Goal: Task Accomplishment & Management: Use online tool/utility

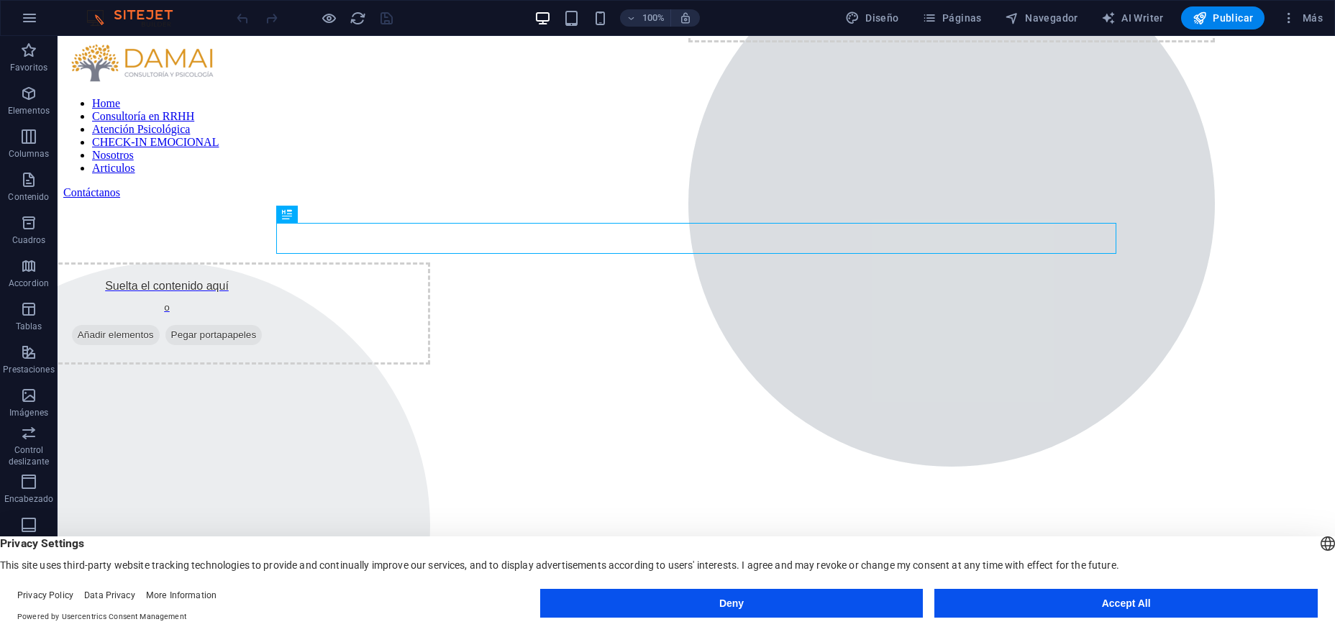
click at [1101, 619] on div "Deny Accept All" at bounding box center [929, 606] width 778 height 35
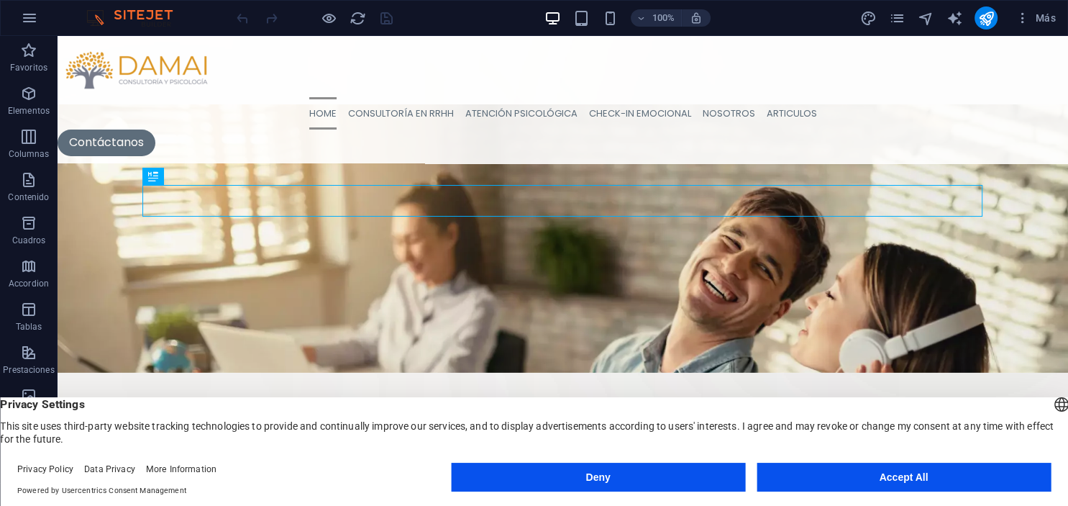
click at [897, 475] on button "Accept All" at bounding box center [904, 477] width 294 height 29
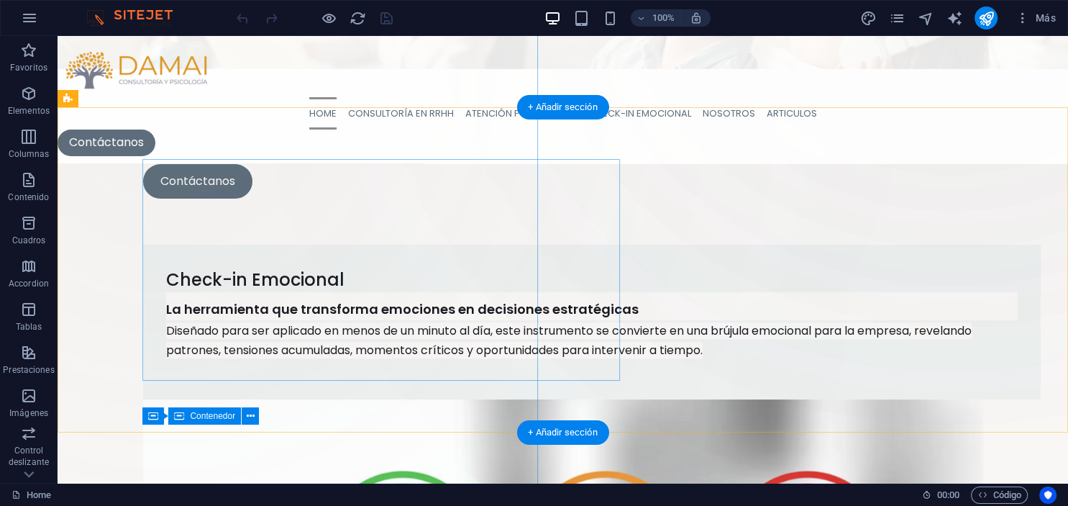
scroll to position [227, 0]
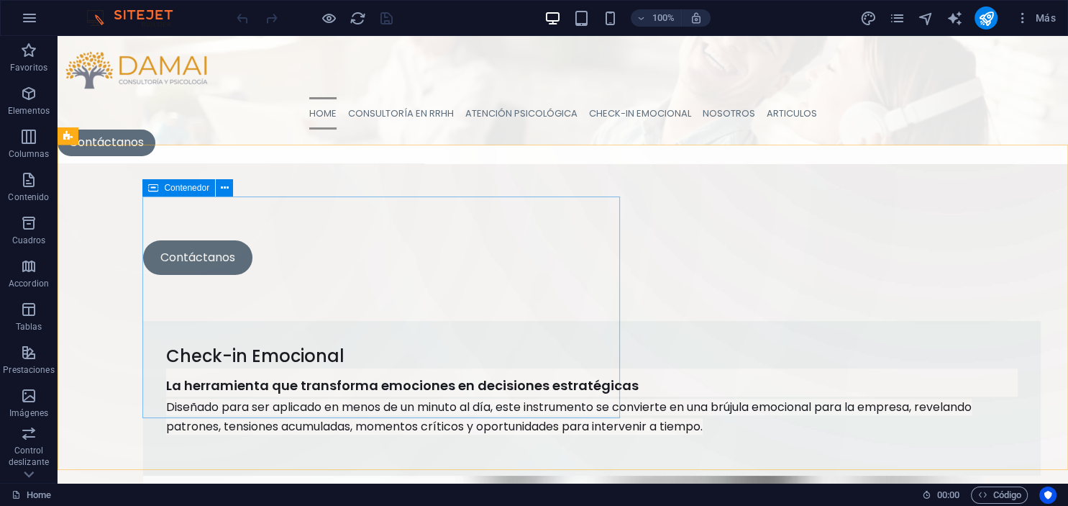
click at [183, 189] on span "Contenedor" at bounding box center [186, 187] width 45 height 9
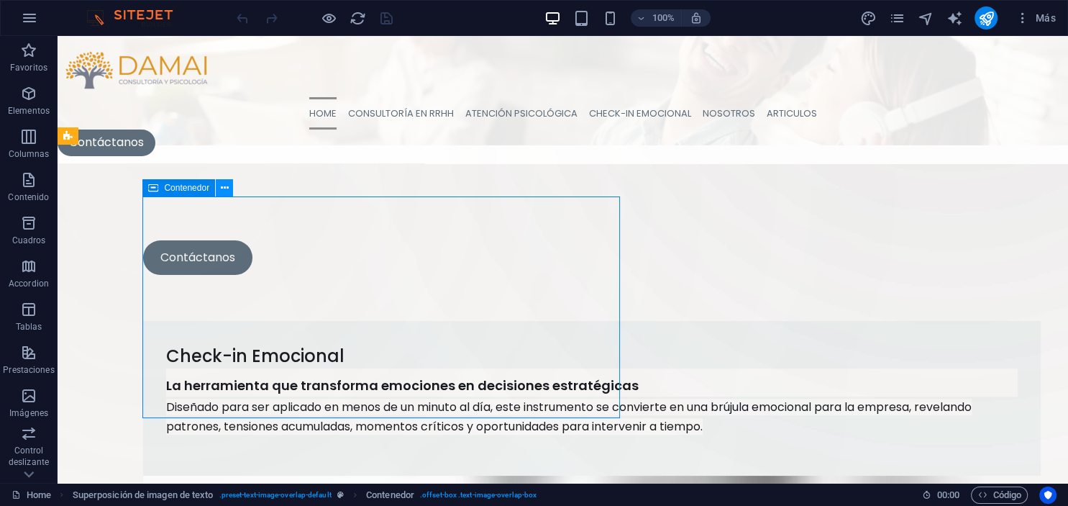
click at [225, 188] on icon at bounding box center [225, 188] width 8 height 15
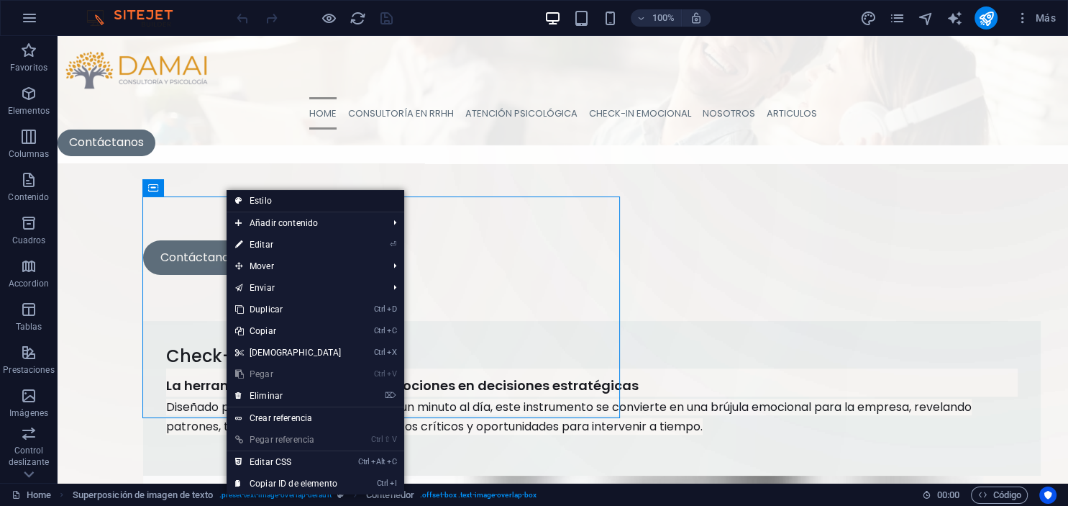
click at [261, 201] on link "Estilo" at bounding box center [316, 201] width 178 height 22
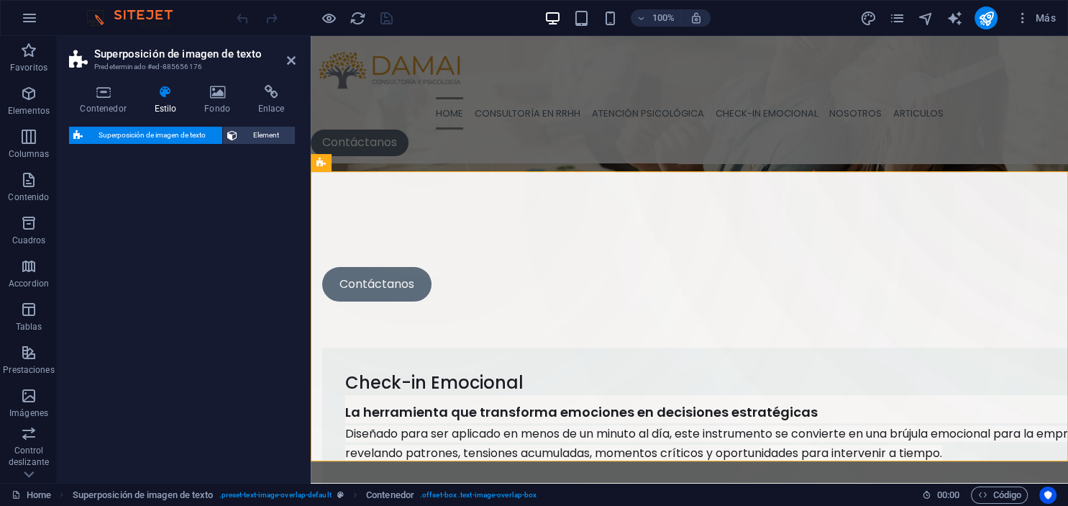
select select "rem"
select select "px"
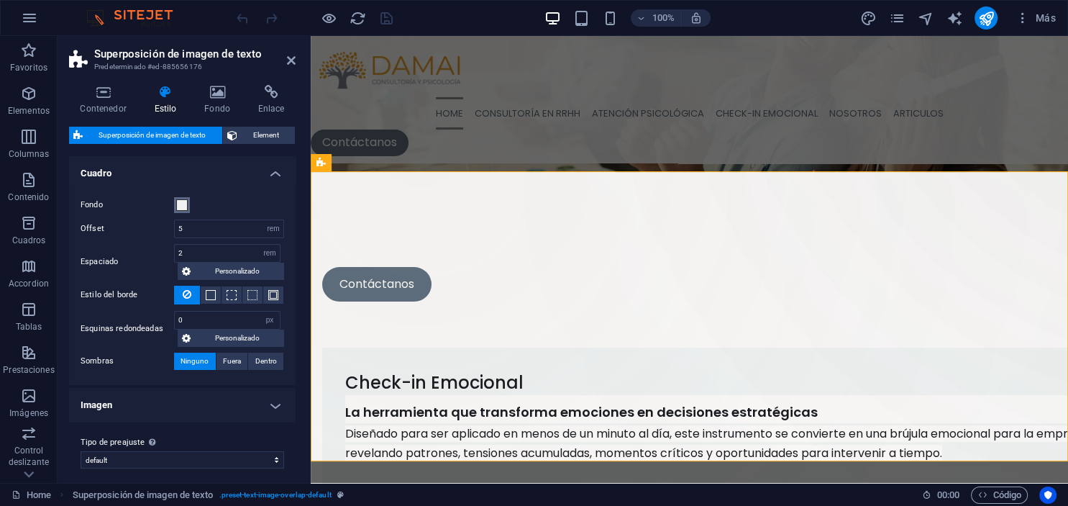
click at [183, 205] on span at bounding box center [182, 205] width 12 height 12
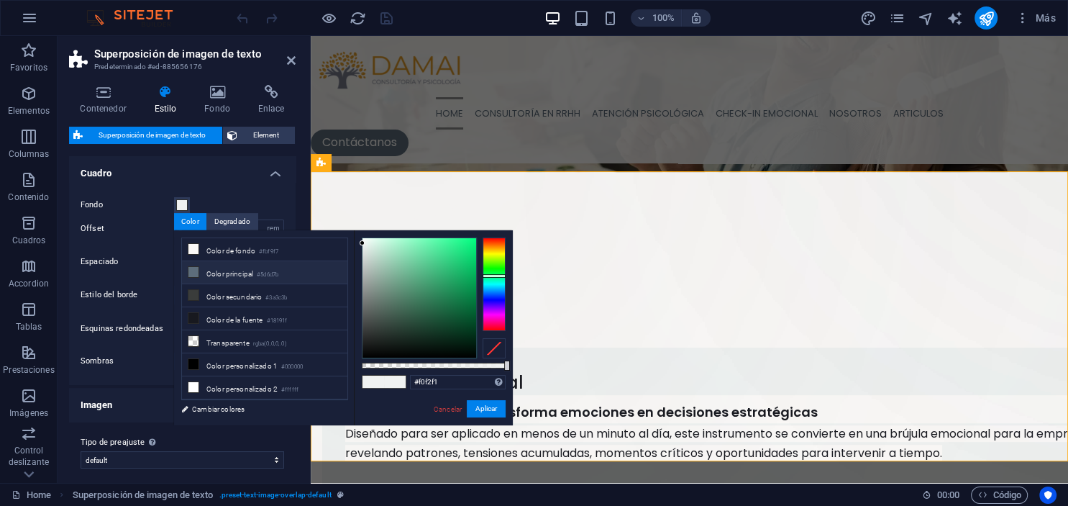
click at [215, 271] on li "Color principal #5d6d7b" at bounding box center [264, 272] width 165 height 23
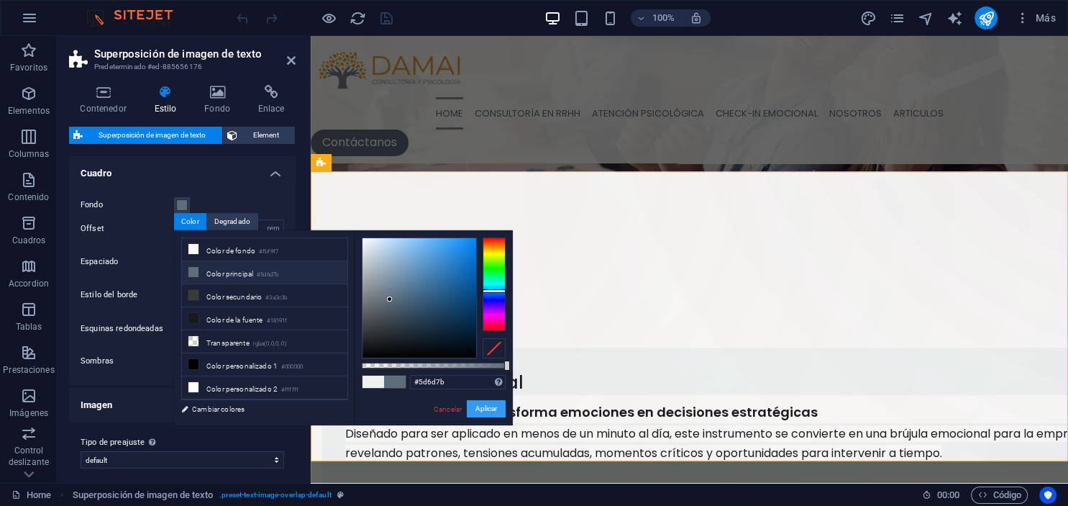
click at [487, 409] on button "Aplicar" at bounding box center [486, 408] width 39 height 17
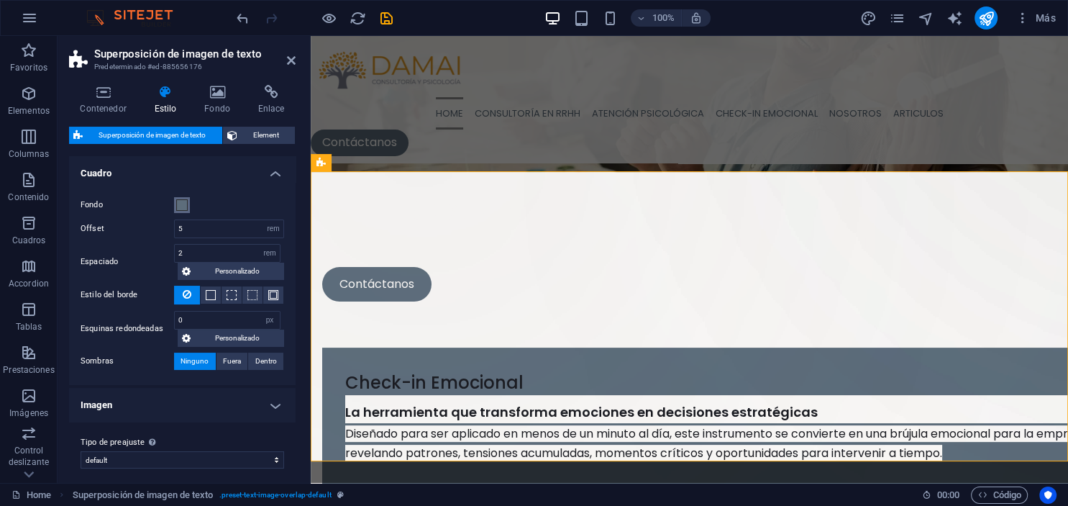
click at [181, 209] on span at bounding box center [182, 205] width 12 height 12
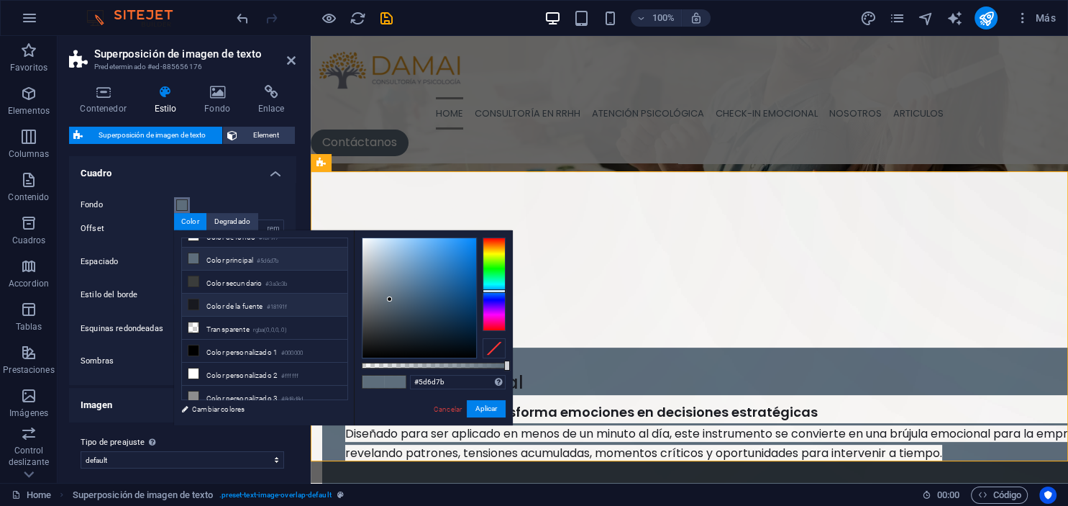
scroll to position [14, 0]
click at [214, 365] on li "Color personalizado 2 #ffffff" at bounding box center [264, 373] width 165 height 23
type input "#ffffff"
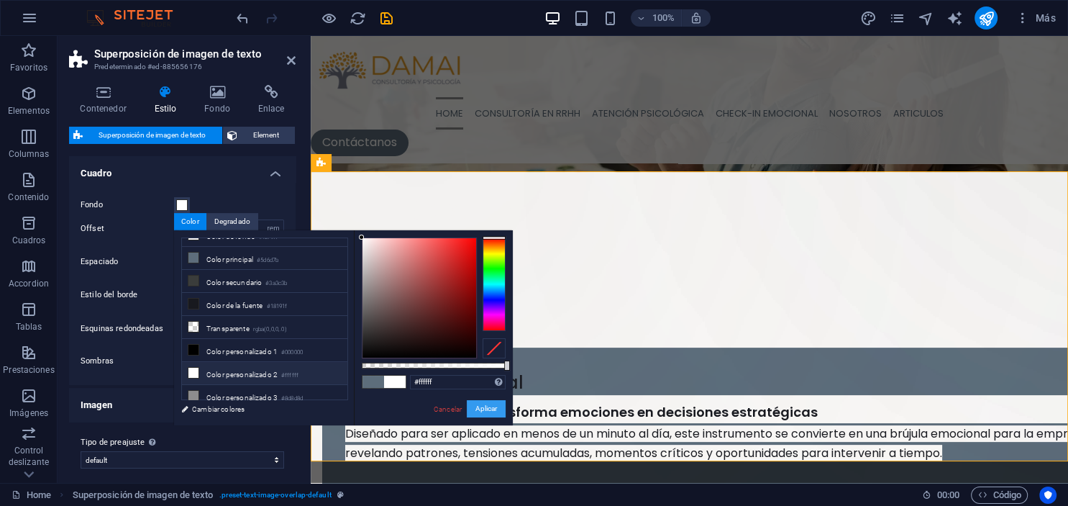
drag, startPoint x: 494, startPoint y: 409, endPoint x: 173, endPoint y: 370, distance: 323.2
click at [494, 409] on button "Aplicar" at bounding box center [486, 408] width 39 height 17
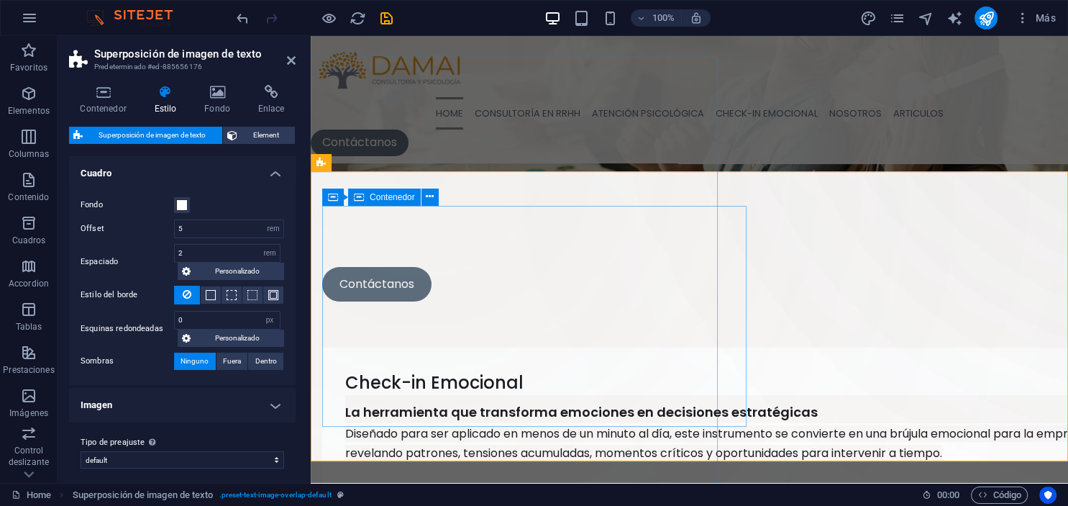
click at [378, 278] on div "Suelta el contenido aquí o Añadir elementos Pegar portapapeles" at bounding box center [420, 172] width 527 height 527
click at [364, 269] on div "Suelta el contenido aquí o Añadir elementos Pegar portapapeles" at bounding box center [420, 172] width 527 height 527
select select "px"
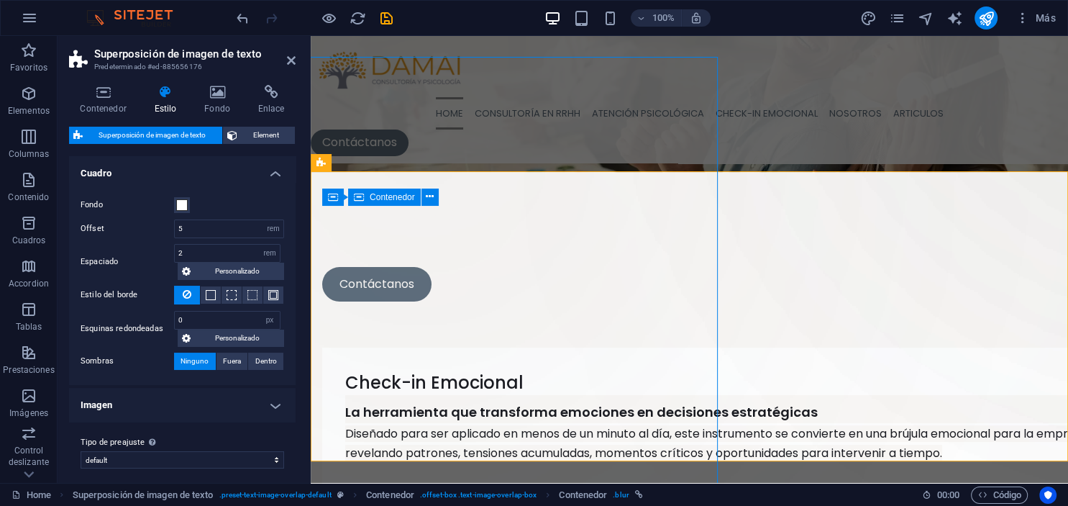
select select "px"
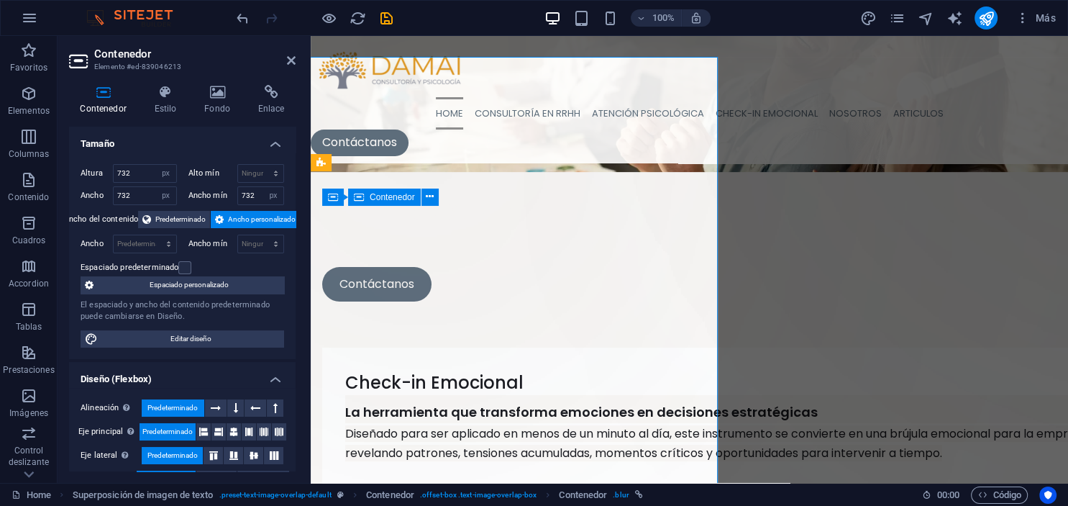
click at [370, 304] on div "Suelta el contenido aquí o Añadir elementos Pegar portapapeles" at bounding box center [420, 172] width 527 height 527
click at [291, 60] on icon at bounding box center [291, 61] width 9 height 12
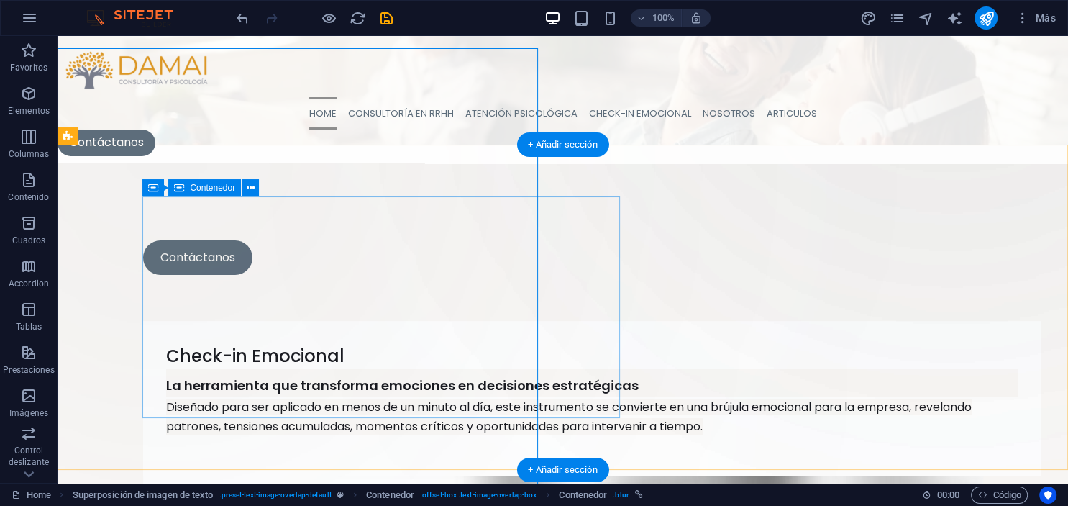
click at [358, 267] on div "Suelta el contenido aquí o Añadir elementos Pegar portapapeles" at bounding box center [167, 172] width 527 height 527
click at [286, 259] on div "Suelta el contenido aquí o Añadir elementos Pegar portapapeles" at bounding box center [167, 172] width 527 height 527
select select "px"
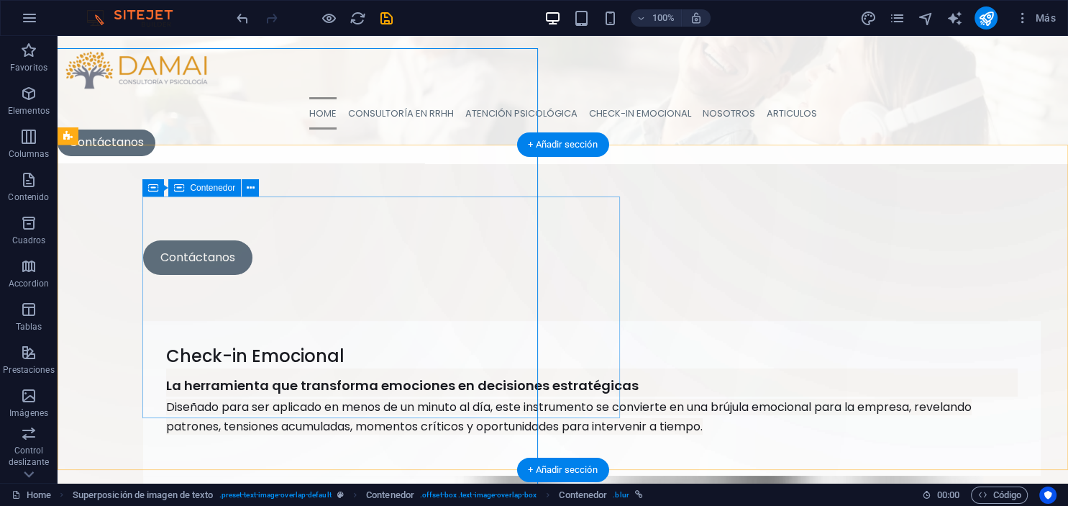
select select "px"
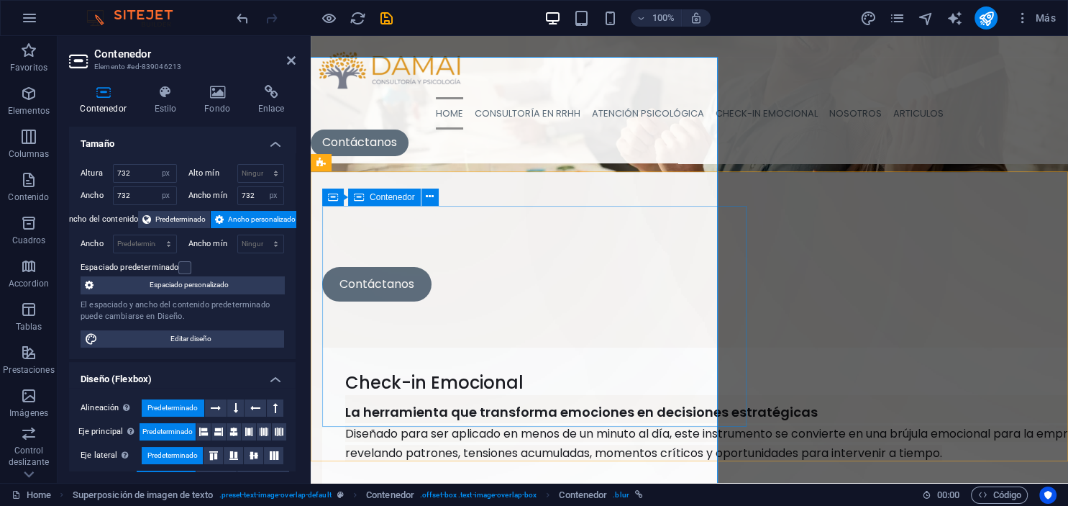
click at [384, 282] on div "Suelta el contenido aquí o Añadir elementos Pegar portapapeles" at bounding box center [420, 172] width 527 height 527
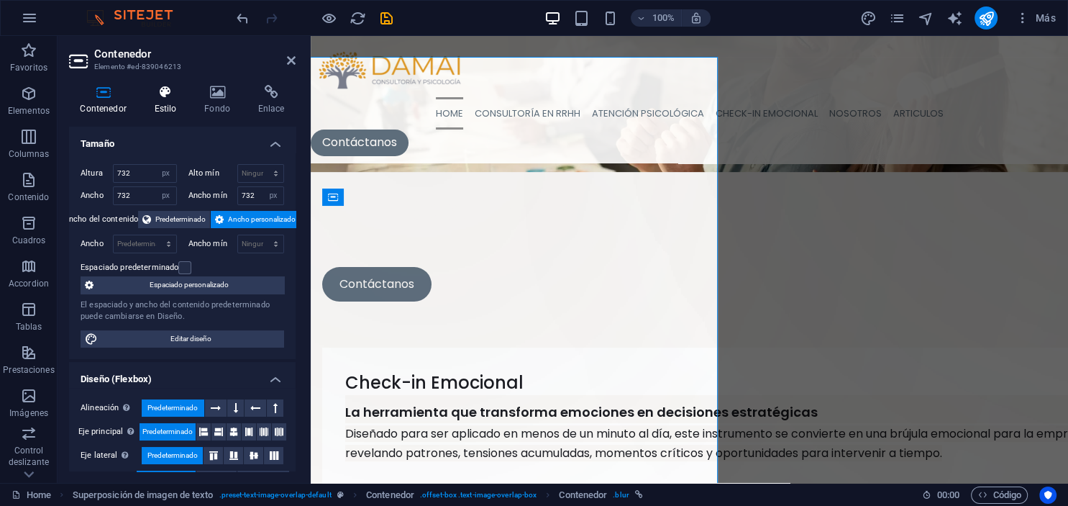
click at [168, 99] on h4 "Estilo" at bounding box center [168, 100] width 50 height 30
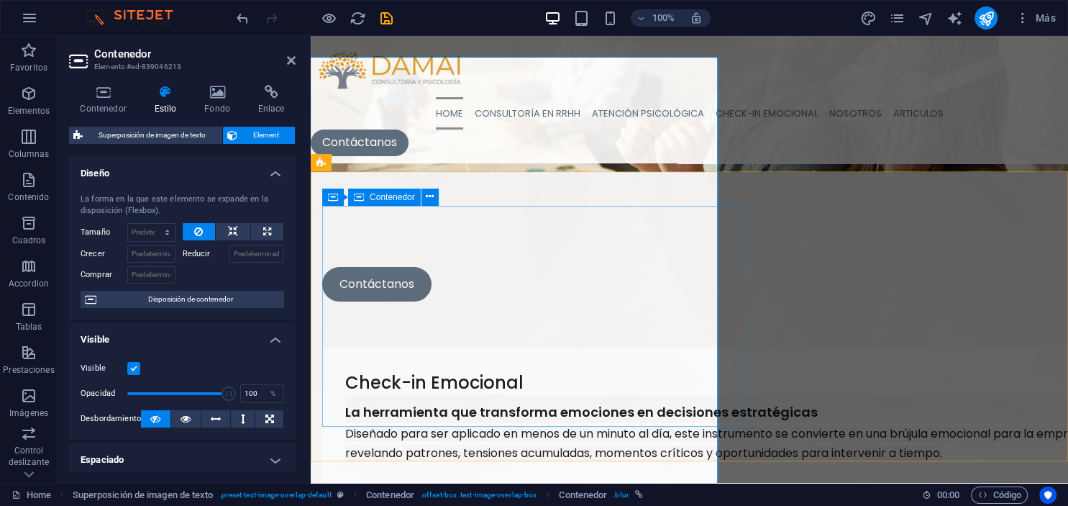
click at [409, 322] on div "Suelta el contenido aquí o Añadir elementos Pegar portapapeles" at bounding box center [420, 172] width 527 height 527
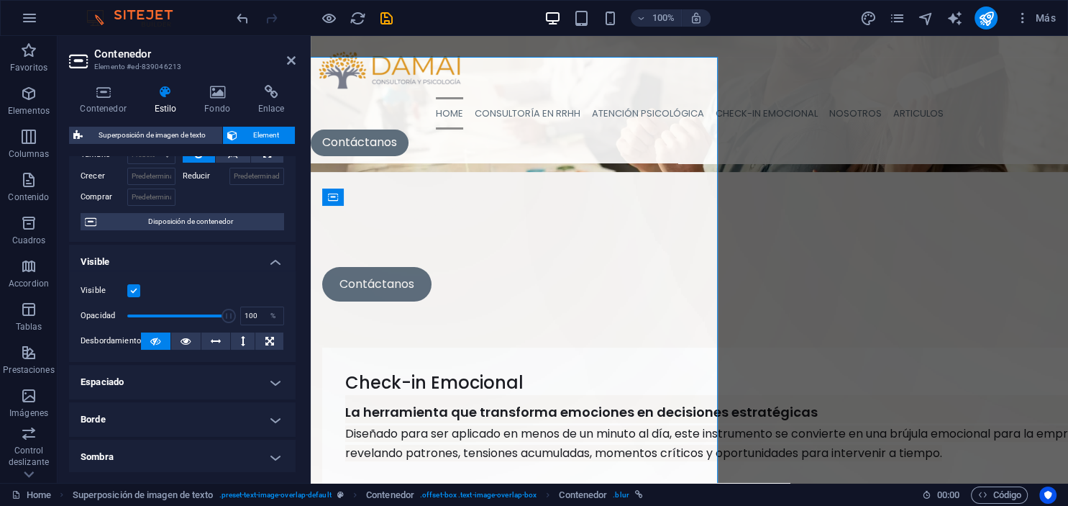
scroll to position [42, 0]
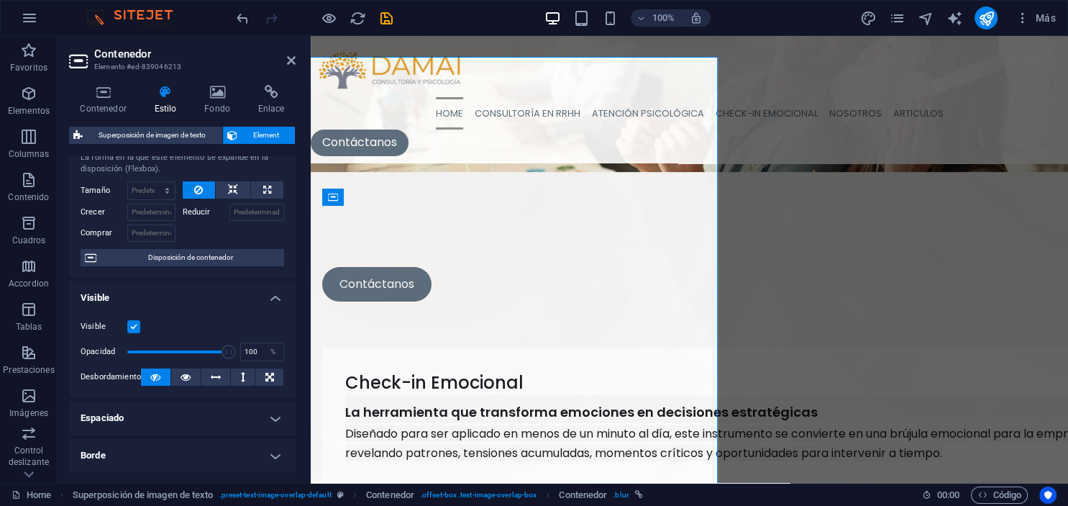
click at [278, 297] on h4 "Visible" at bounding box center [182, 294] width 227 height 26
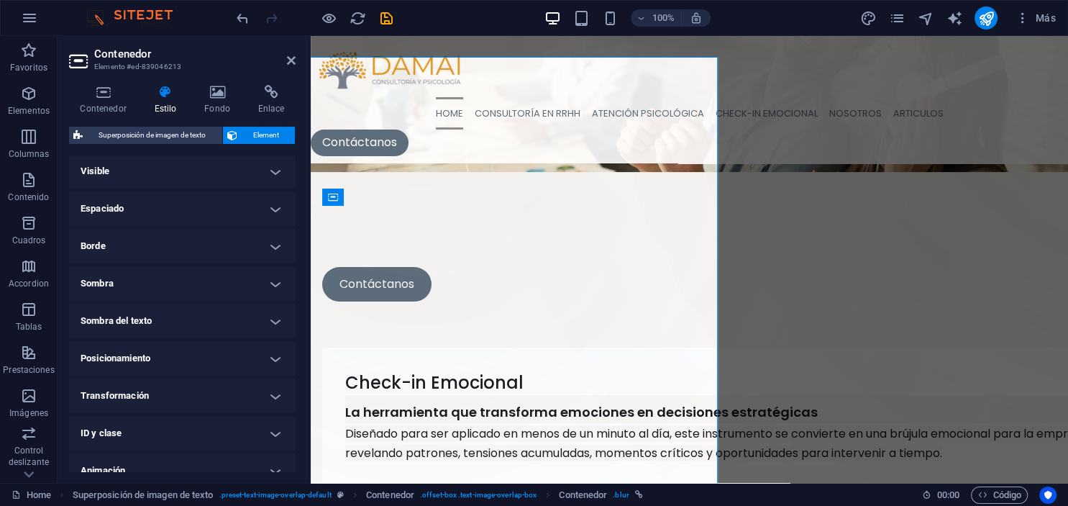
scroll to position [0, 0]
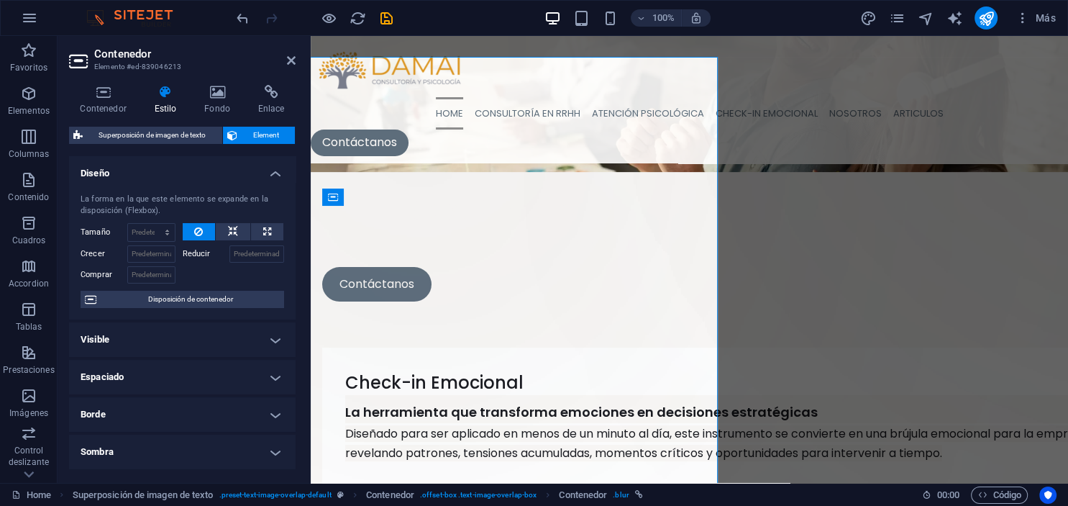
click at [276, 174] on h4 "Diseño" at bounding box center [182, 169] width 227 height 26
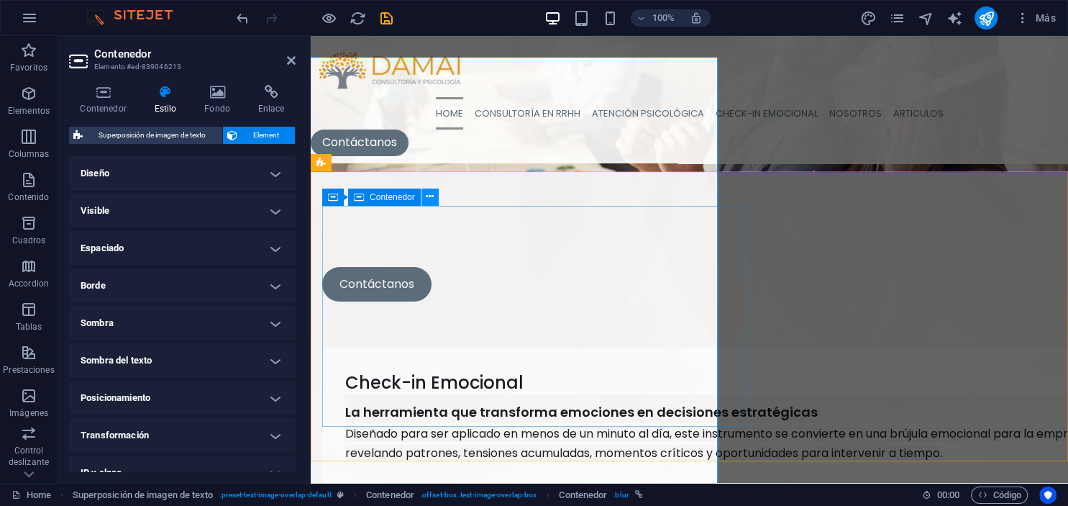
click at [428, 203] on icon at bounding box center [430, 196] width 8 height 15
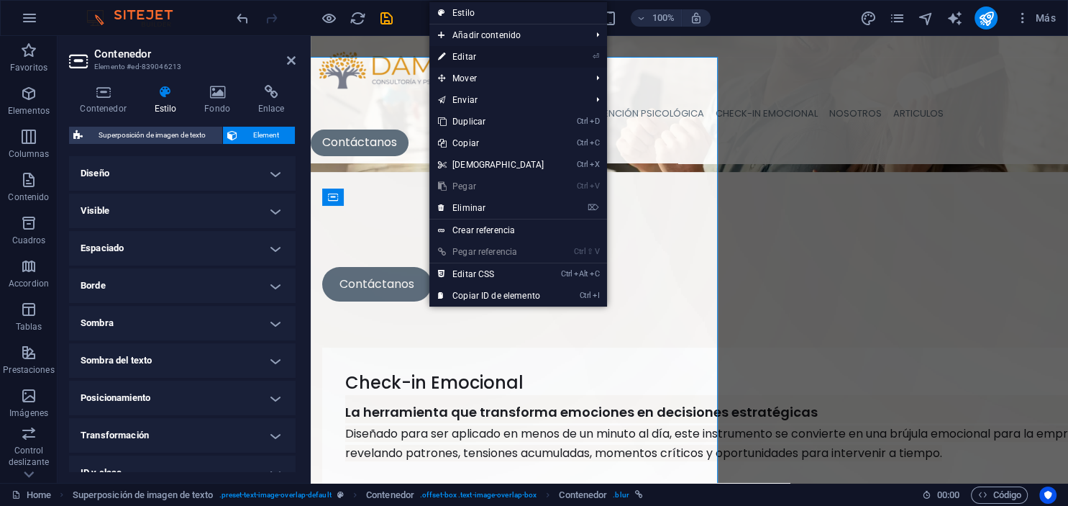
click at [464, 53] on link "⏎ Editar" at bounding box center [491, 57] width 124 height 22
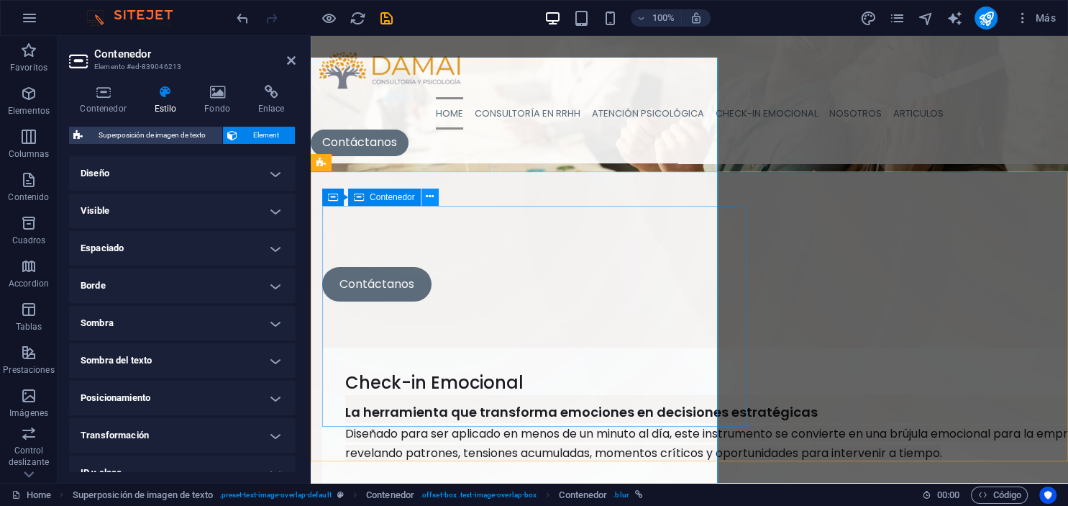
click at [428, 200] on icon at bounding box center [430, 196] width 8 height 15
click at [382, 201] on span "Contenedor" at bounding box center [392, 197] width 45 height 9
click at [332, 197] on icon at bounding box center [333, 196] width 10 height 17
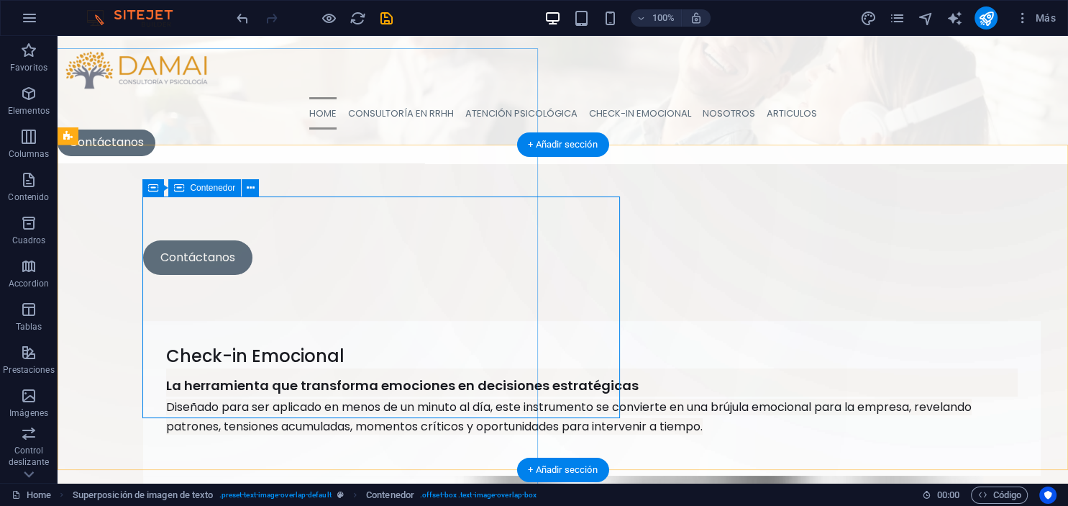
click at [226, 237] on div "Suelta el contenido aquí o Añadir elementos Pegar portapapeles" at bounding box center [167, 172] width 527 height 527
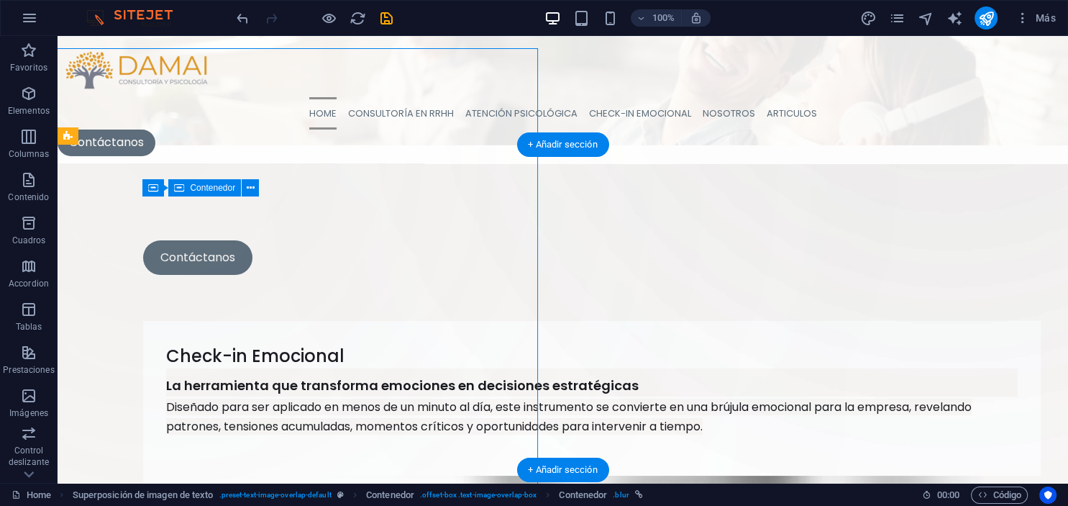
click at [226, 237] on div "Suelta el contenido aquí o Añadir elementos Pegar portapapeles" at bounding box center [167, 172] width 527 height 527
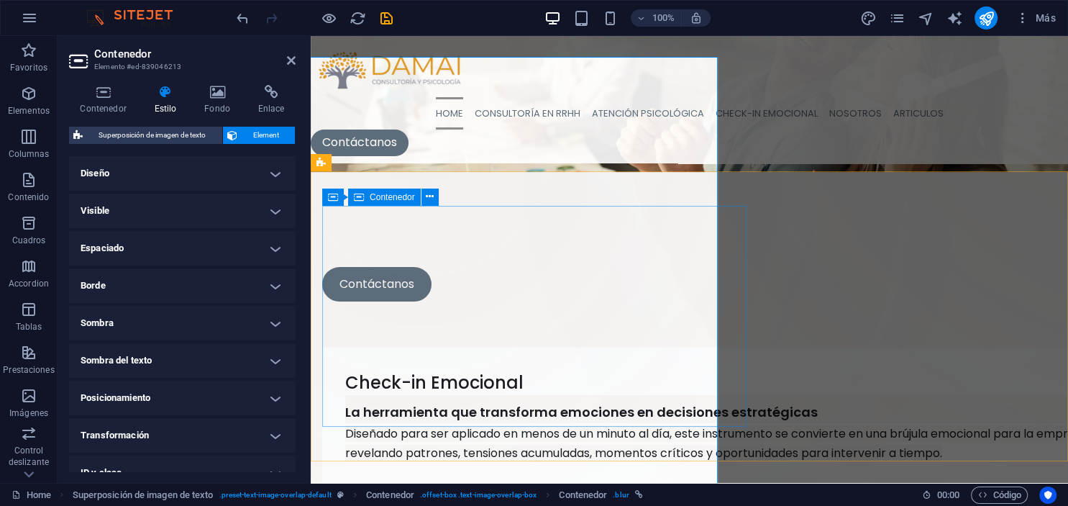
click at [364, 261] on div "Suelta el contenido aquí o Añadir elementos Pegar portapapeles" at bounding box center [420, 172] width 527 height 527
drag, startPoint x: 234, startPoint y: 30, endPoint x: 291, endPoint y: 63, distance: 66.0
click at [291, 63] on icon at bounding box center [291, 61] width 9 height 12
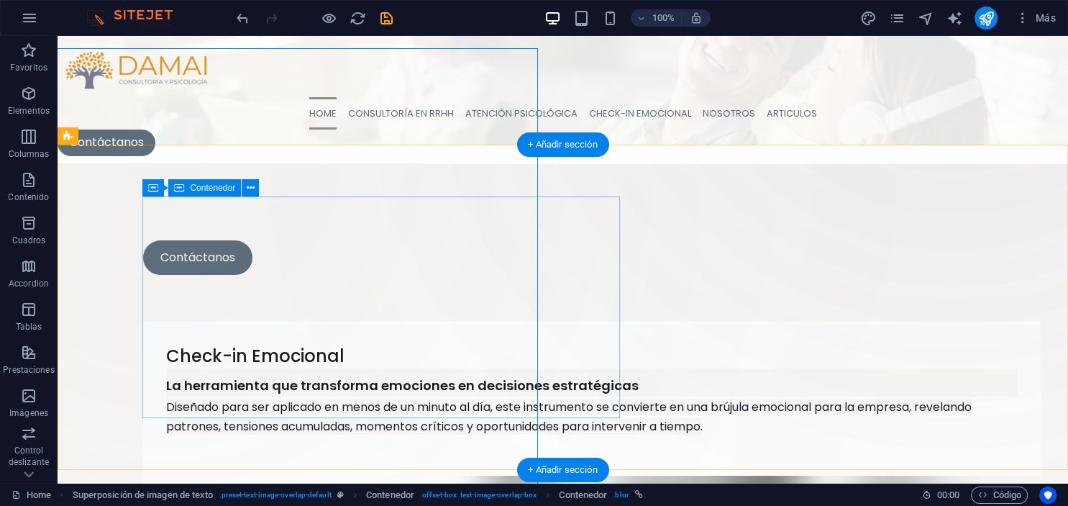
click at [309, 324] on div "Suelta el contenido aquí o Añadir elementos Pegar portapapeles" at bounding box center [167, 172] width 527 height 527
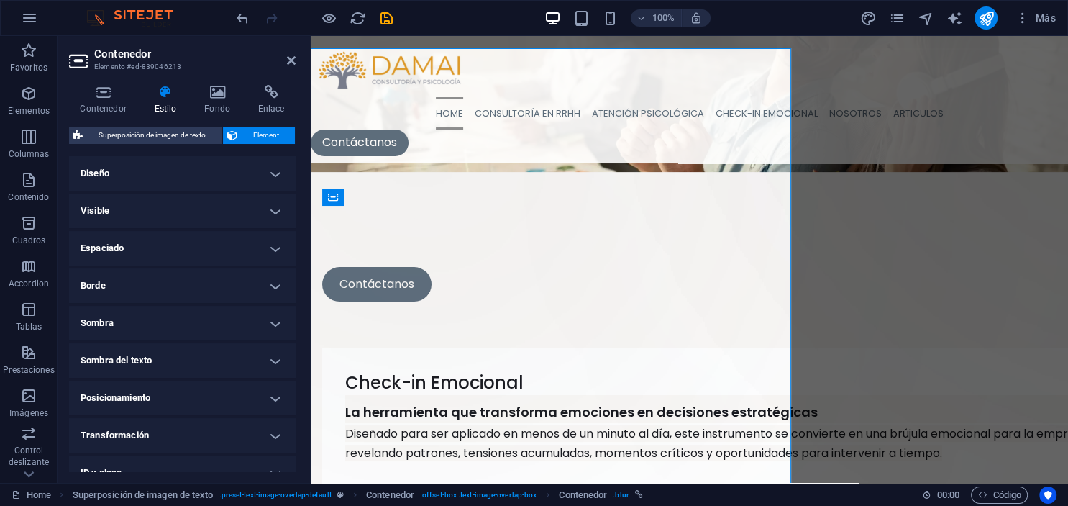
click at [309, 324] on div at bounding box center [308, 259] width 3 height 447
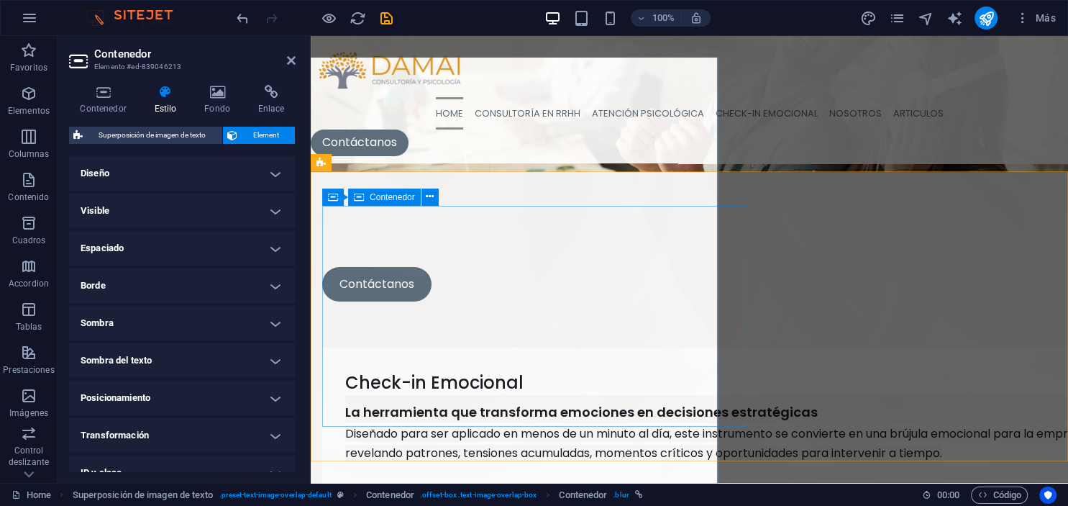
click at [384, 317] on div "Suelta el contenido aquí o Añadir elementos Pegar portapapeles" at bounding box center [420, 172] width 527 height 527
click at [386, 317] on div "Suelta el contenido aquí o Añadir elementos Pegar portapapeles" at bounding box center [420, 172] width 527 height 527
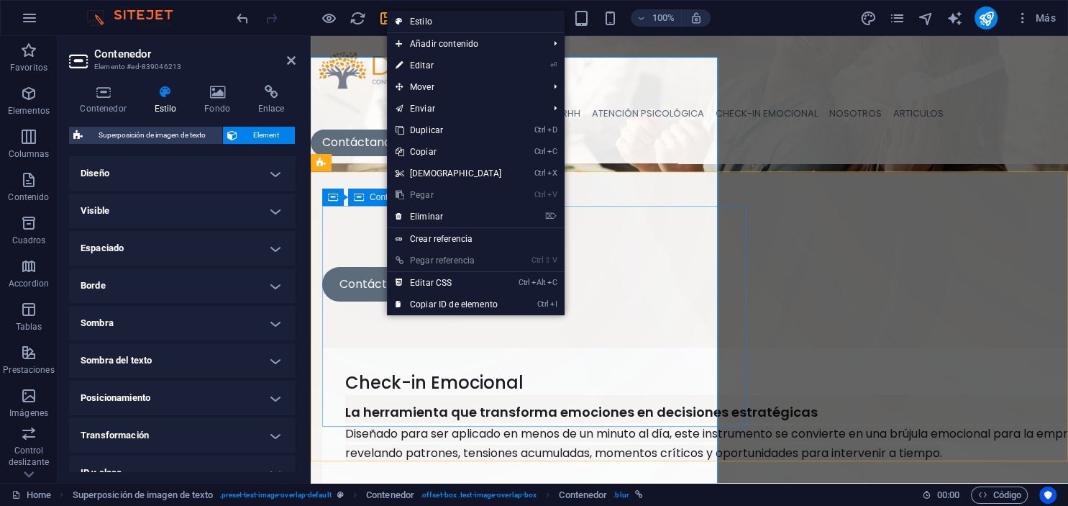
click at [376, 321] on div "Suelta el contenido aquí o Añadir elementos Pegar portapapeles" at bounding box center [420, 172] width 527 height 527
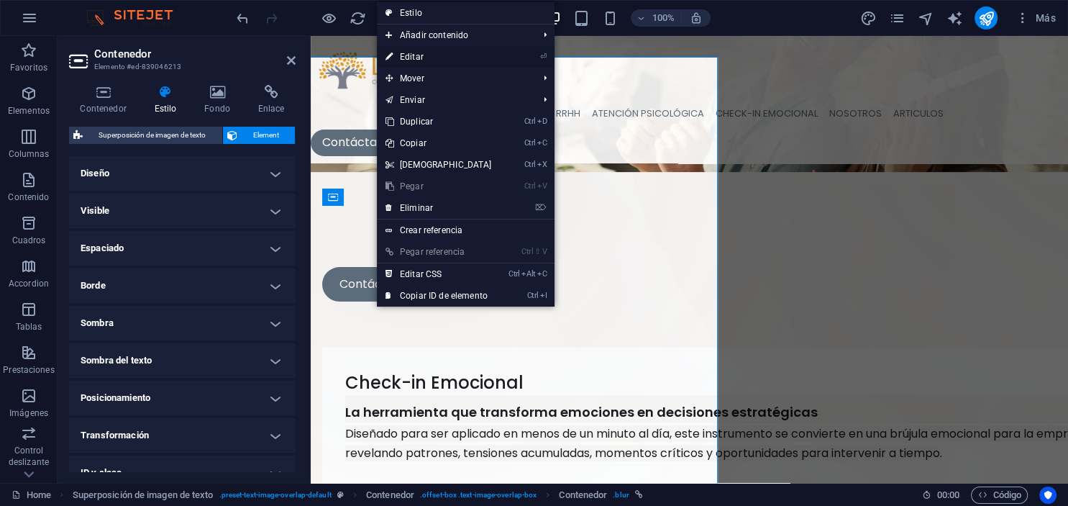
click at [422, 58] on link "⏎ Editar" at bounding box center [439, 57] width 124 height 22
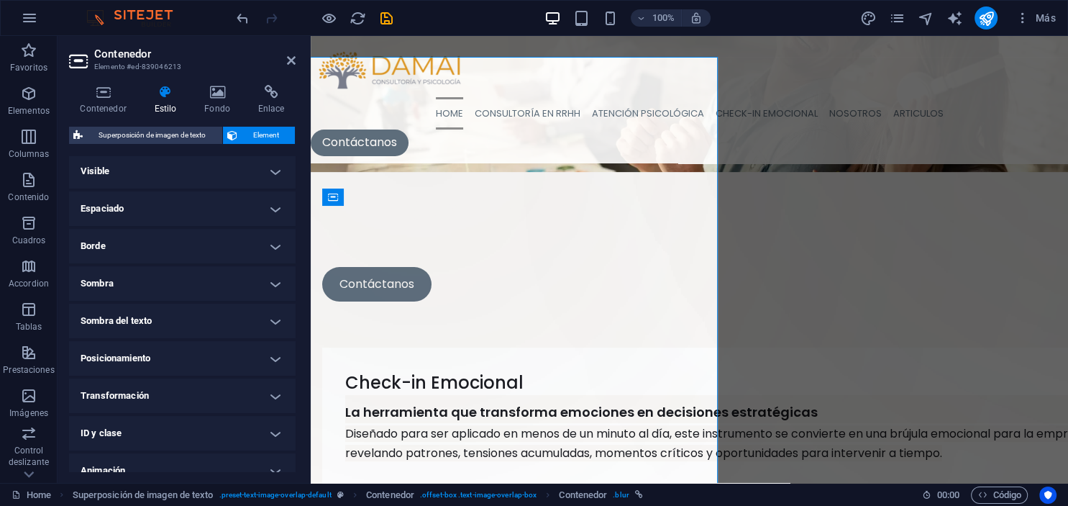
scroll to position [93, 0]
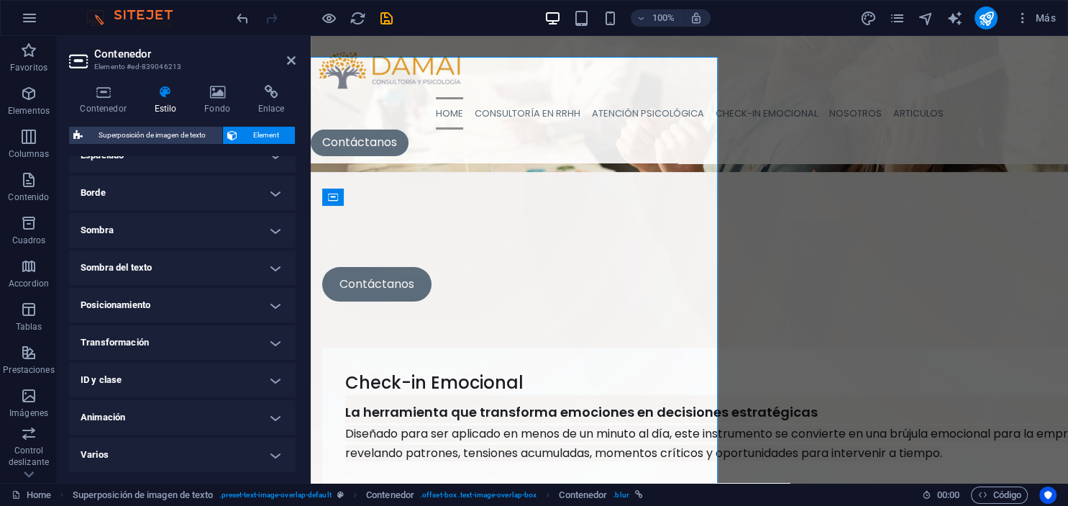
click at [269, 268] on h4 "Sombra del texto" at bounding box center [182, 267] width 227 height 35
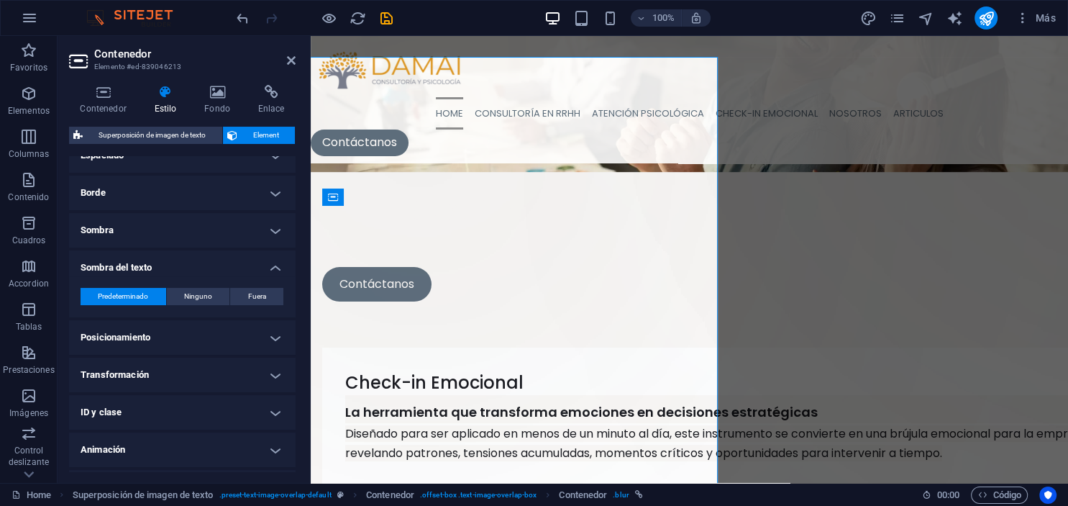
click at [272, 268] on h4 "Sombra del texto" at bounding box center [182, 263] width 227 height 26
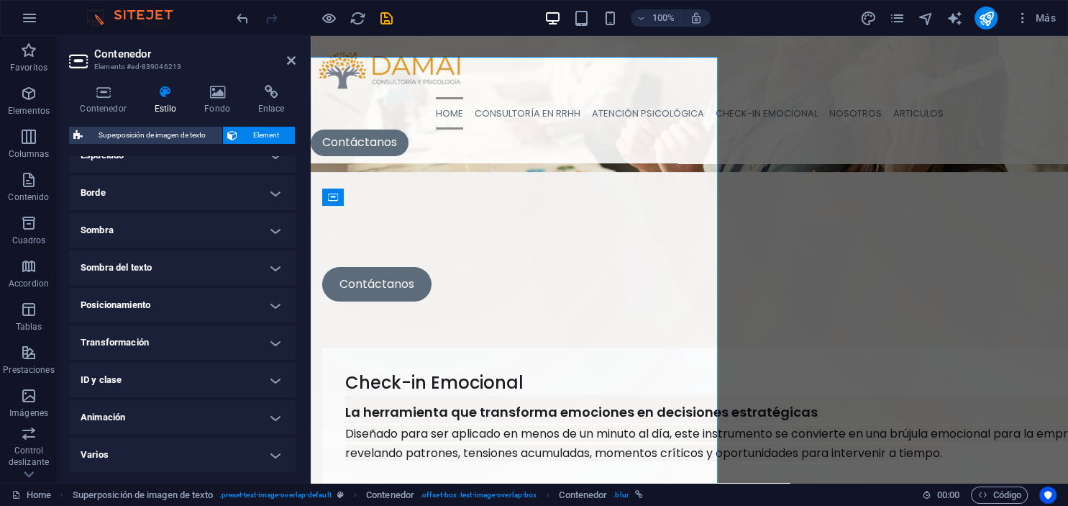
click at [272, 231] on h4 "Sombra" at bounding box center [182, 230] width 227 height 35
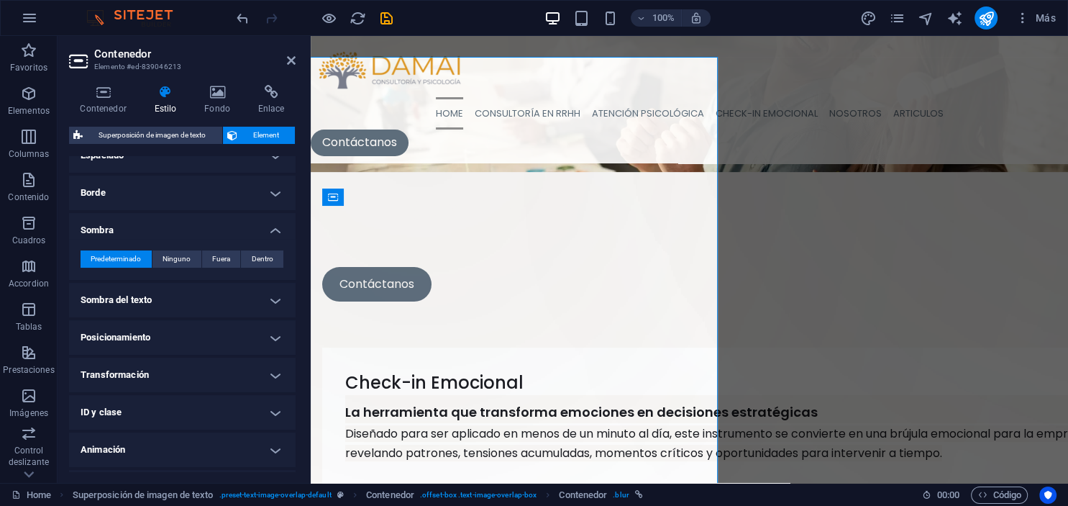
click at [272, 231] on h4 "Sombra" at bounding box center [182, 226] width 227 height 26
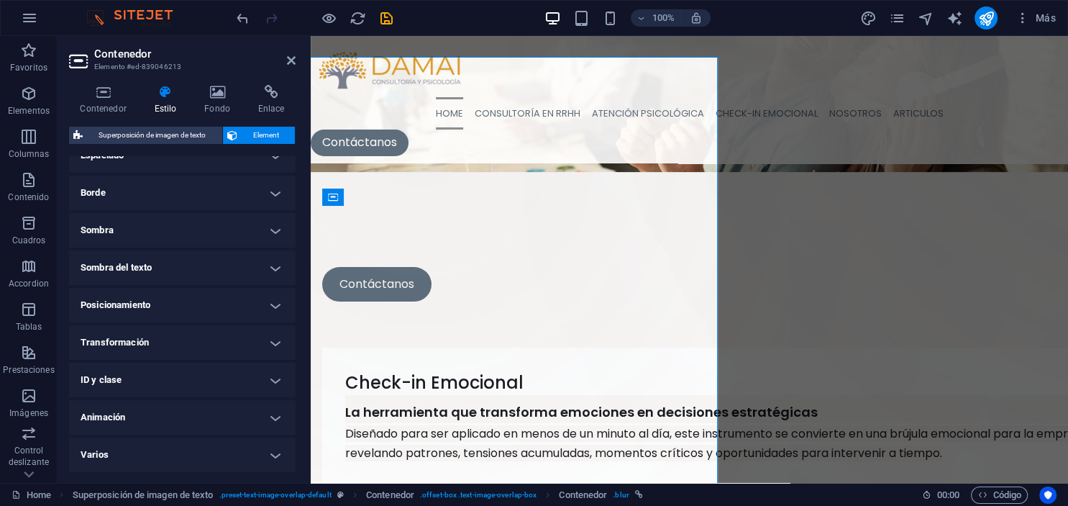
click at [278, 189] on h4 "Borde" at bounding box center [182, 193] width 227 height 35
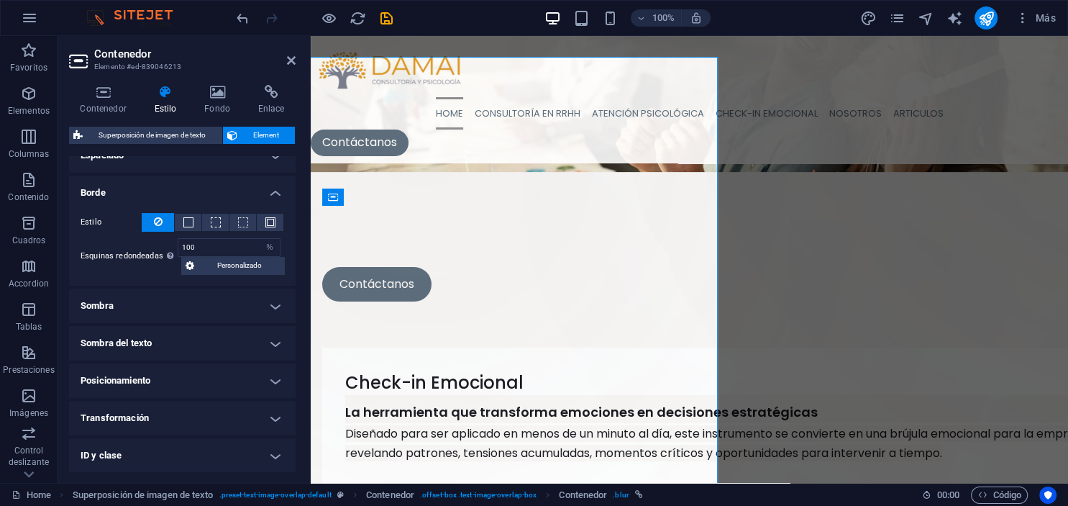
click at [278, 189] on h4 "Borde" at bounding box center [182, 189] width 227 height 26
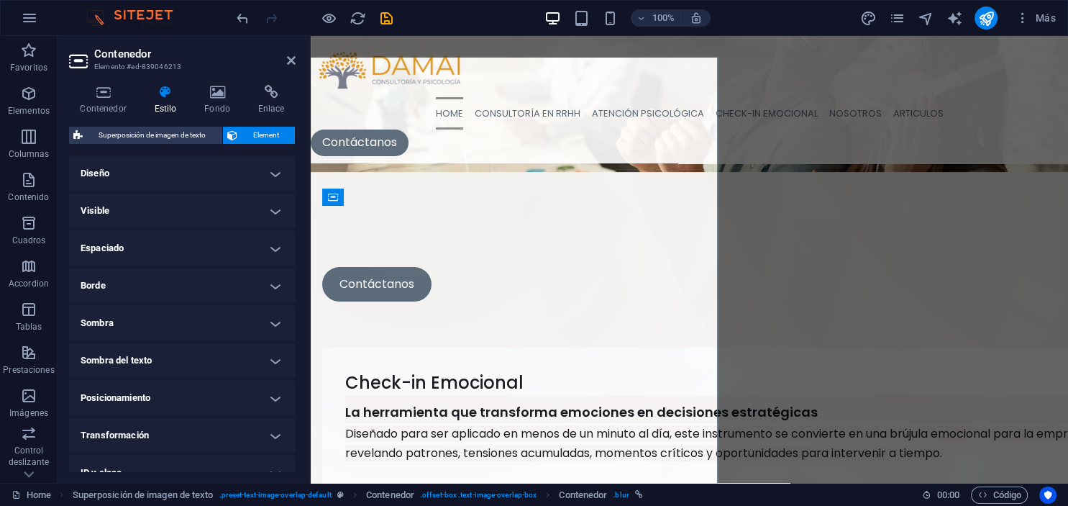
scroll to position [0, 0]
click at [276, 285] on h4 "Borde" at bounding box center [182, 285] width 227 height 35
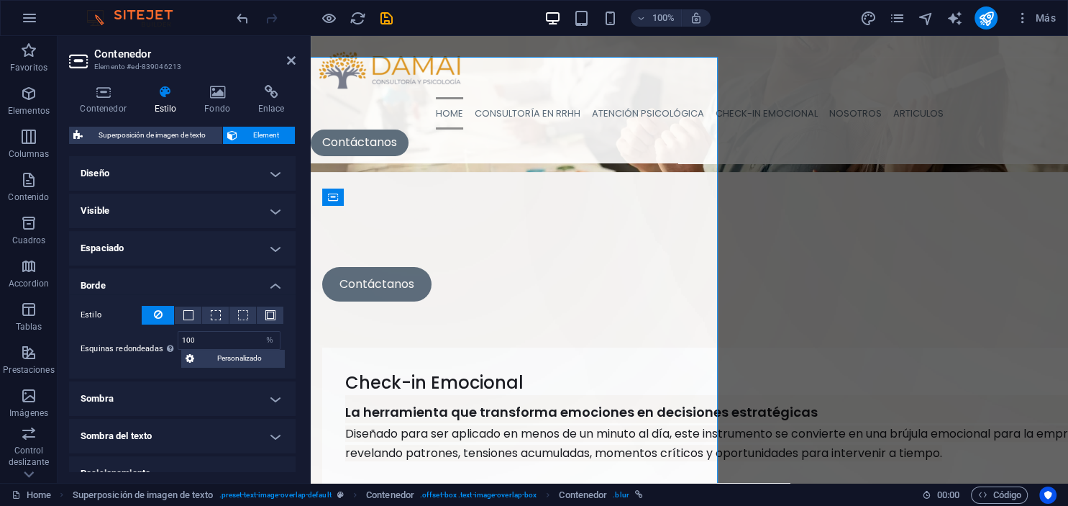
click at [278, 281] on h4 "Borde" at bounding box center [182, 281] width 227 height 26
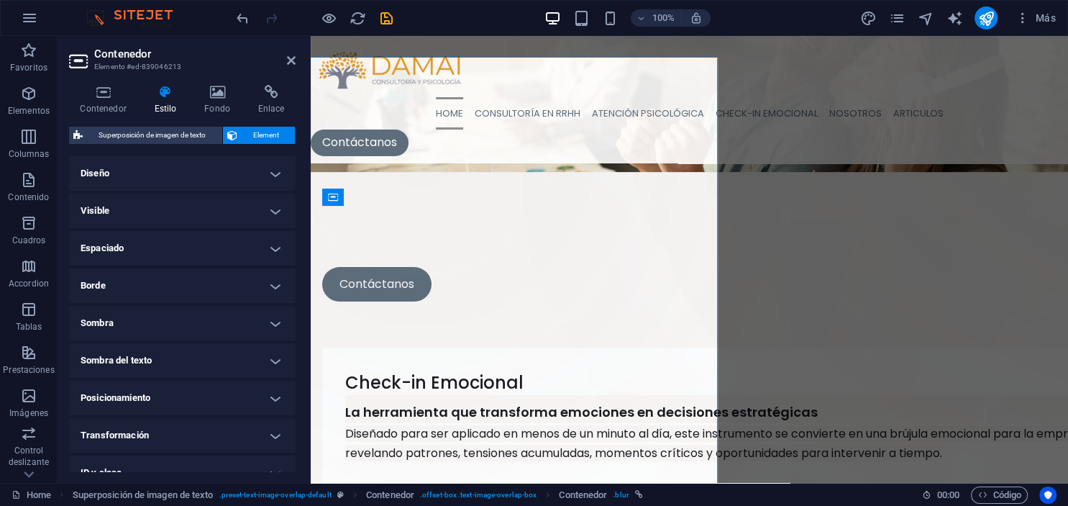
click at [277, 245] on h4 "Espaciado" at bounding box center [182, 248] width 227 height 35
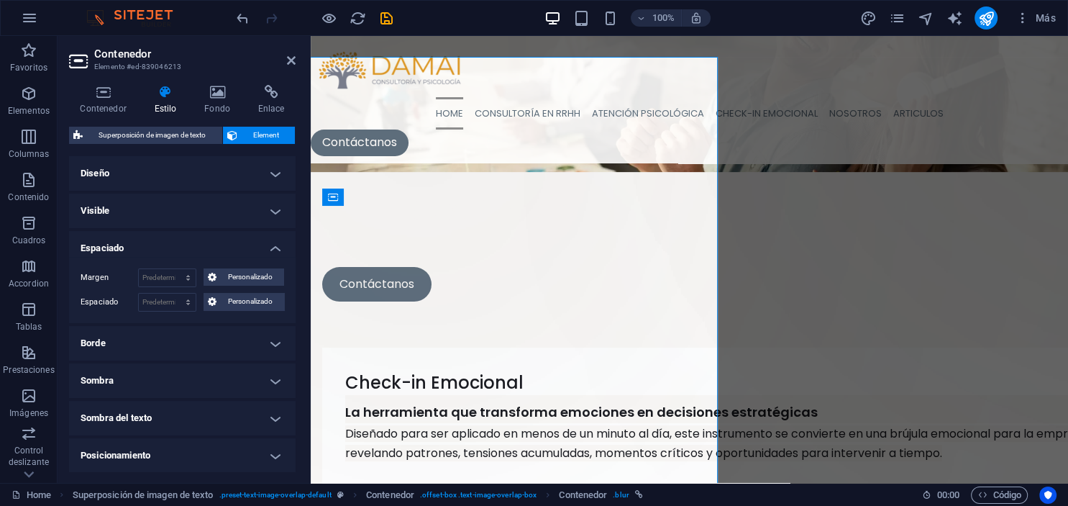
click at [277, 245] on h4 "Espaciado" at bounding box center [182, 244] width 227 height 26
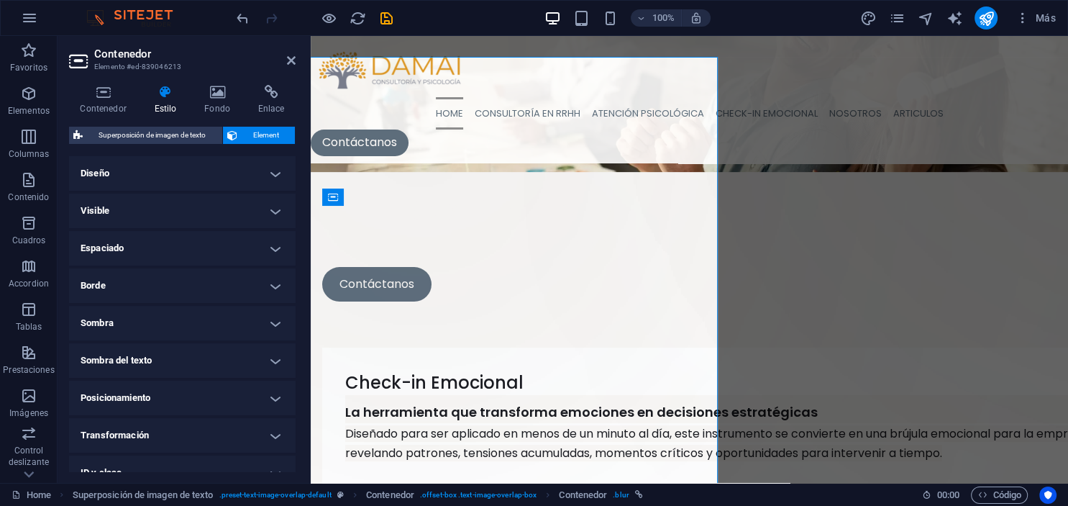
click at [276, 211] on h4 "Visible" at bounding box center [182, 211] width 227 height 35
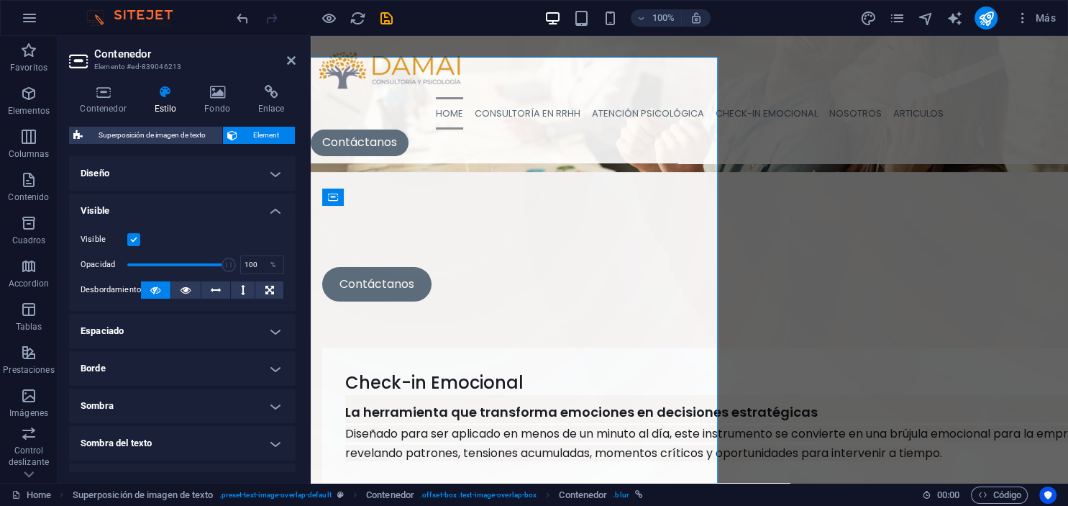
click at [276, 211] on h4 "Visible" at bounding box center [182, 207] width 227 height 26
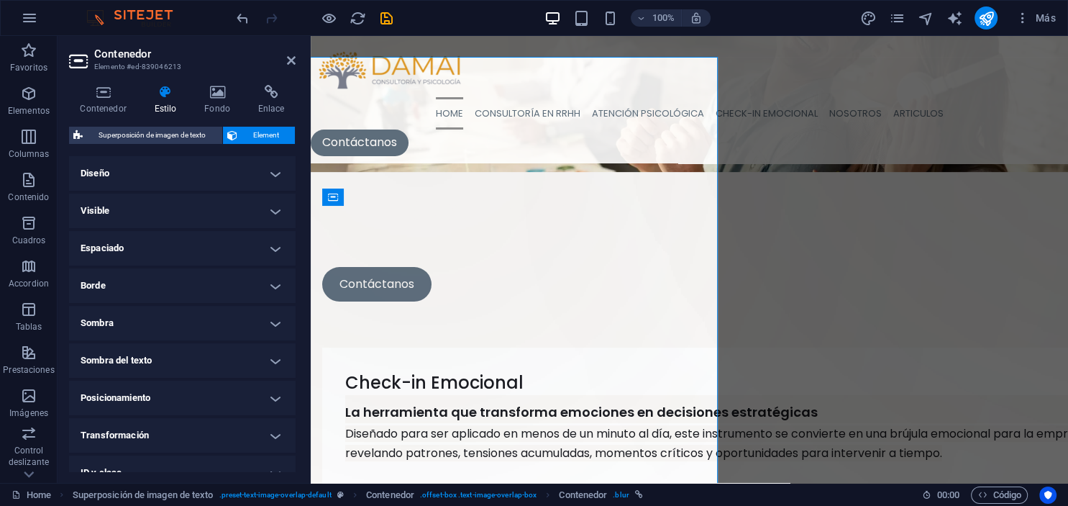
click at [283, 176] on h4 "Diseño" at bounding box center [182, 173] width 227 height 35
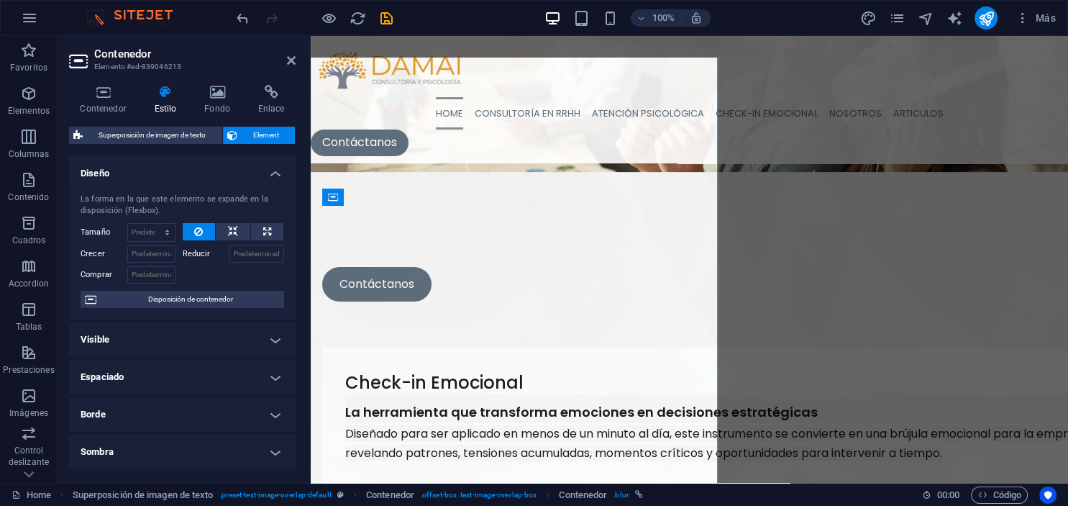
click at [283, 176] on h4 "Diseño" at bounding box center [182, 169] width 227 height 26
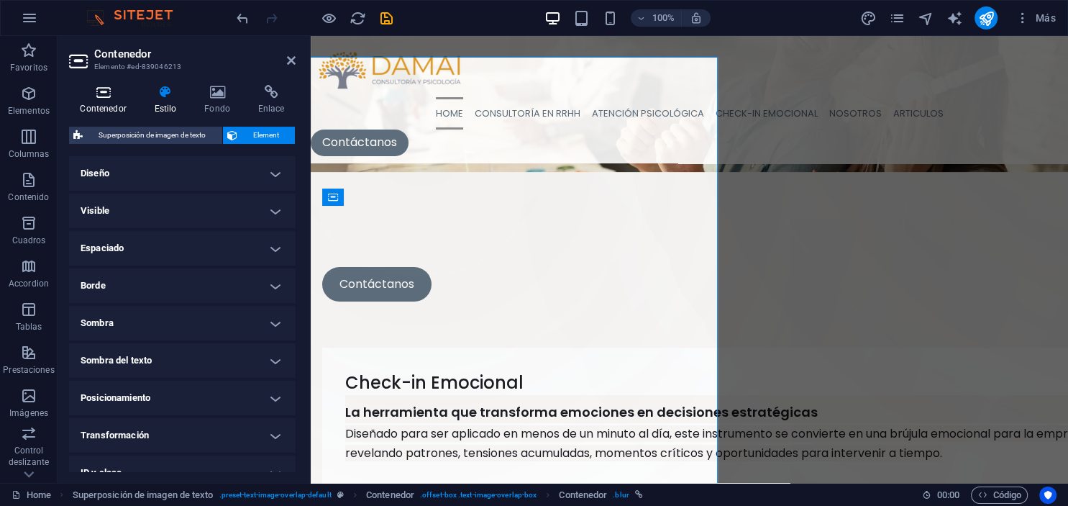
click at [107, 96] on icon at bounding box center [103, 92] width 68 height 14
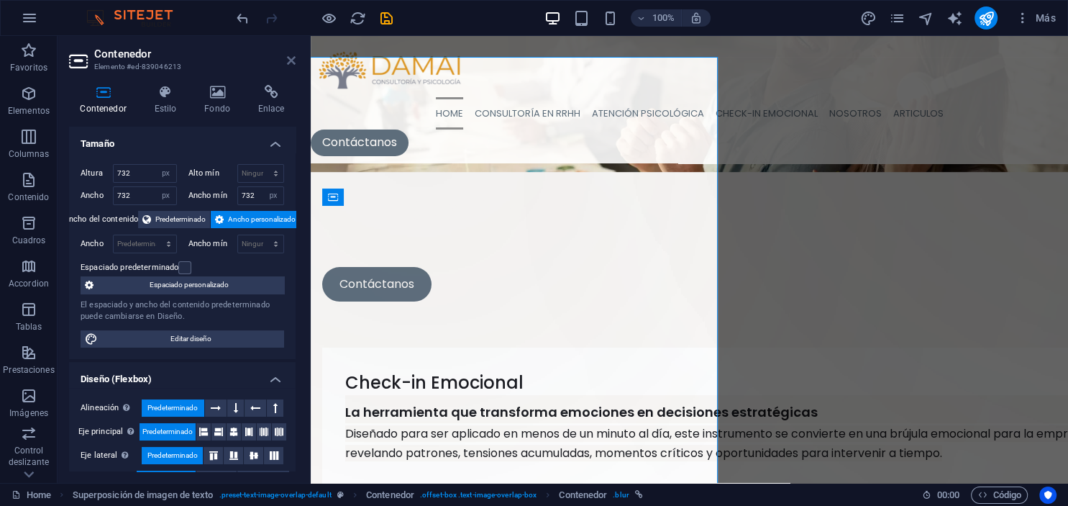
click at [292, 58] on icon at bounding box center [291, 61] width 9 height 12
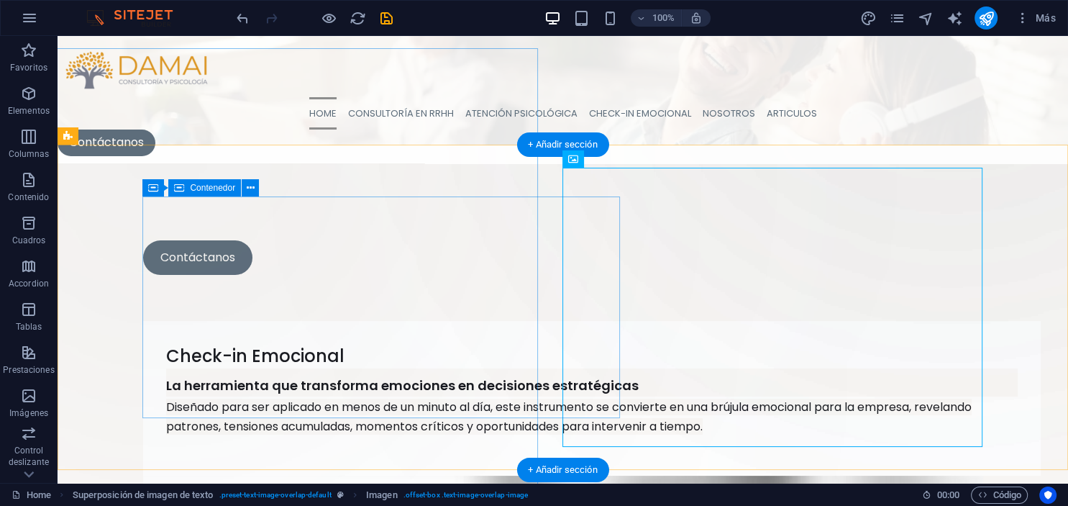
click at [351, 345] on div "Suelta el contenido aquí o Añadir elementos Pegar portapapeles" at bounding box center [167, 172] width 527 height 527
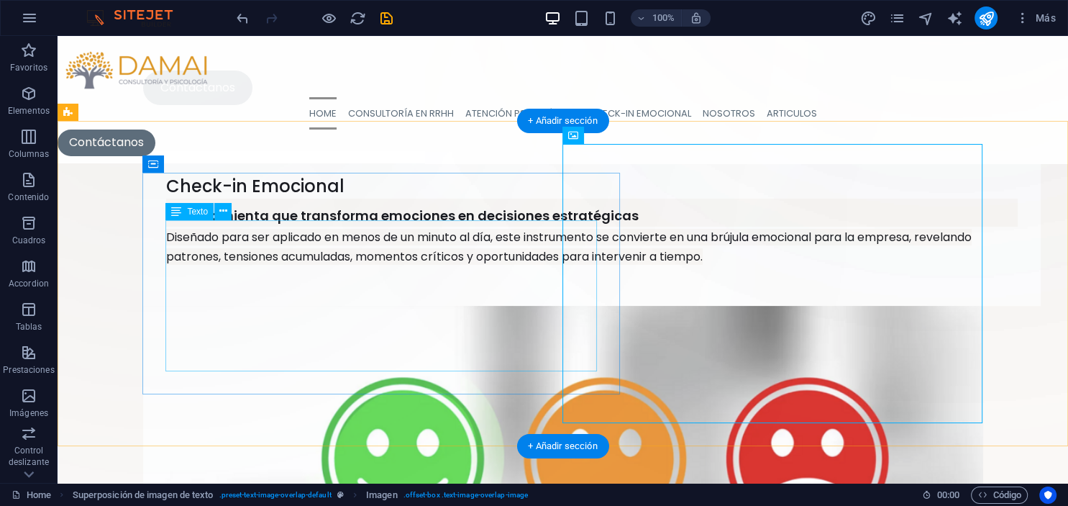
scroll to position [455, 0]
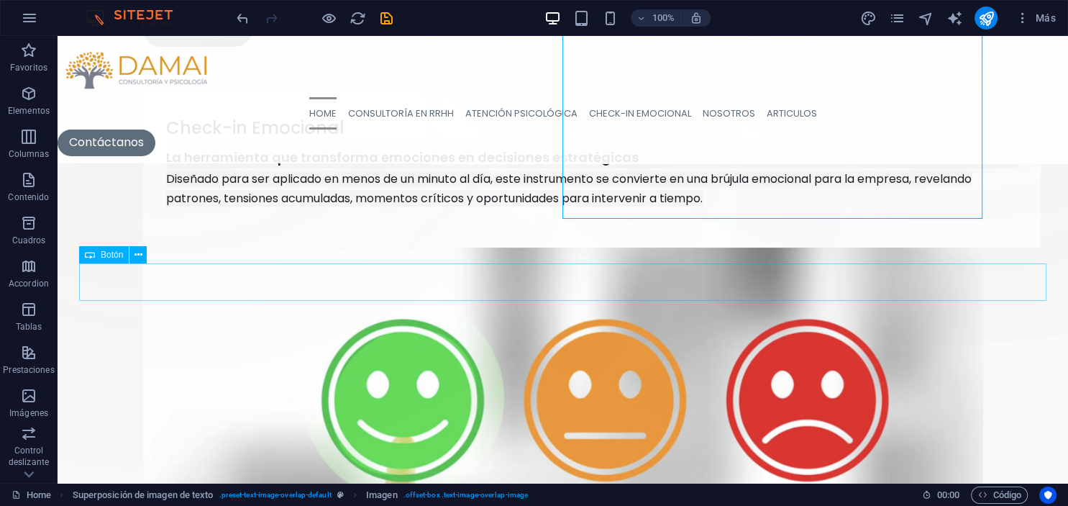
click at [109, 258] on span "Botón" at bounding box center [112, 254] width 22 height 9
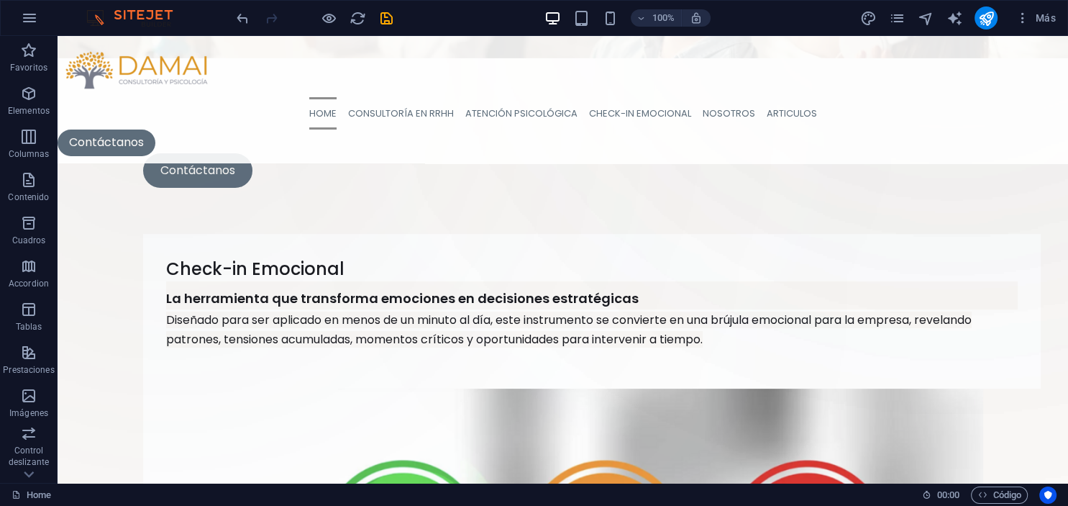
scroll to position [304, 0]
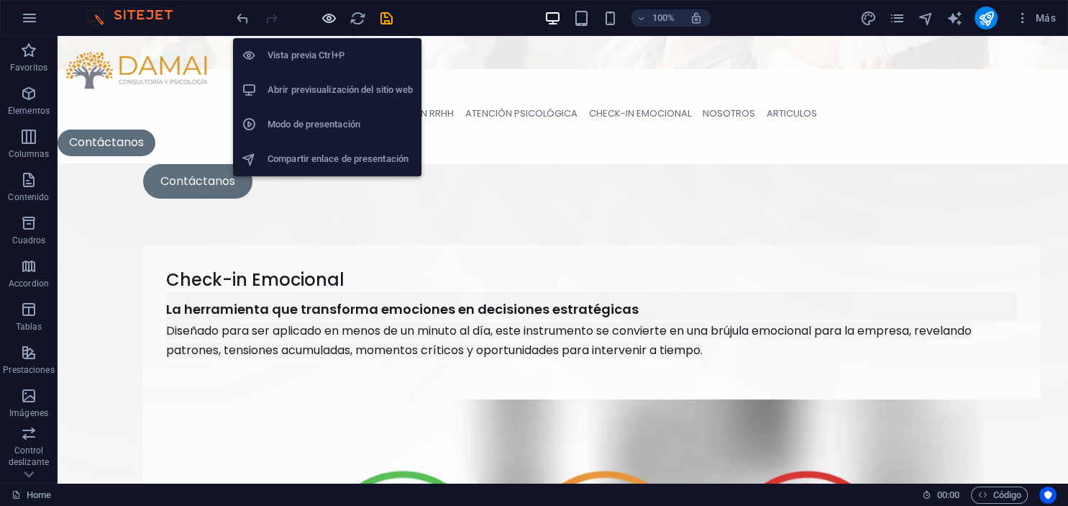
click at [333, 16] on icon "button" at bounding box center [329, 18] width 17 height 17
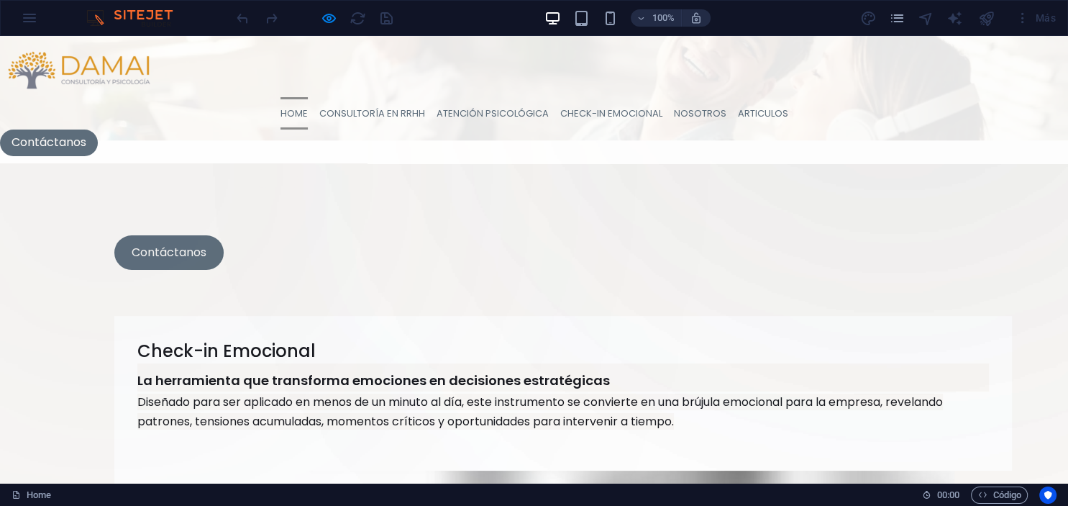
scroll to position [227, 0]
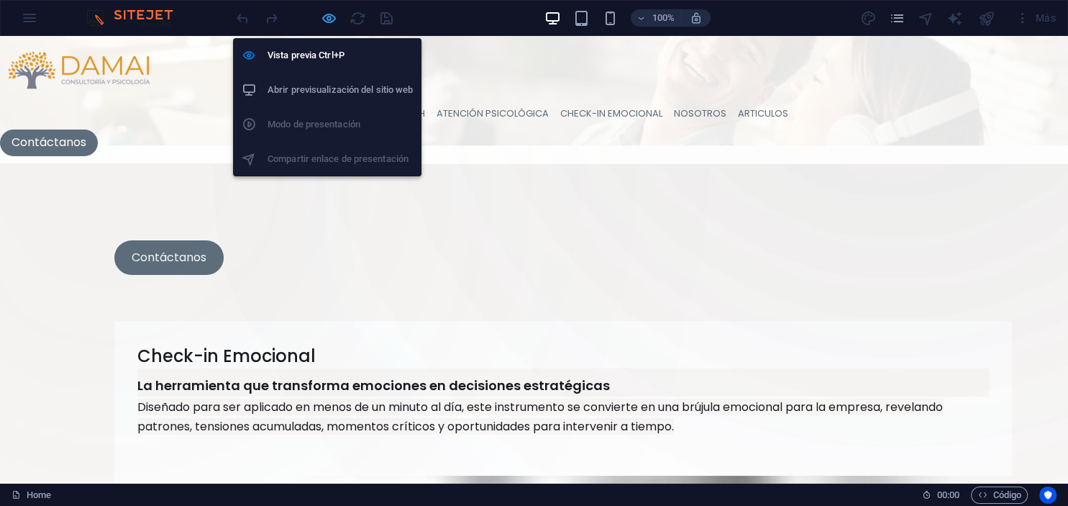
click at [328, 22] on icon "button" at bounding box center [329, 18] width 17 height 17
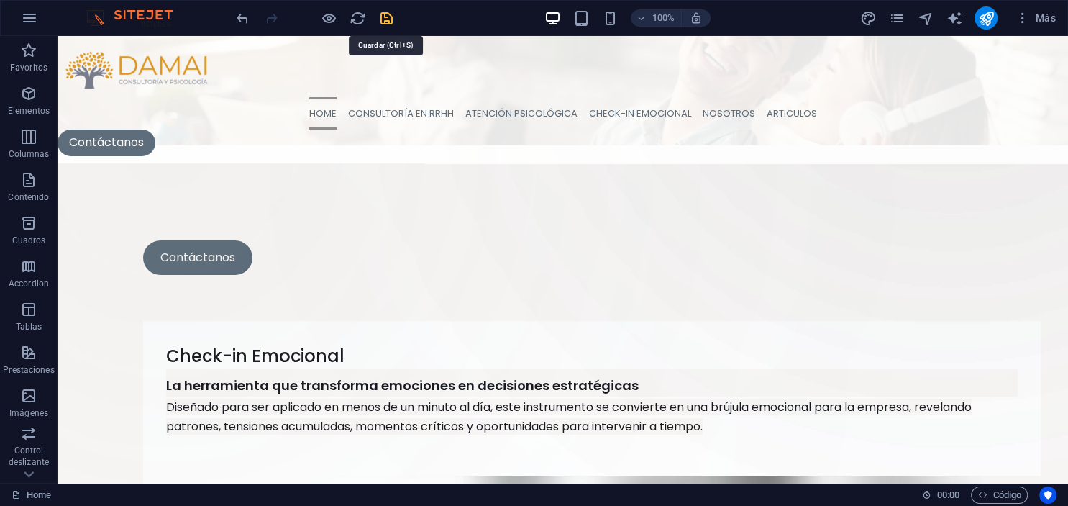
click at [393, 19] on icon "save" at bounding box center [386, 18] width 17 height 17
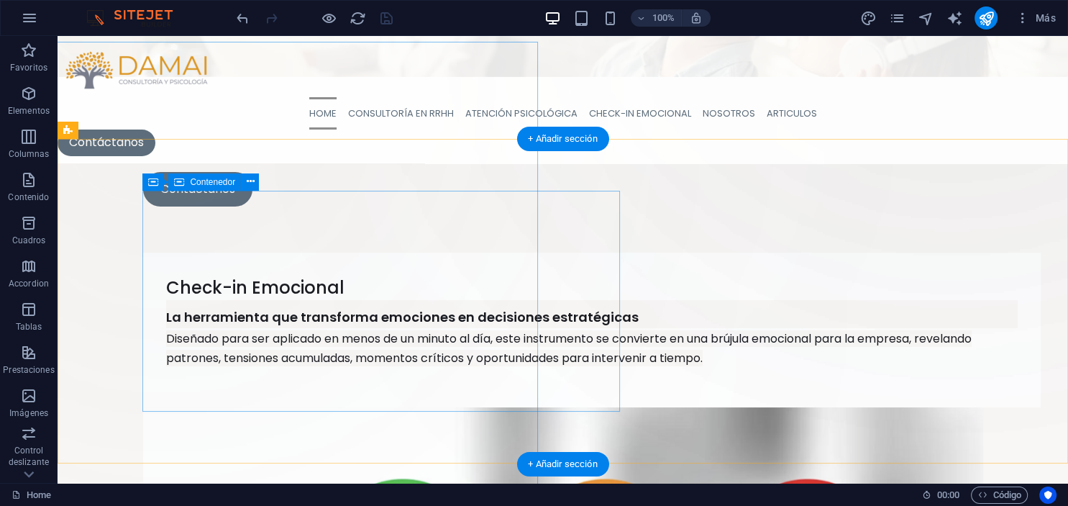
scroll to position [304, 0]
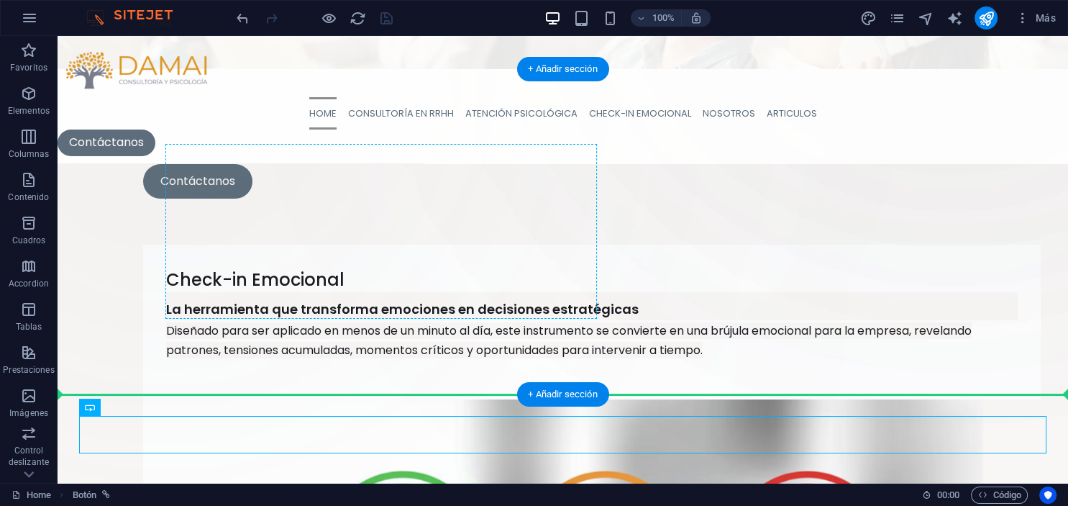
drag, startPoint x: 147, startPoint y: 382, endPoint x: 215, endPoint y: 309, distance: 99.8
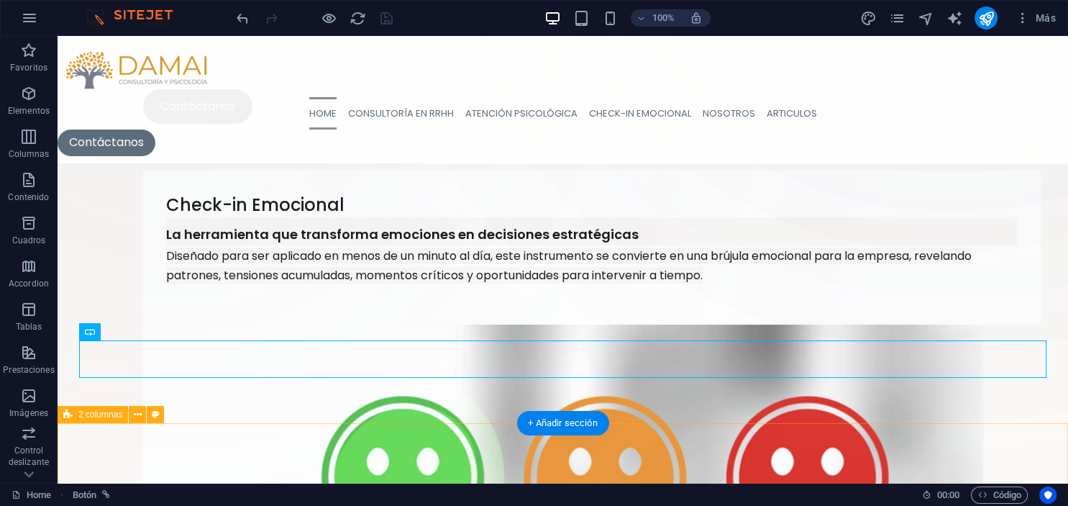
scroll to position [380, 0]
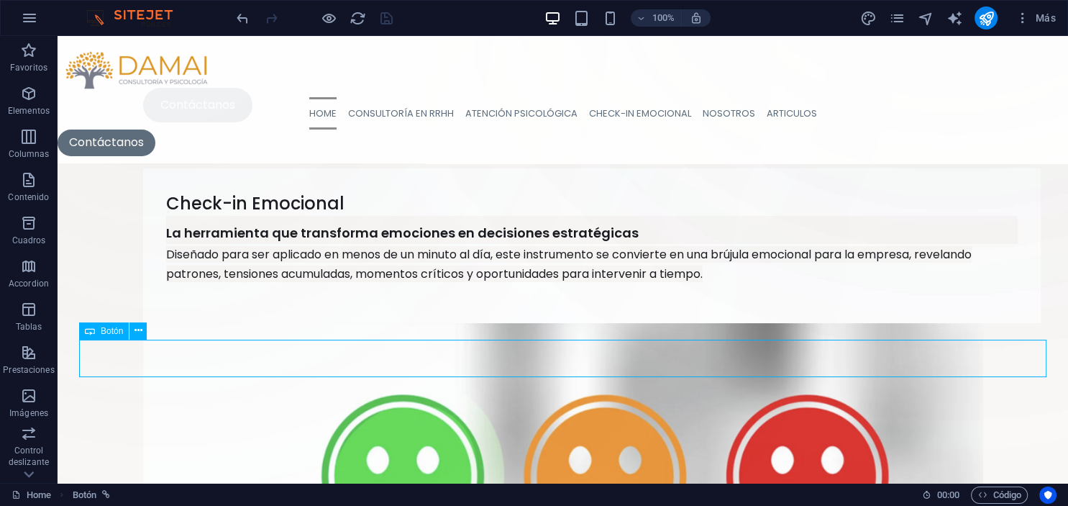
click at [110, 332] on span "Botón" at bounding box center [112, 331] width 22 height 9
click at [142, 332] on icon at bounding box center [139, 330] width 8 height 15
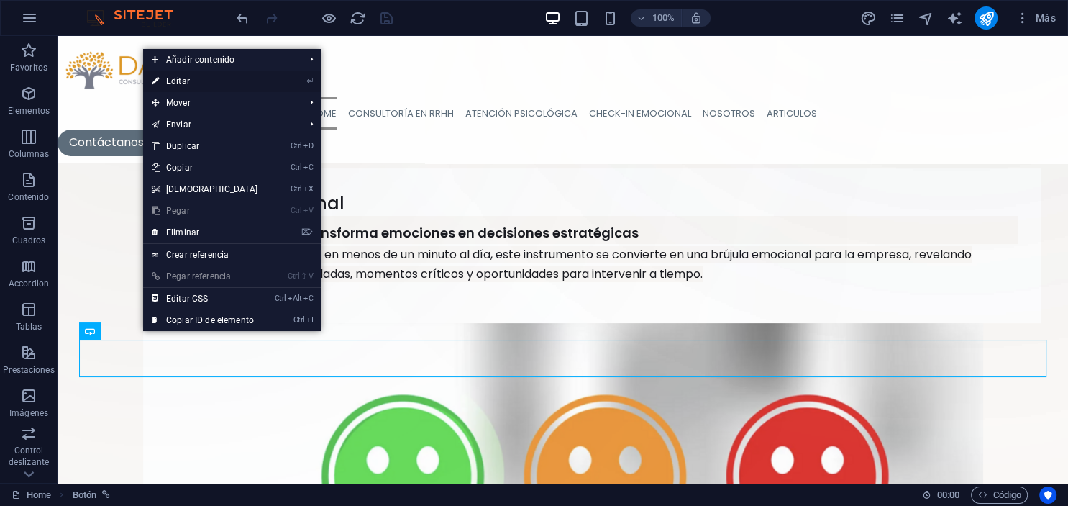
click at [182, 83] on link "⏎ Editar" at bounding box center [205, 81] width 124 height 22
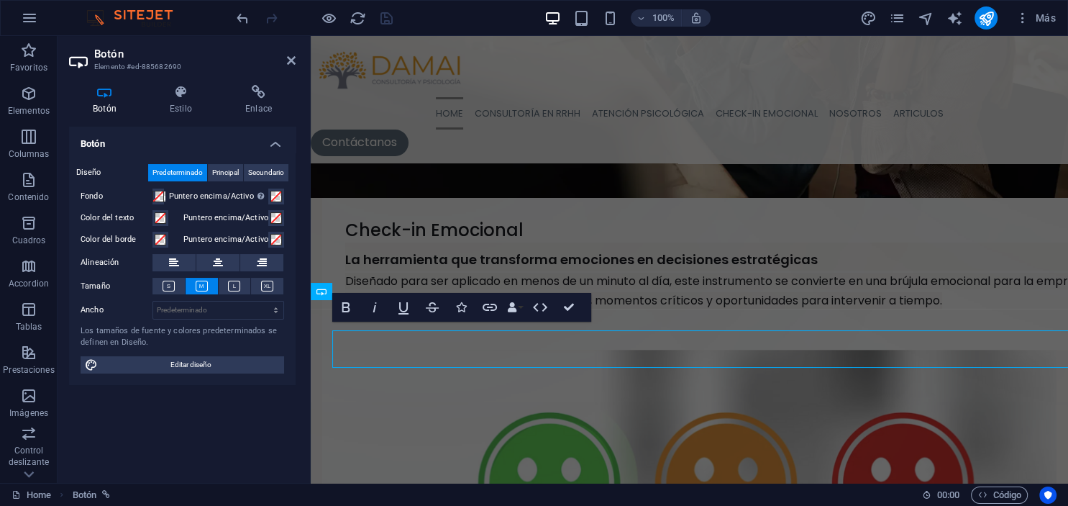
scroll to position [388, 0]
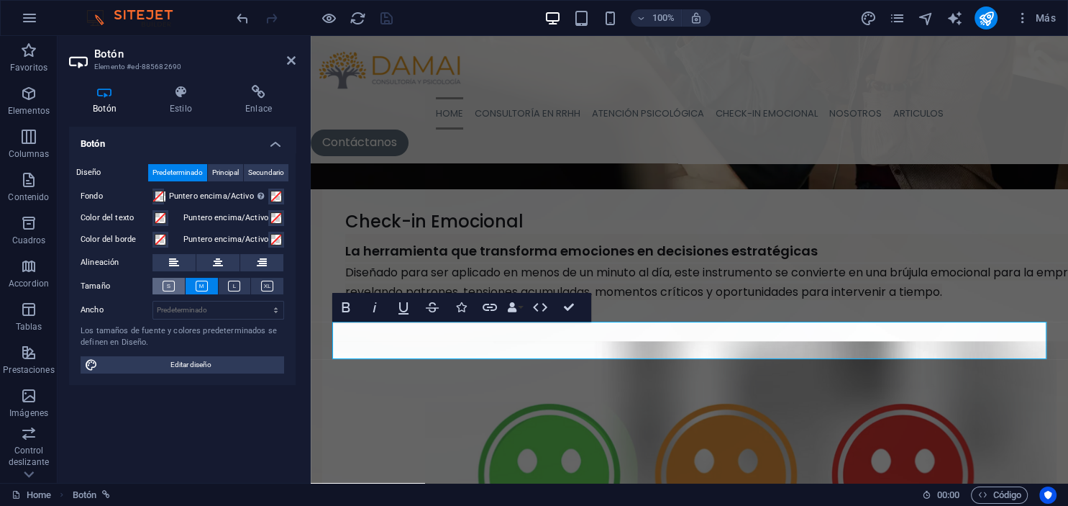
click at [168, 284] on icon at bounding box center [169, 286] width 12 height 11
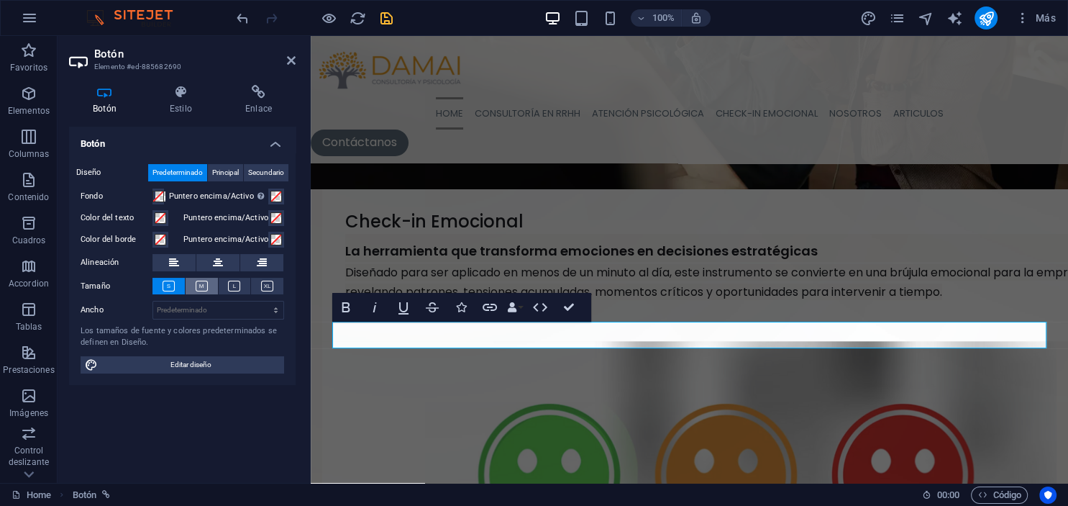
click at [209, 286] on button at bounding box center [202, 286] width 32 height 17
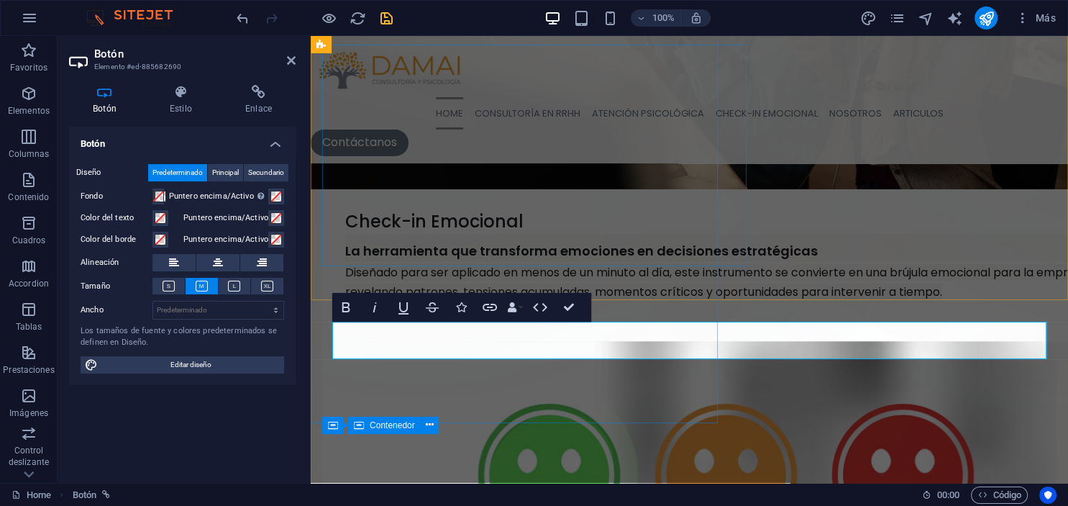
click at [636, 274] on div "Suelta el contenido aquí o Añadir elementos Pegar portapapeles" at bounding box center [420, 11] width 527 height 527
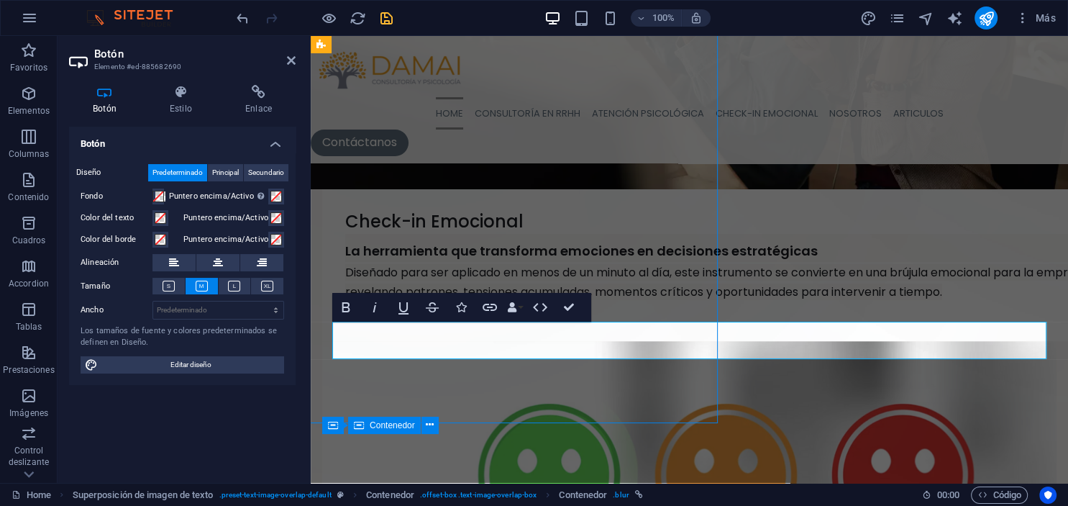
scroll to position [380, 0]
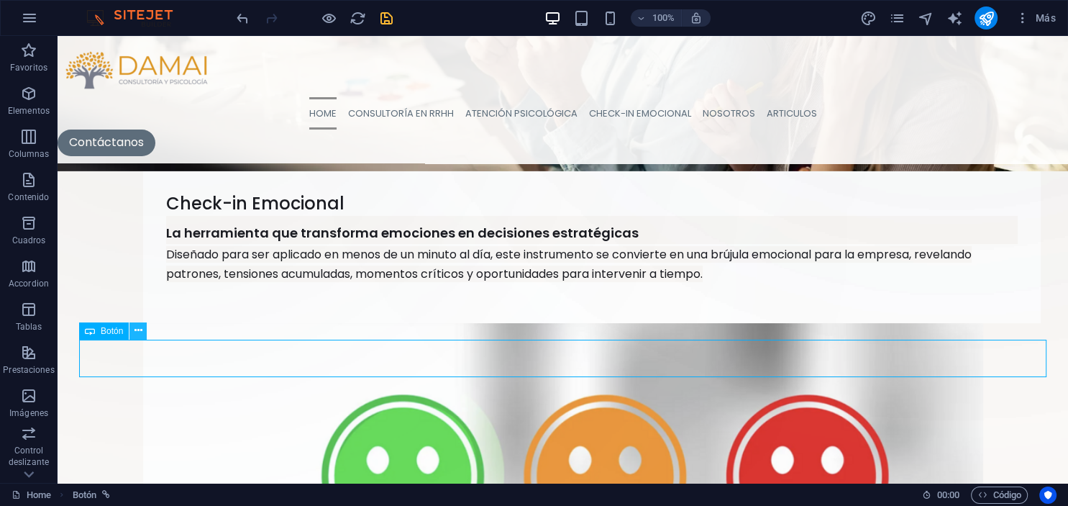
click at [143, 332] on button at bounding box center [137, 330] width 17 height 17
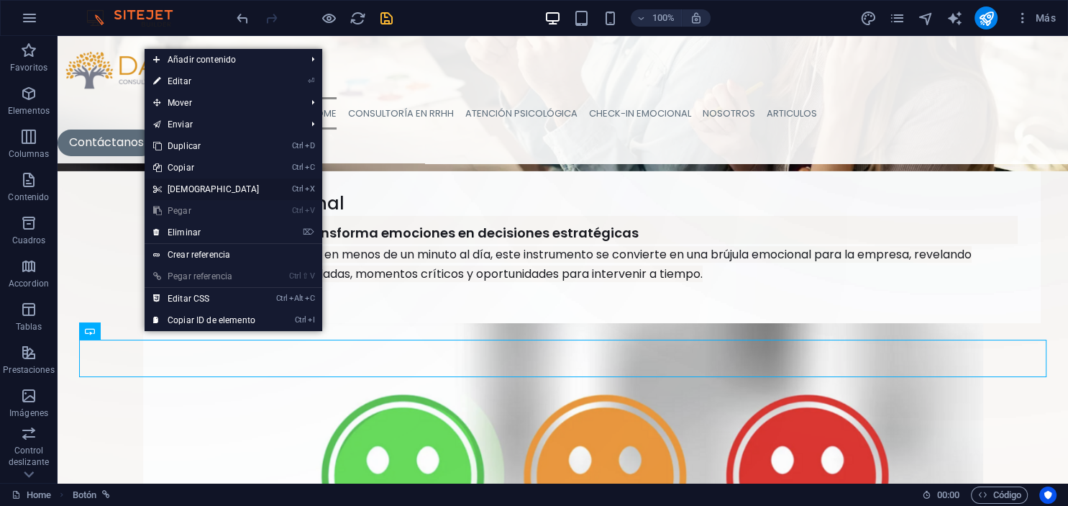
click at [186, 189] on link "Ctrl X Cortar" at bounding box center [207, 189] width 124 height 22
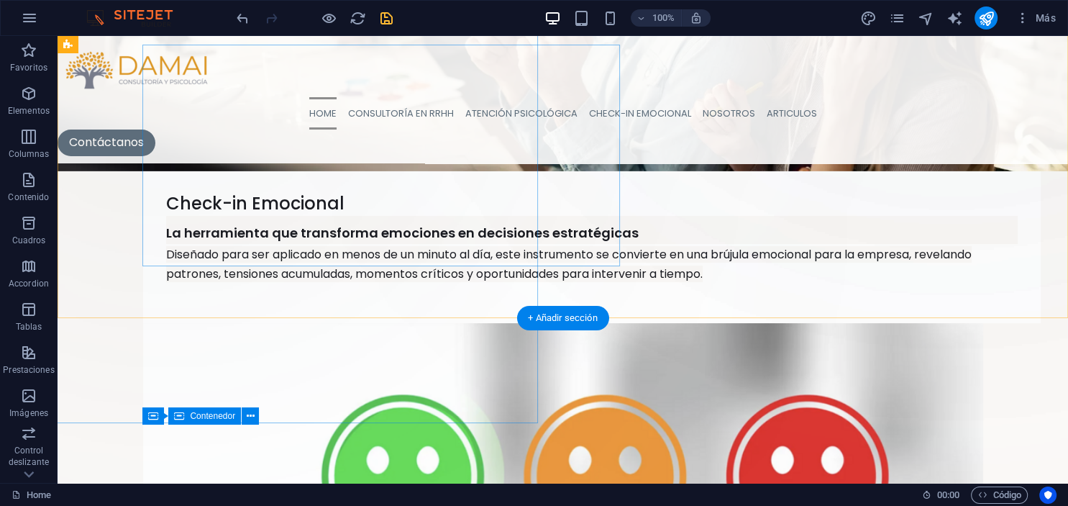
click at [253, 251] on div "Suelta el contenido aquí o Añadir elementos Pegar portapapeles" at bounding box center [167, 19] width 527 height 527
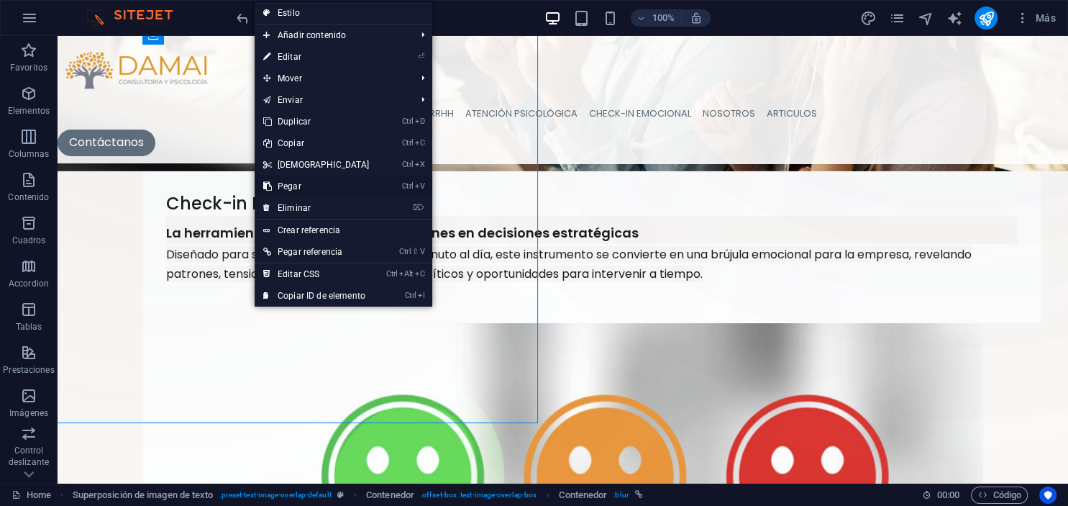
click at [289, 185] on link "Ctrl V Pegar" at bounding box center [317, 187] width 124 height 22
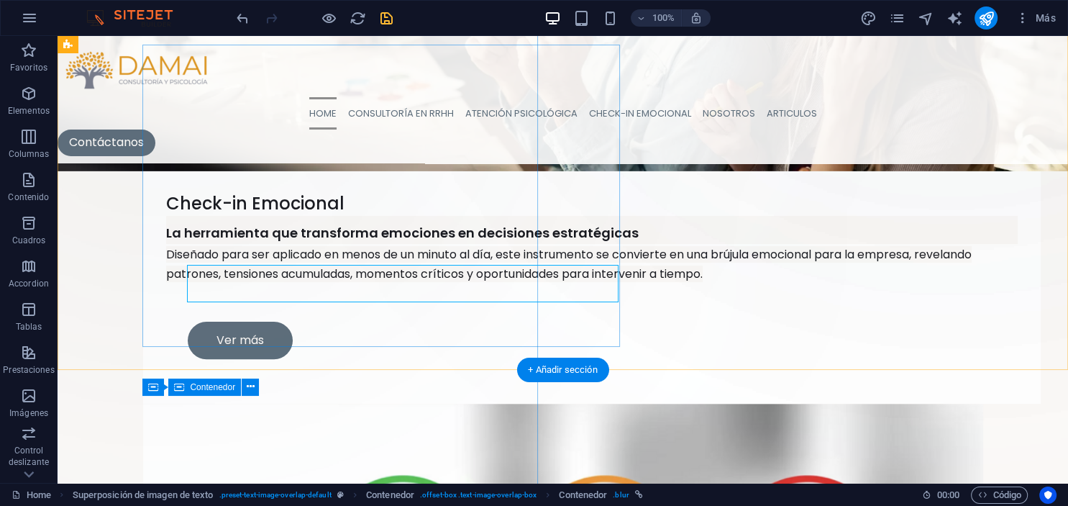
scroll to position [350, 0]
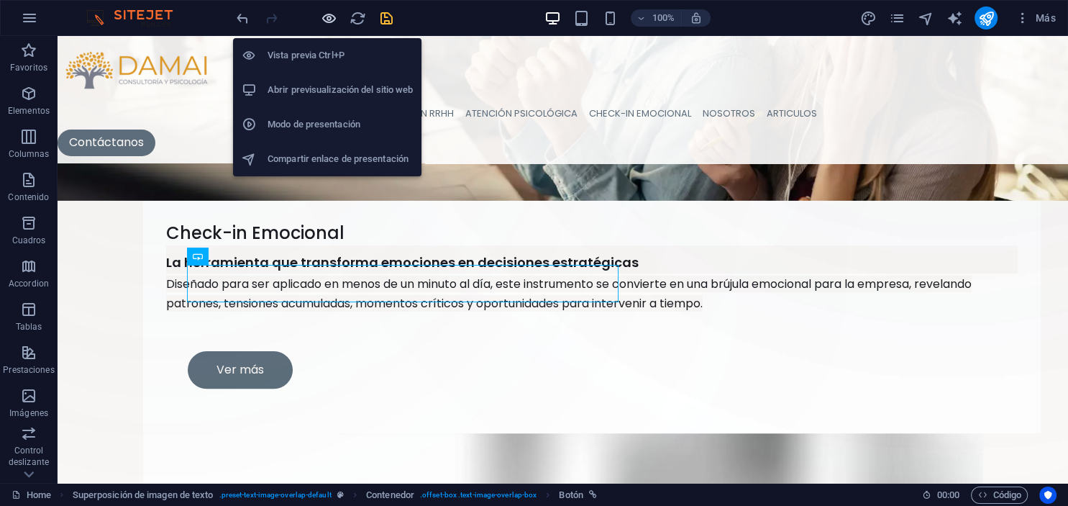
click at [329, 22] on icon "button" at bounding box center [329, 18] width 17 height 17
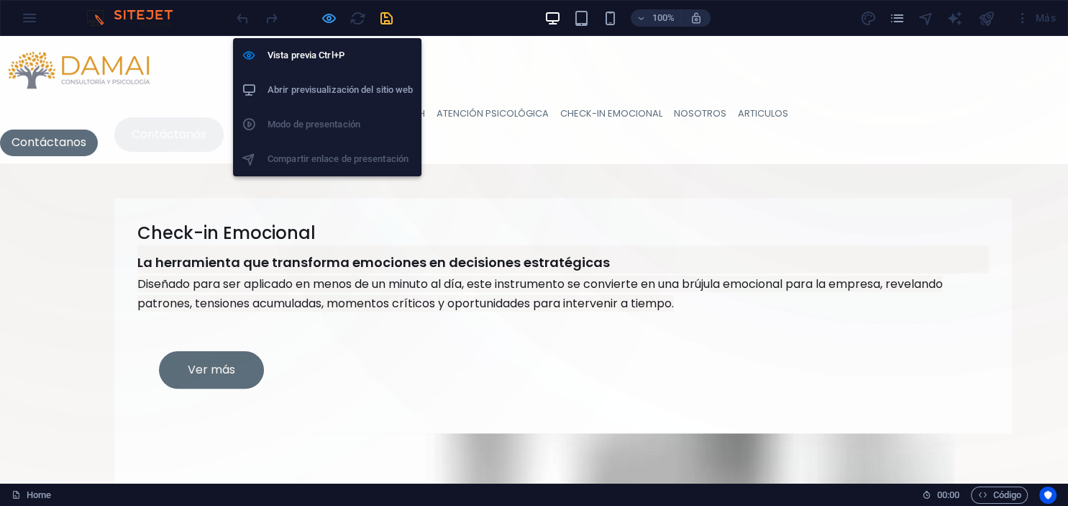
click at [327, 17] on icon "button" at bounding box center [329, 18] width 17 height 17
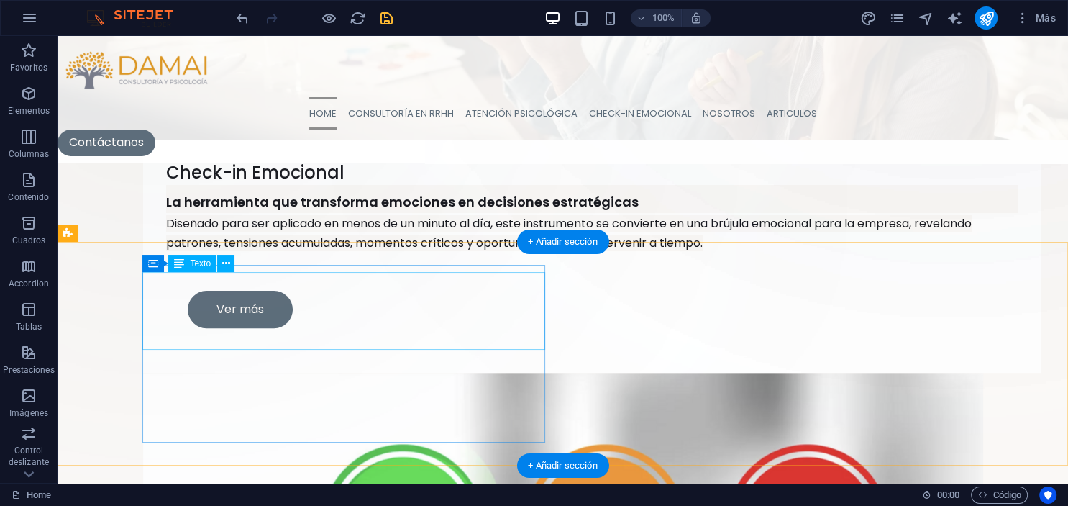
scroll to position [503, 0]
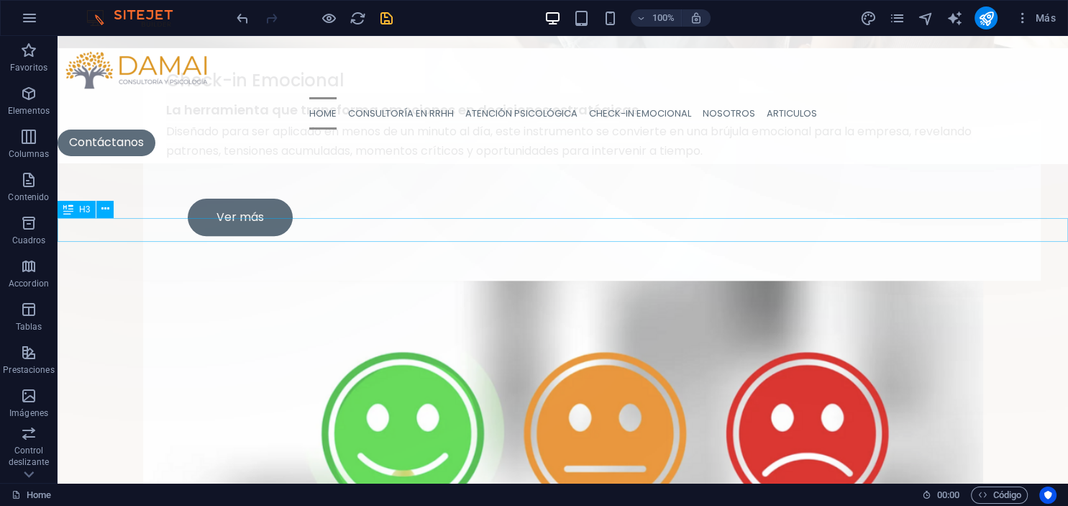
click at [106, 209] on icon at bounding box center [105, 208] width 8 height 15
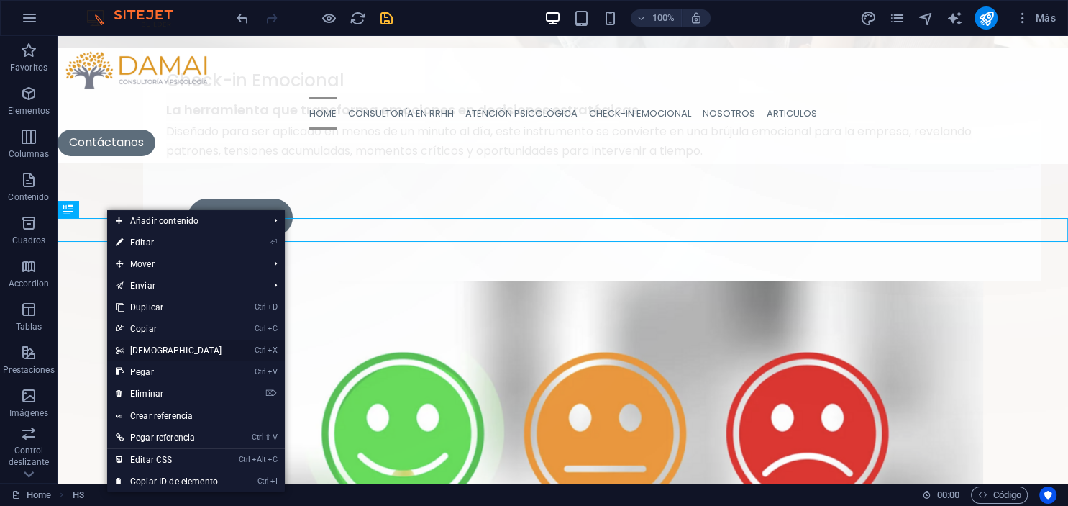
click at [136, 350] on link "Ctrl X Cortar" at bounding box center [169, 351] width 124 height 22
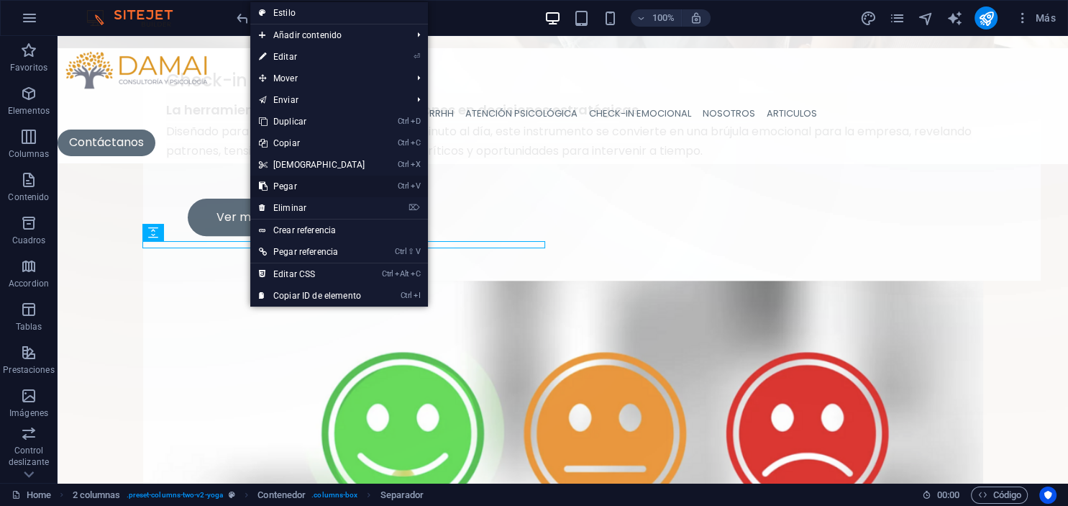
click at [283, 183] on link "Ctrl V Pegar" at bounding box center [312, 187] width 124 height 22
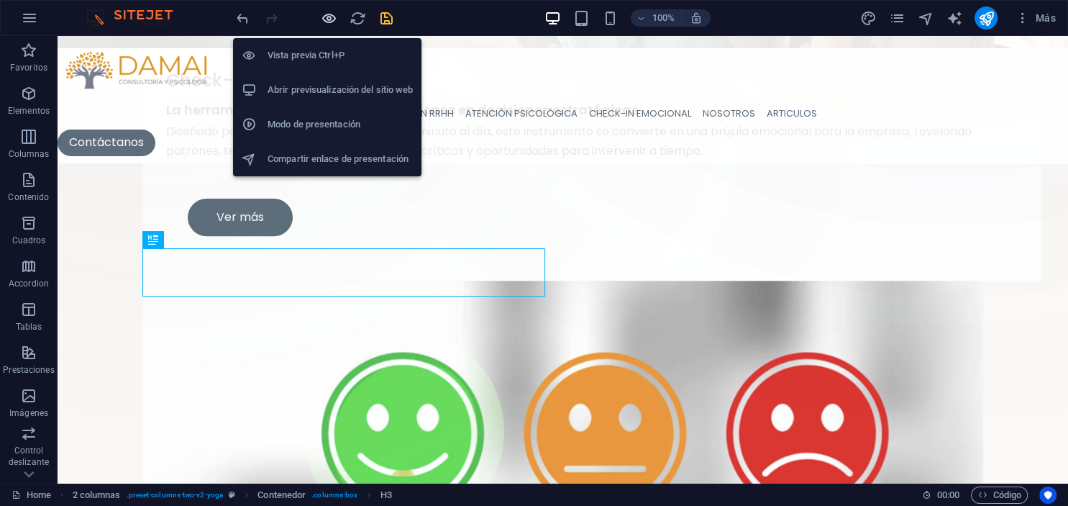
click at [333, 24] on icon "button" at bounding box center [329, 18] width 17 height 17
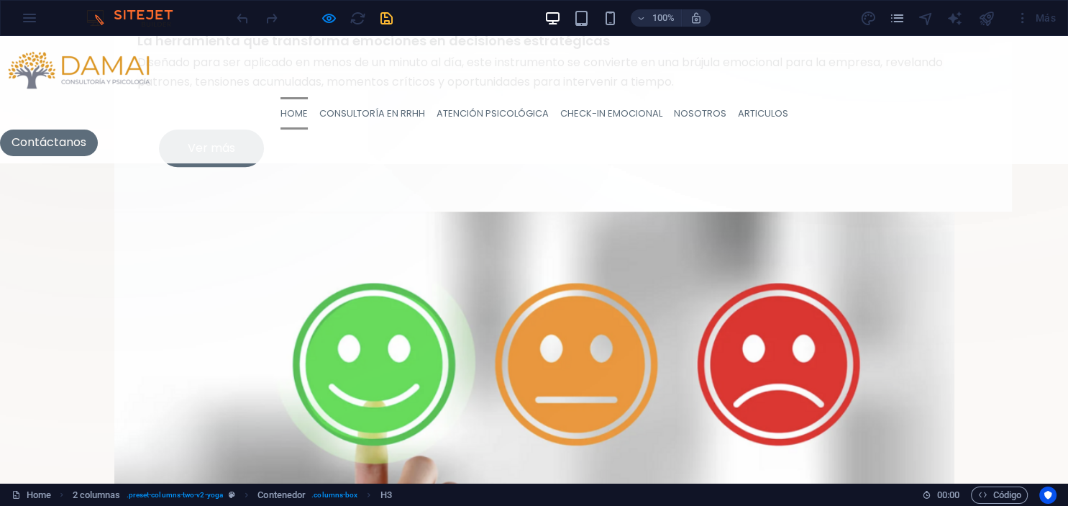
scroll to position [655, 0]
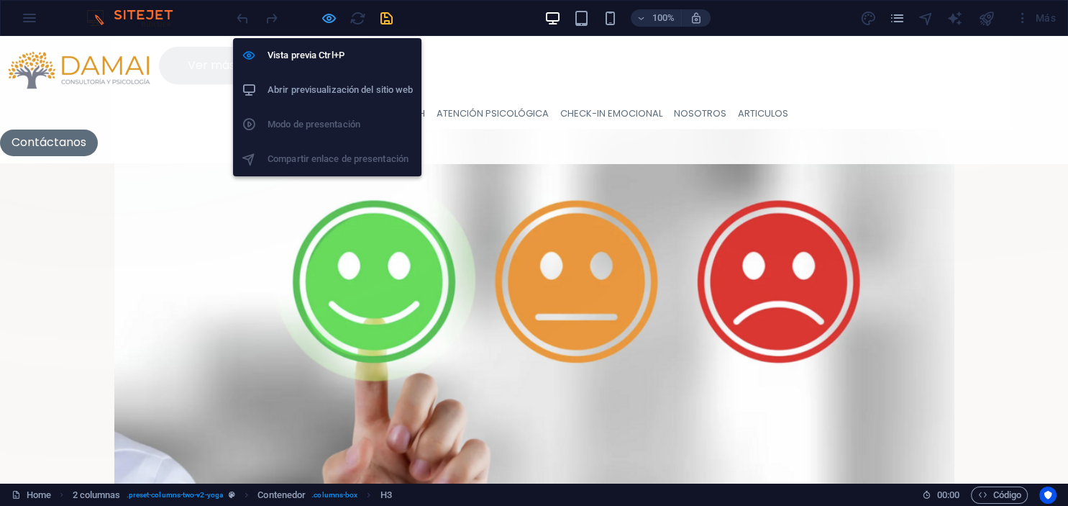
click at [328, 15] on icon "button" at bounding box center [329, 18] width 17 height 17
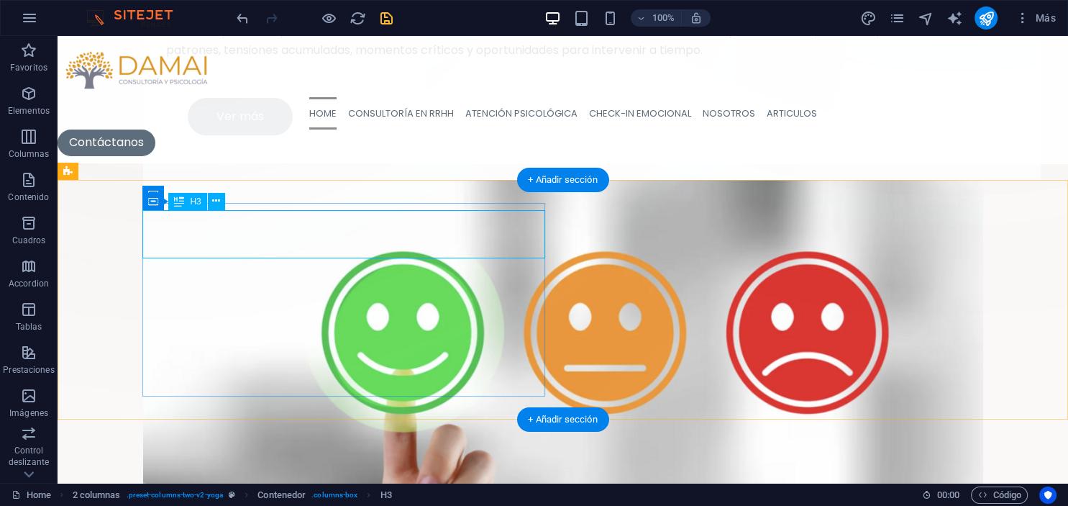
scroll to position [503, 0]
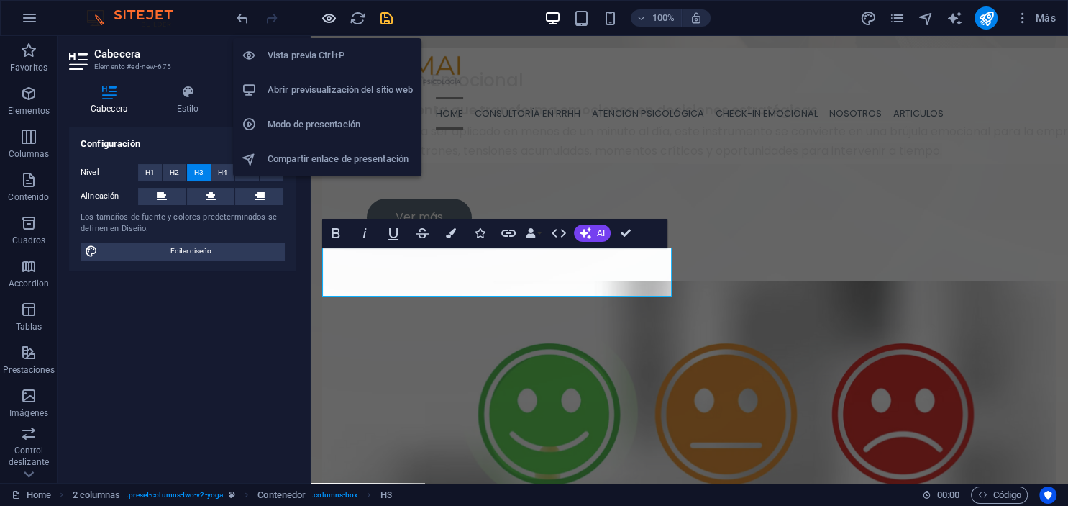
click at [327, 21] on icon "button" at bounding box center [329, 18] width 17 height 17
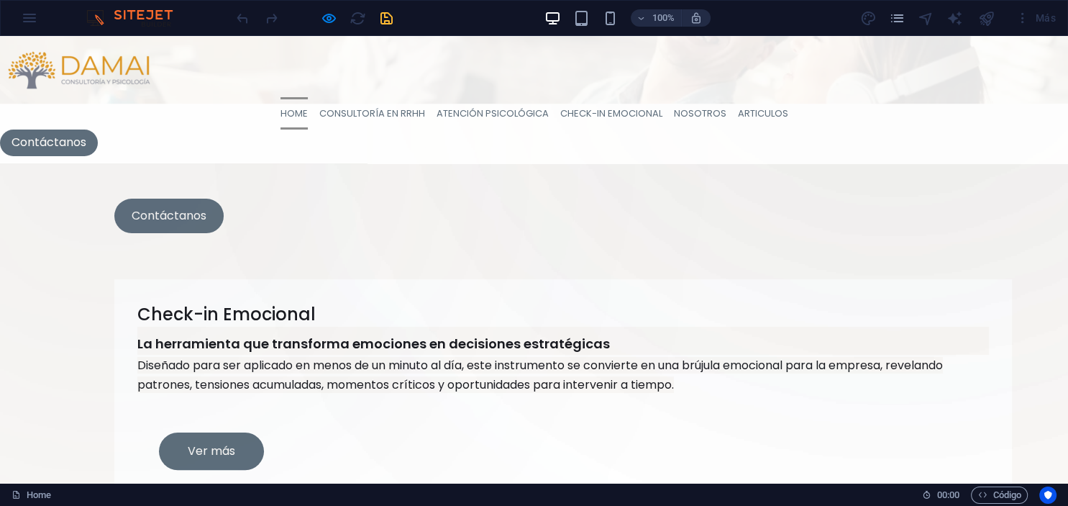
scroll to position [275, 0]
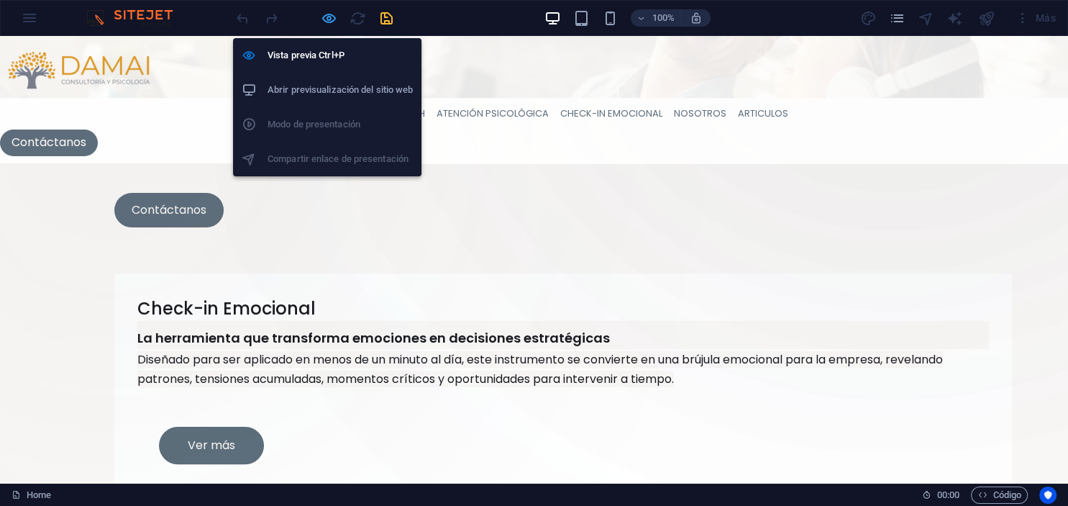
click at [332, 17] on icon "button" at bounding box center [329, 18] width 17 height 17
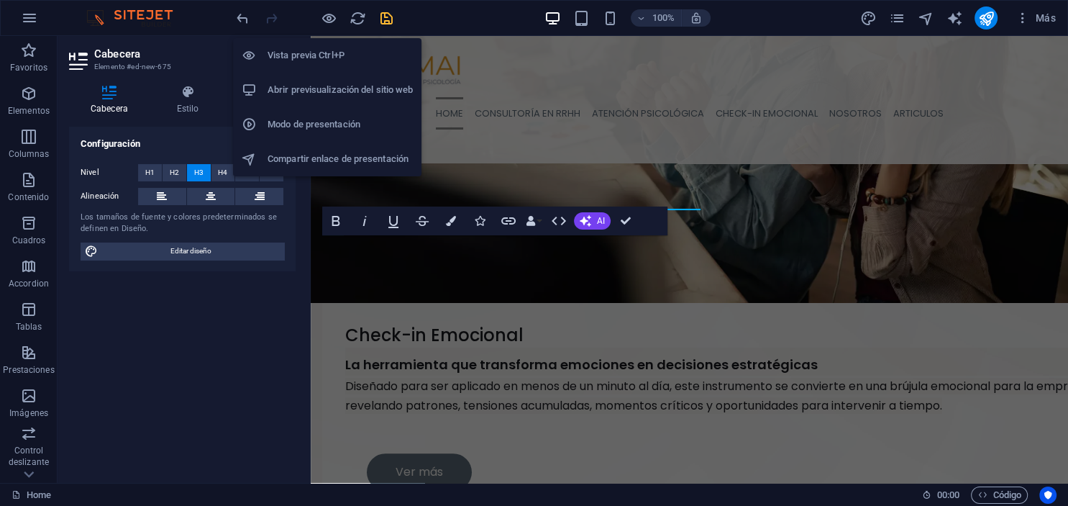
scroll to position [542, 0]
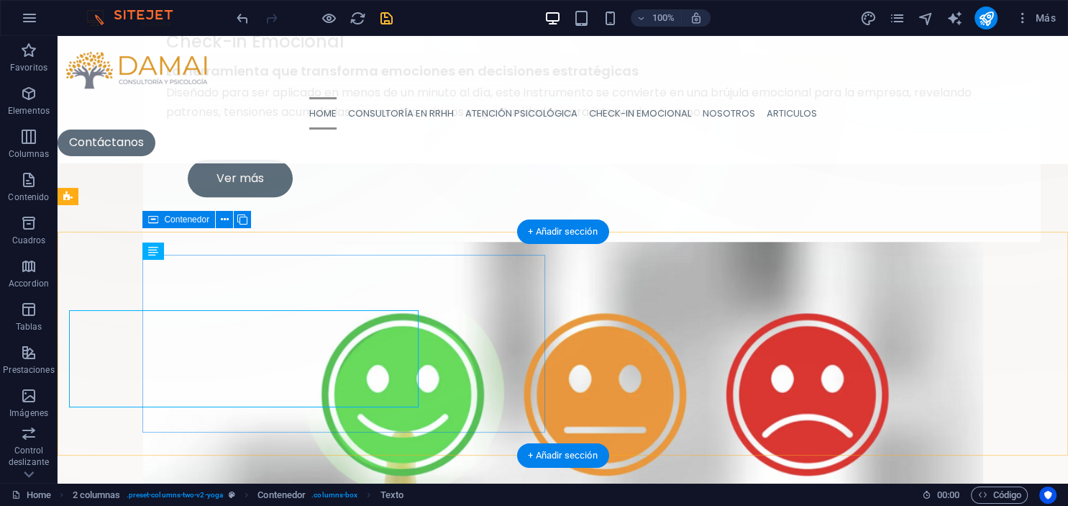
scroll to position [515, 0]
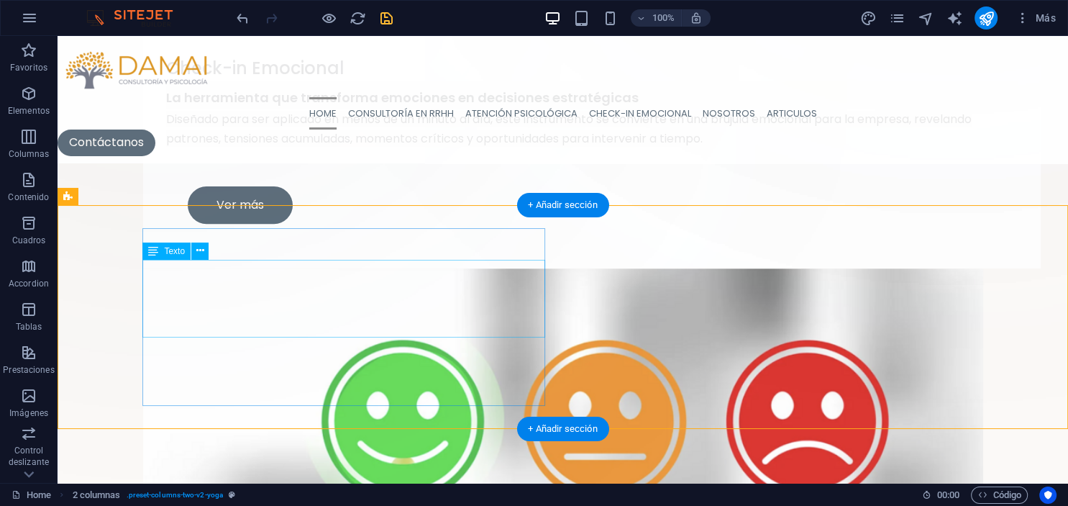
scroll to position [439, 0]
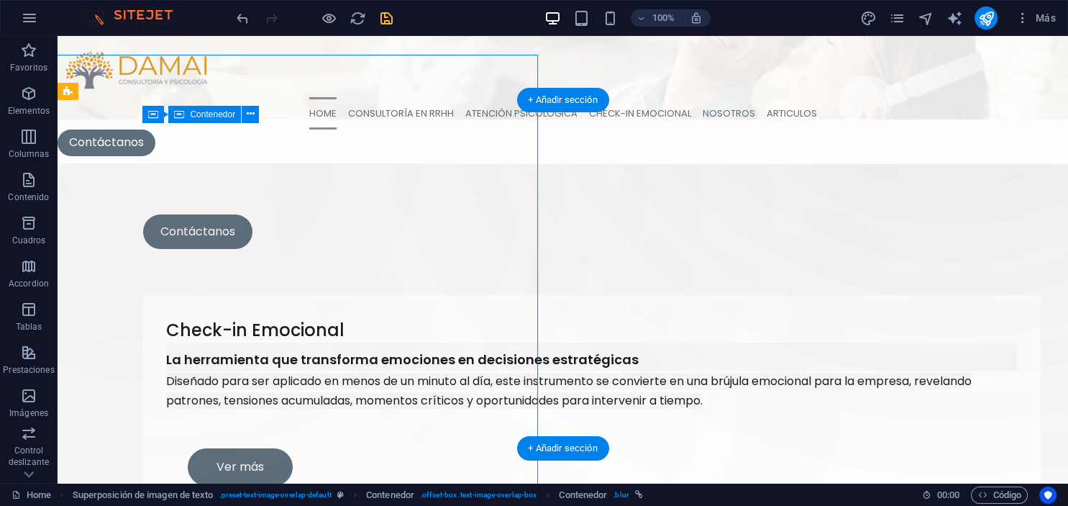
scroll to position [211, 0]
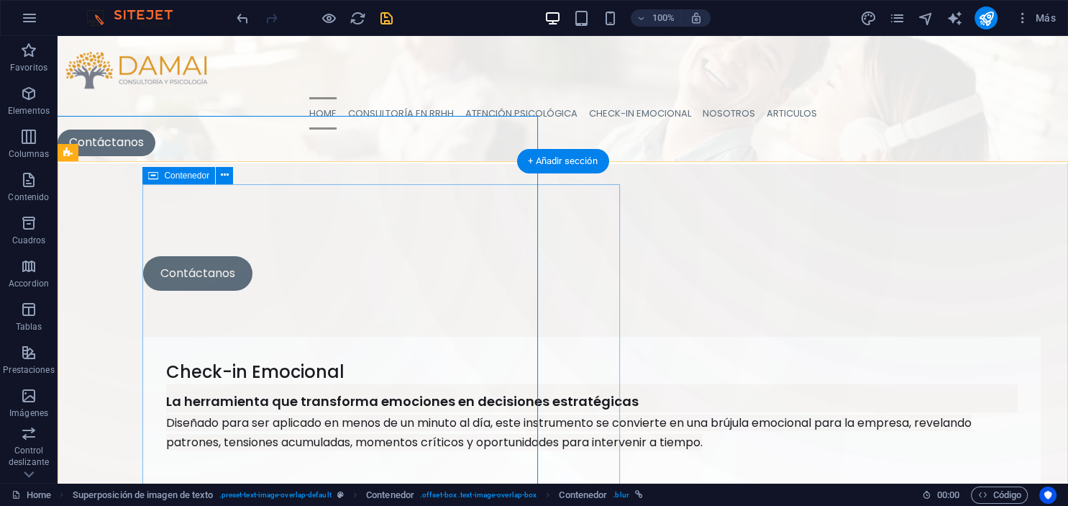
click at [599, 337] on div "Check-in Emocional La herramienta que transforma emociones en decisiones estrat…" at bounding box center [592, 454] width 898 height 235
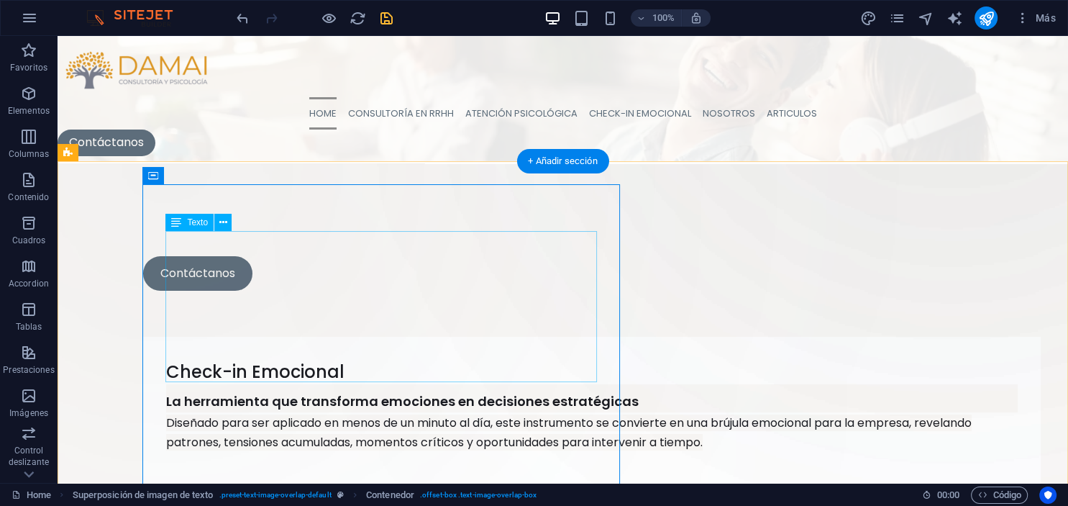
click at [542, 384] on div "La herramienta que transforma emociones en decisiones estratégicas Diseñado par…" at bounding box center [592, 426] width 852 height 84
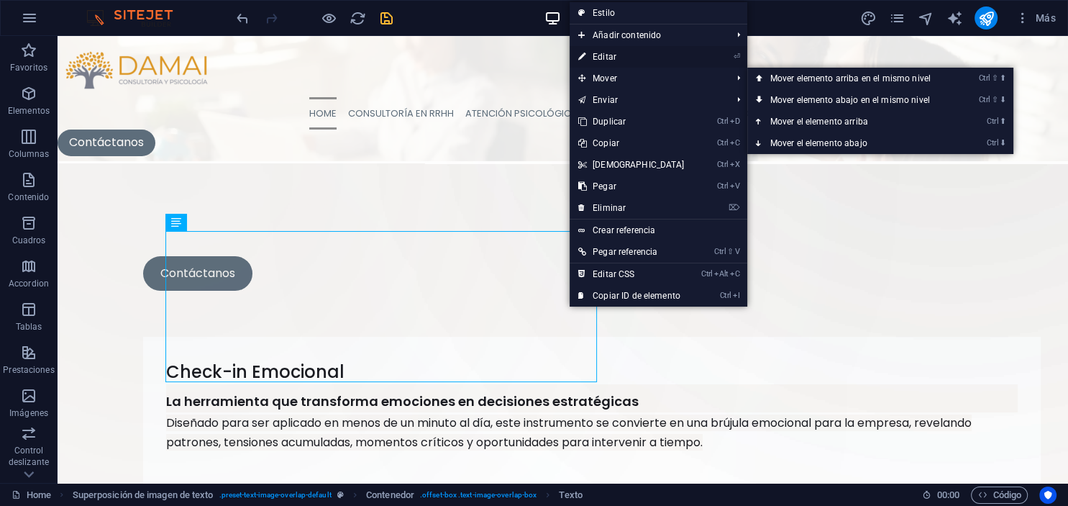
drag, startPoint x: 604, startPoint y: 56, endPoint x: 295, endPoint y: 20, distance: 311.4
click at [604, 56] on link "⏎ Editar" at bounding box center [632, 57] width 124 height 22
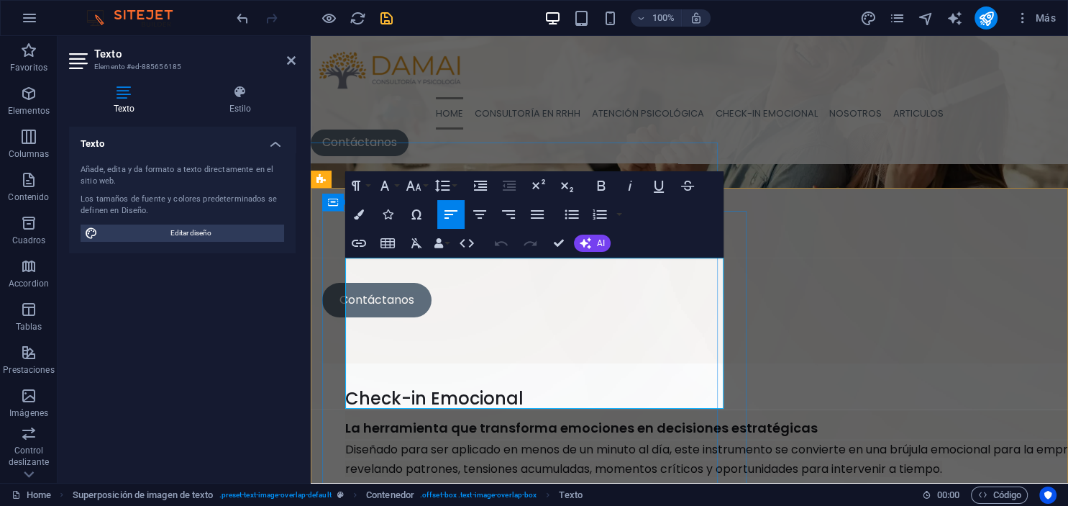
click at [626, 384] on div "Suelta el contenido aquí o Añadir elementos Pegar portapapeles" at bounding box center [420, 187] width 527 height 527
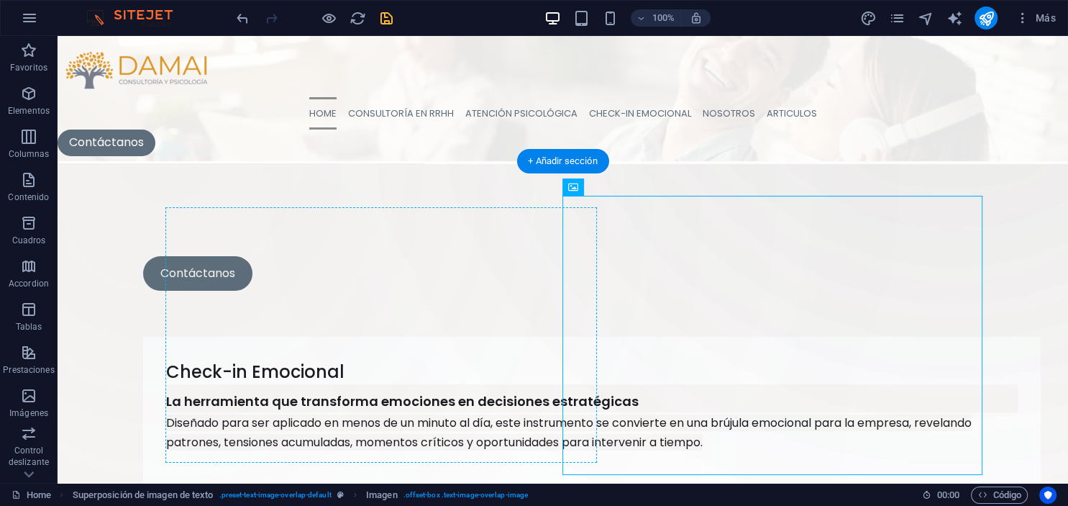
drag, startPoint x: 380, startPoint y: 384, endPoint x: 616, endPoint y: 383, distance: 236.0
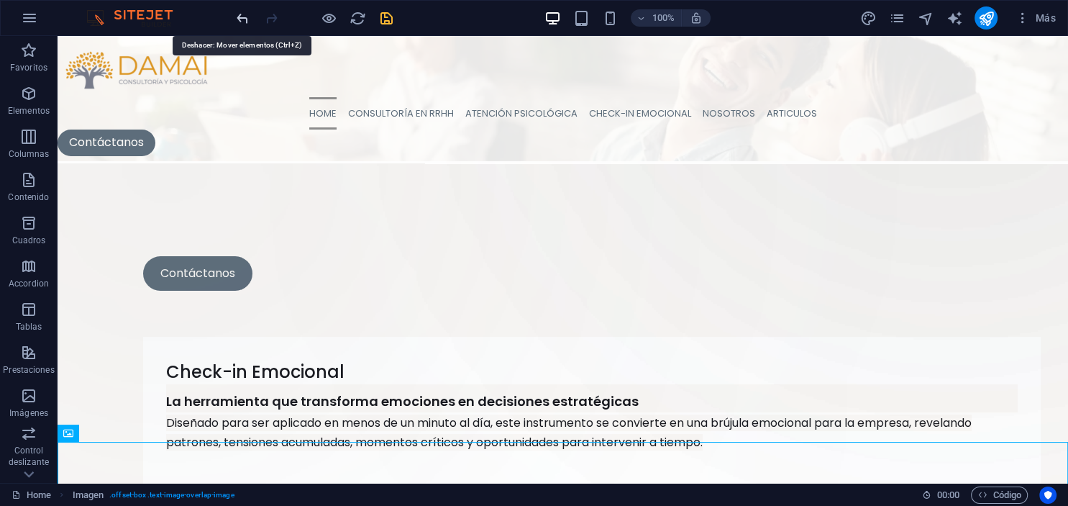
click at [247, 18] on icon "undo" at bounding box center [243, 18] width 17 height 17
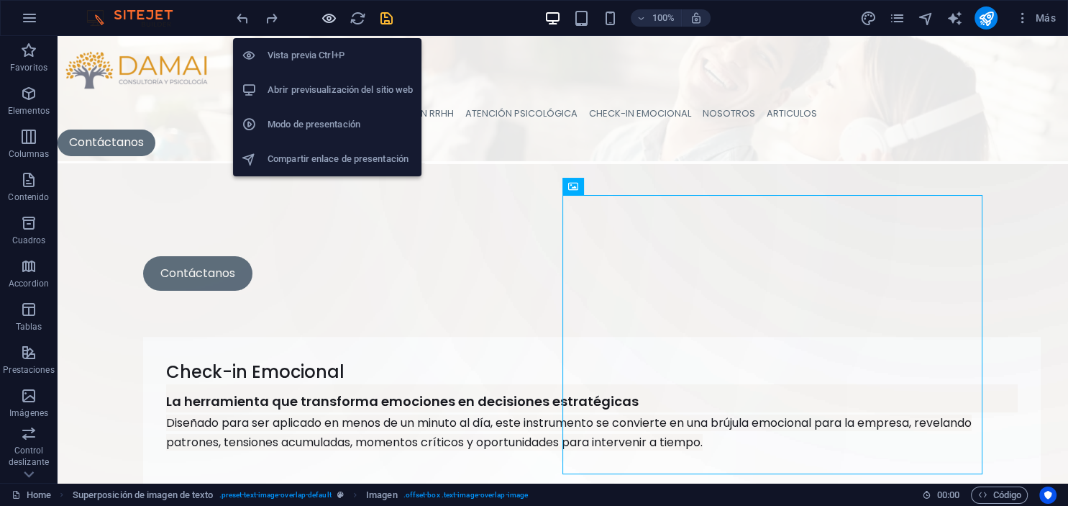
click at [328, 24] on icon "button" at bounding box center [329, 18] width 17 height 17
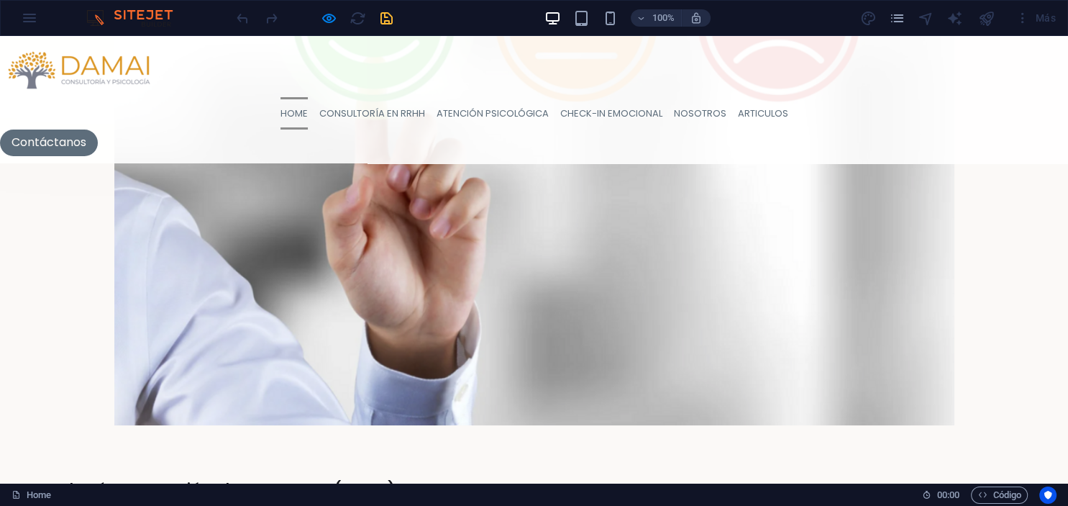
scroll to position [895, 0]
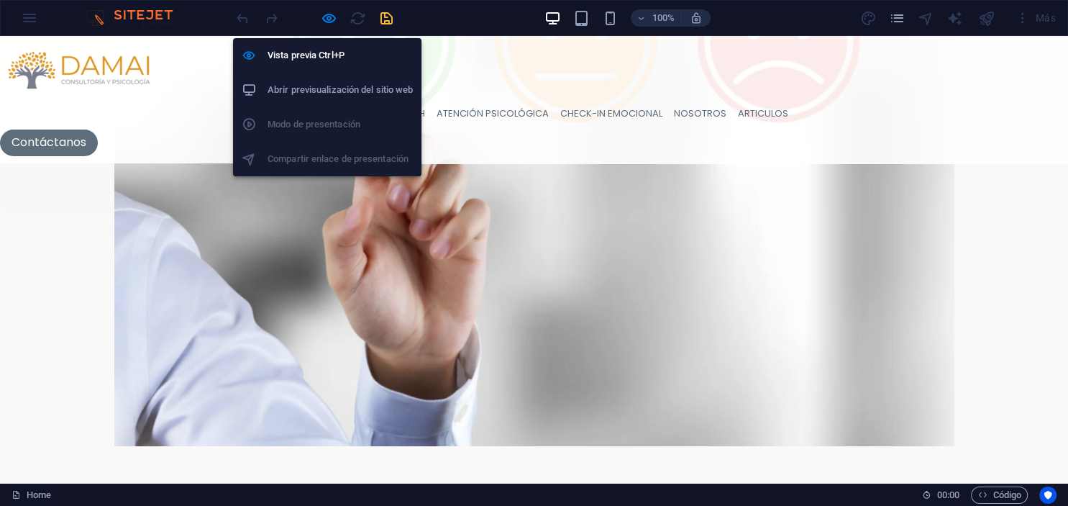
click at [332, 91] on h6 "Abrir previsualización del sitio web" at bounding box center [340, 89] width 145 height 17
click at [328, 19] on icon "button" at bounding box center [329, 18] width 17 height 17
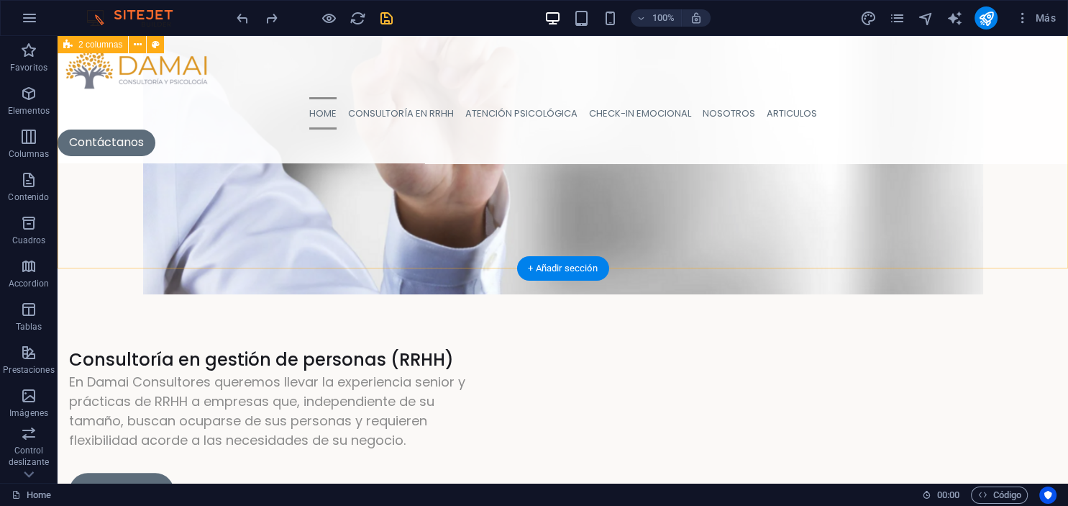
scroll to position [819, 0]
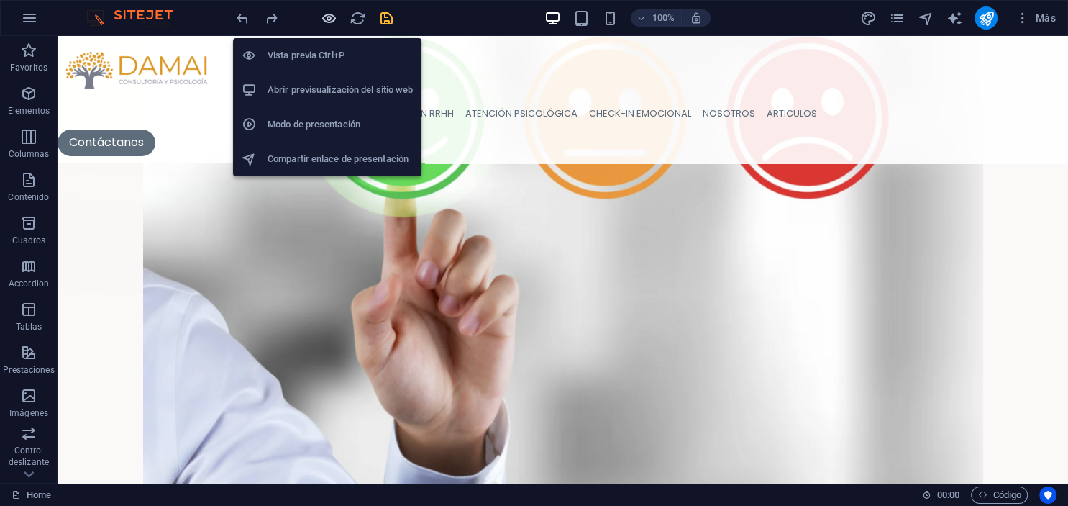
click at [326, 18] on icon "button" at bounding box center [329, 18] width 17 height 17
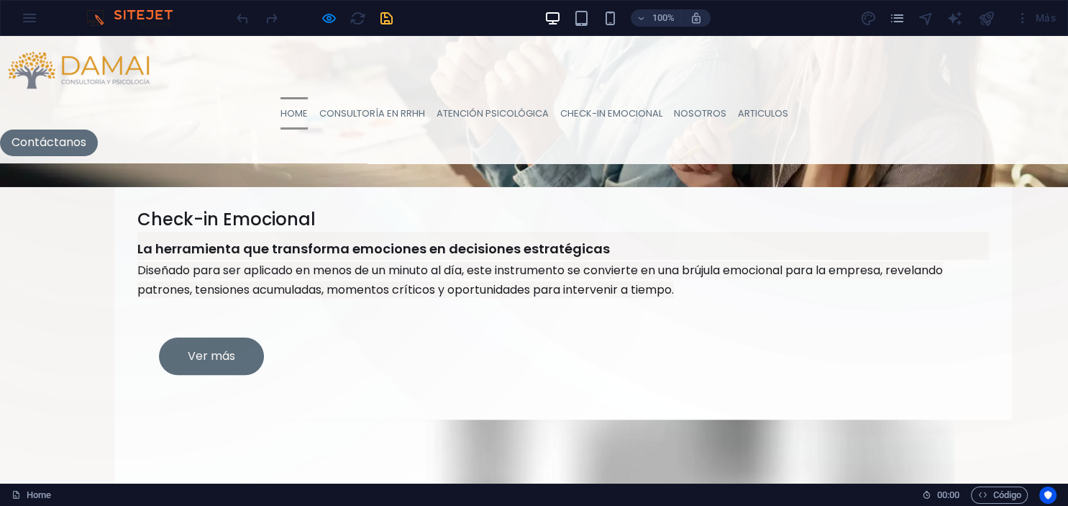
scroll to position [363, 0]
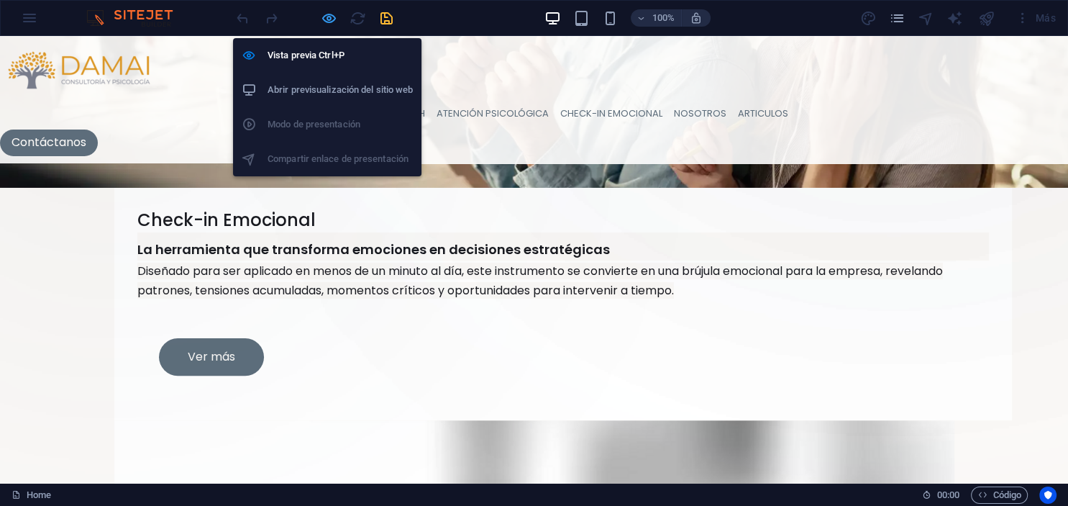
click at [335, 19] on icon "button" at bounding box center [329, 18] width 17 height 17
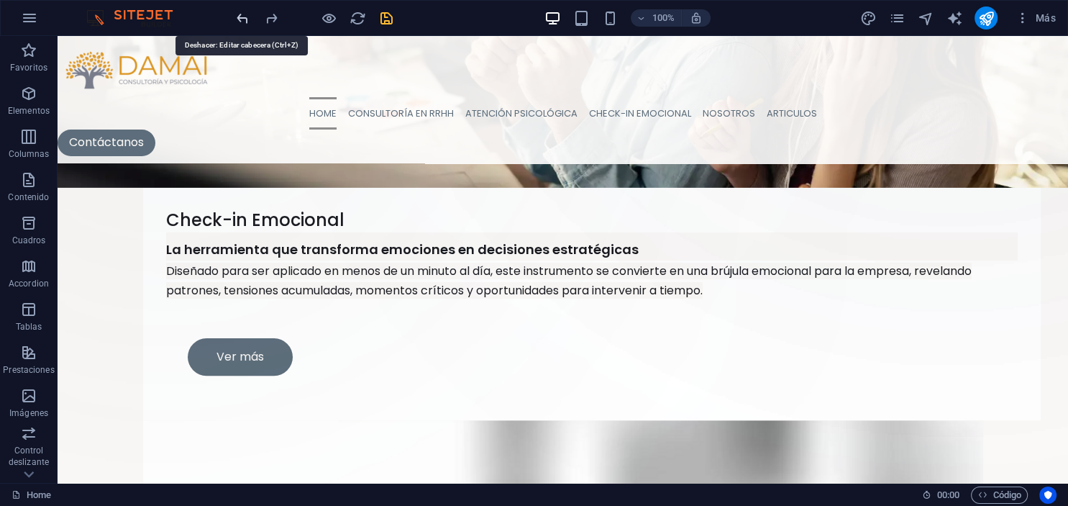
click at [250, 24] on icon "undo" at bounding box center [243, 18] width 17 height 17
click at [252, 23] on div at bounding box center [314, 17] width 161 height 23
click at [245, 20] on icon "undo" at bounding box center [243, 18] width 17 height 17
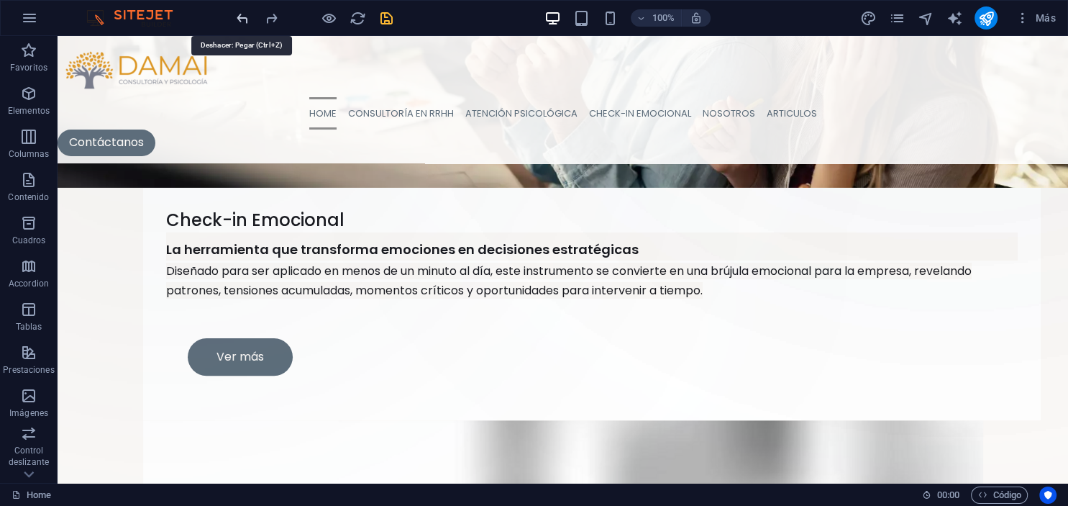
scroll to position [392, 0]
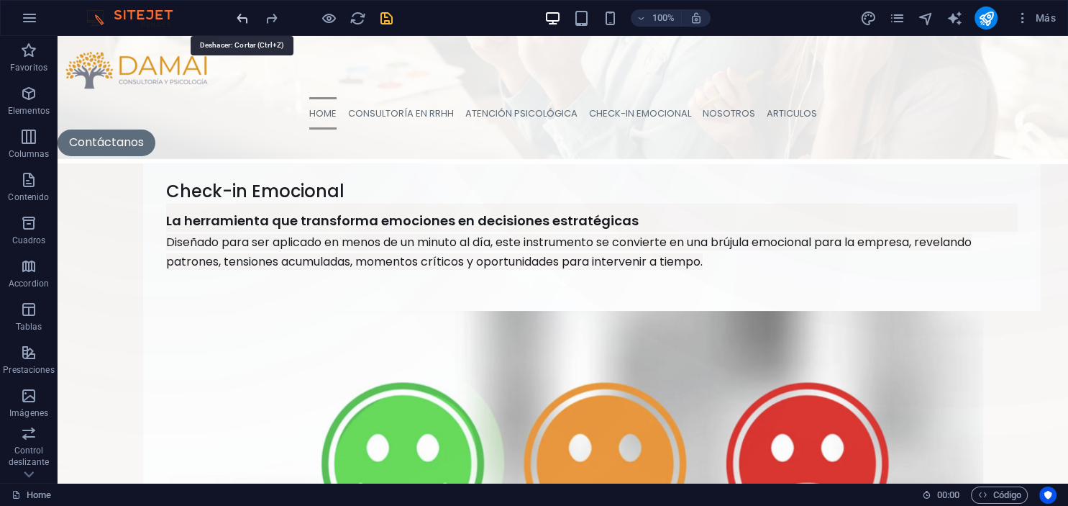
click at [246, 19] on icon "undo" at bounding box center [243, 18] width 17 height 17
click at [249, 19] on icon "undo" at bounding box center [243, 18] width 17 height 17
click at [245, 21] on icon "undo" at bounding box center [243, 18] width 17 height 17
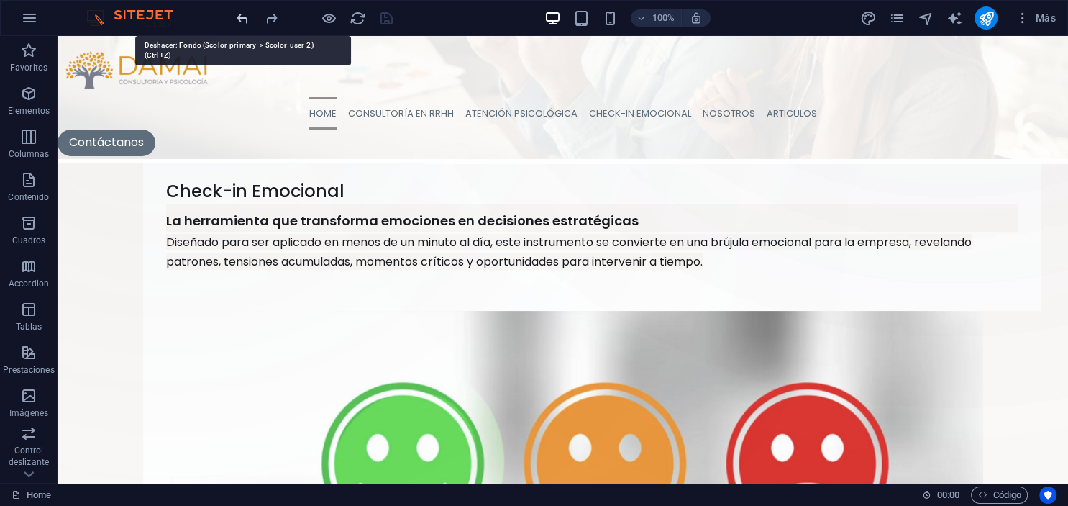
click at [245, 21] on icon "undo" at bounding box center [243, 18] width 17 height 17
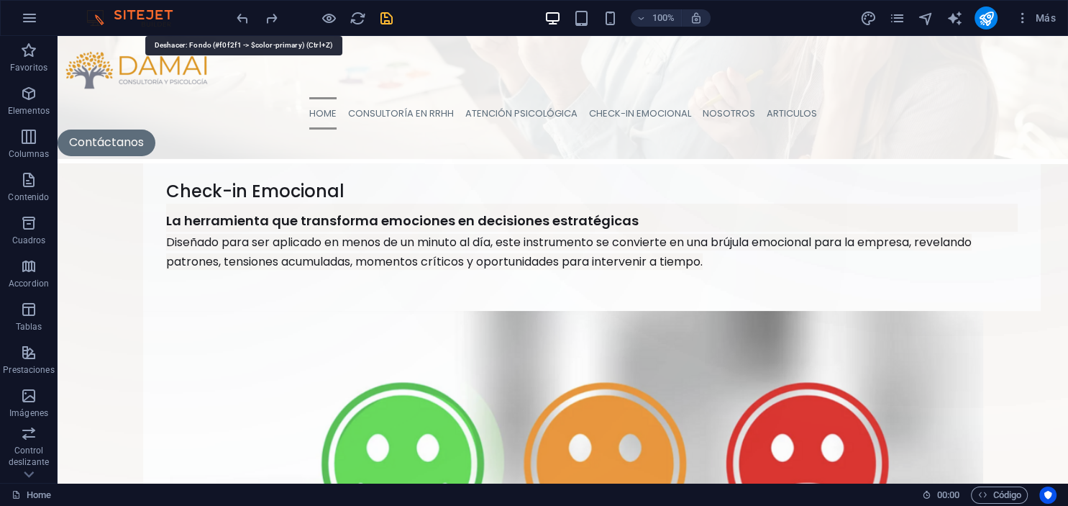
click at [246, 21] on icon "undo" at bounding box center [243, 18] width 17 height 17
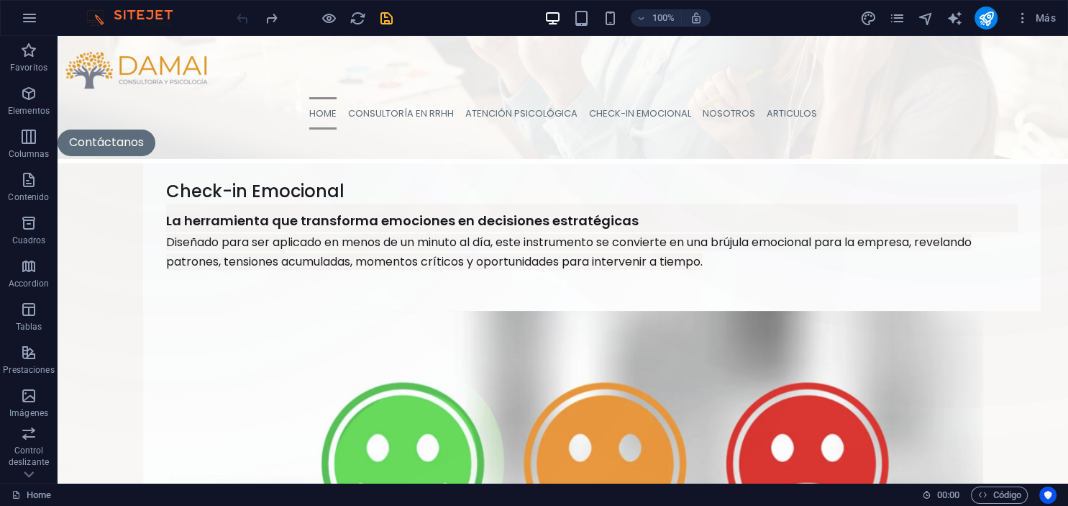
click at [248, 21] on div at bounding box center [314, 17] width 161 height 23
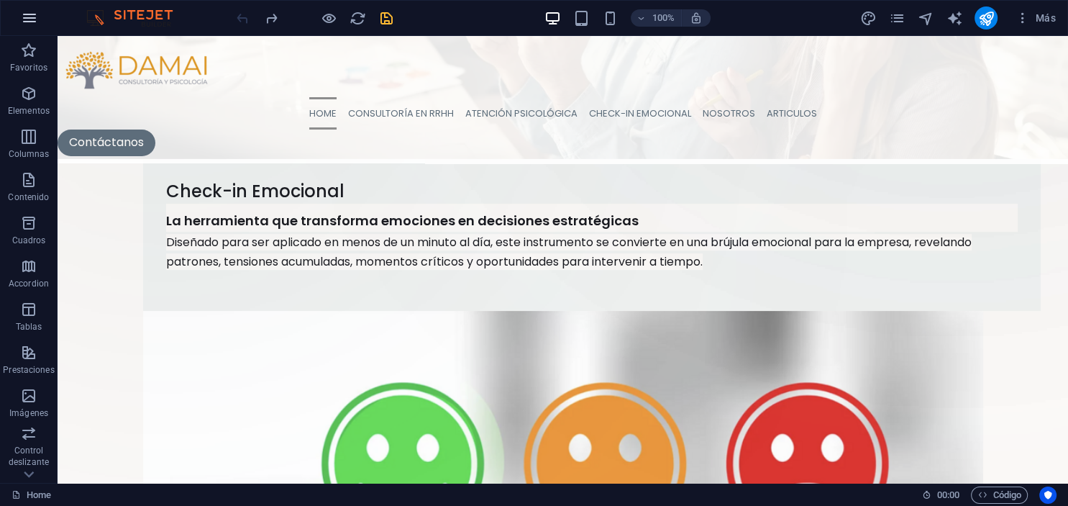
click at [27, 23] on icon "button" at bounding box center [29, 17] width 17 height 17
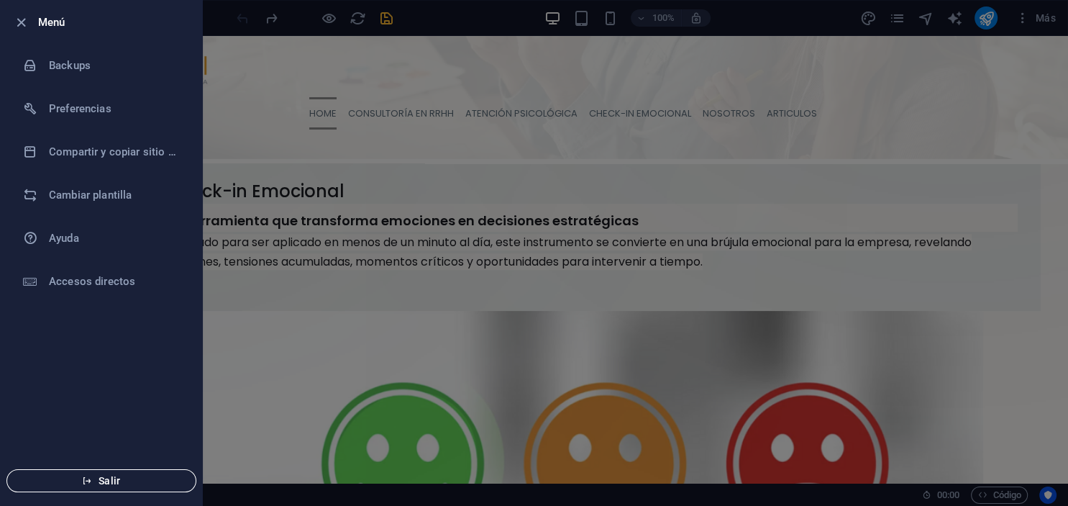
click at [108, 485] on span "Salir" at bounding box center [101, 481] width 165 height 12
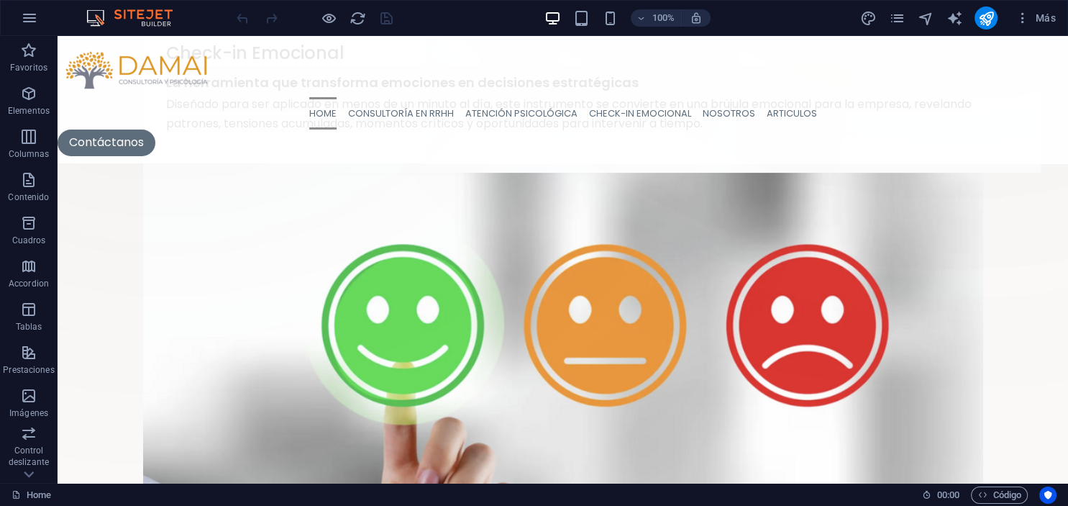
scroll to position [455, 0]
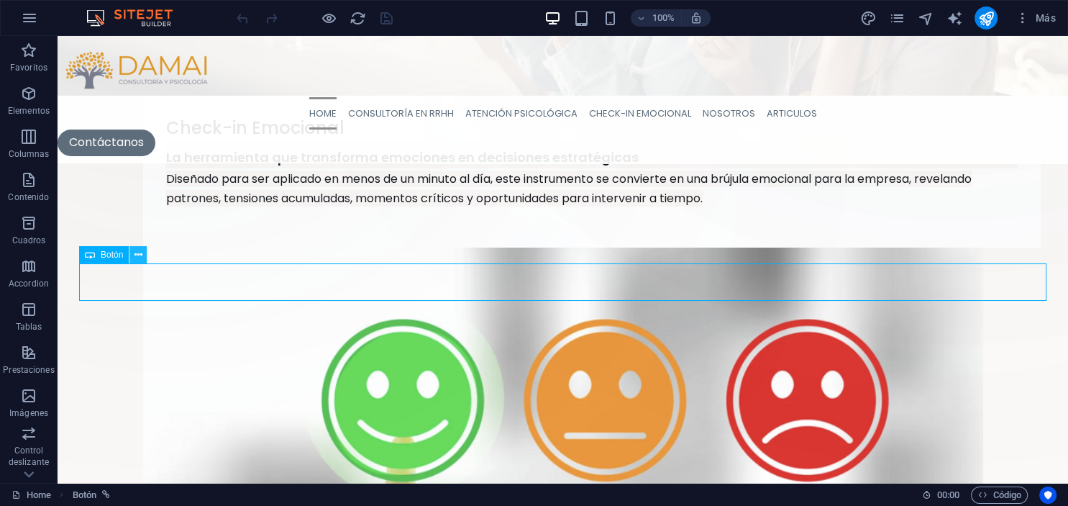
click at [136, 255] on icon at bounding box center [139, 254] width 8 height 15
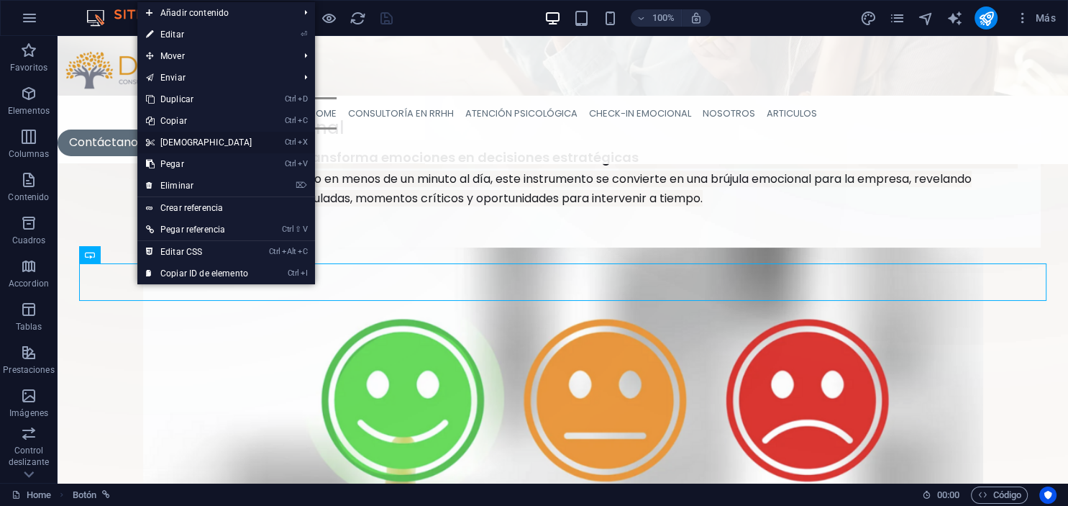
click at [174, 142] on link "Ctrl X Cortar" at bounding box center [199, 143] width 124 height 22
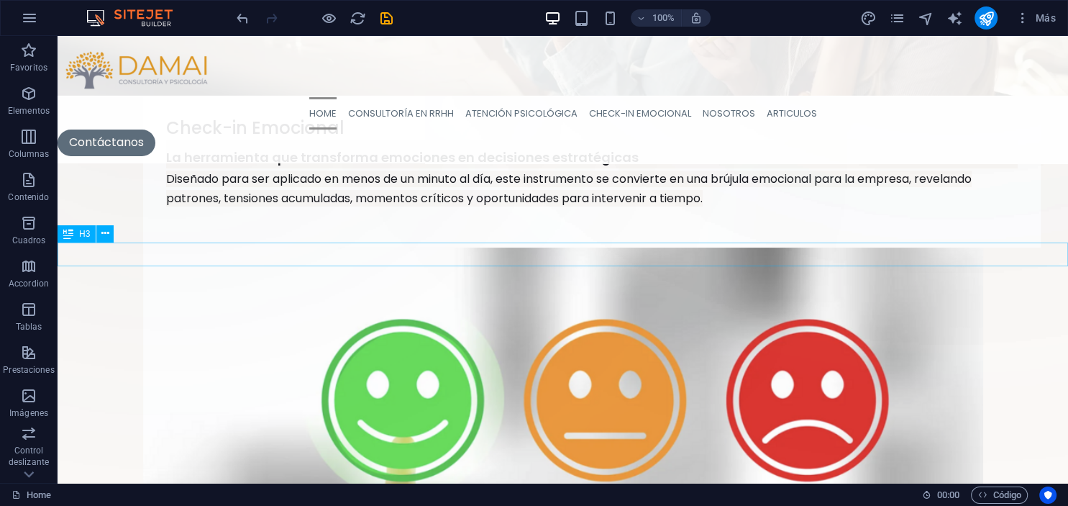
scroll to position [304, 0]
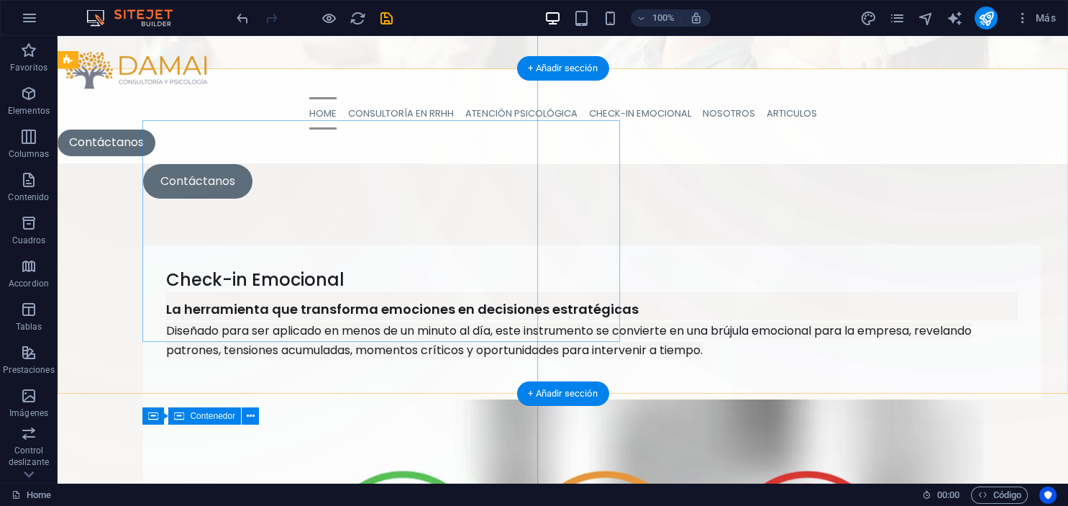
click at [185, 321] on div "Suelta el contenido aquí o Añadir elementos Pegar portapapeles" at bounding box center [167, 95] width 527 height 527
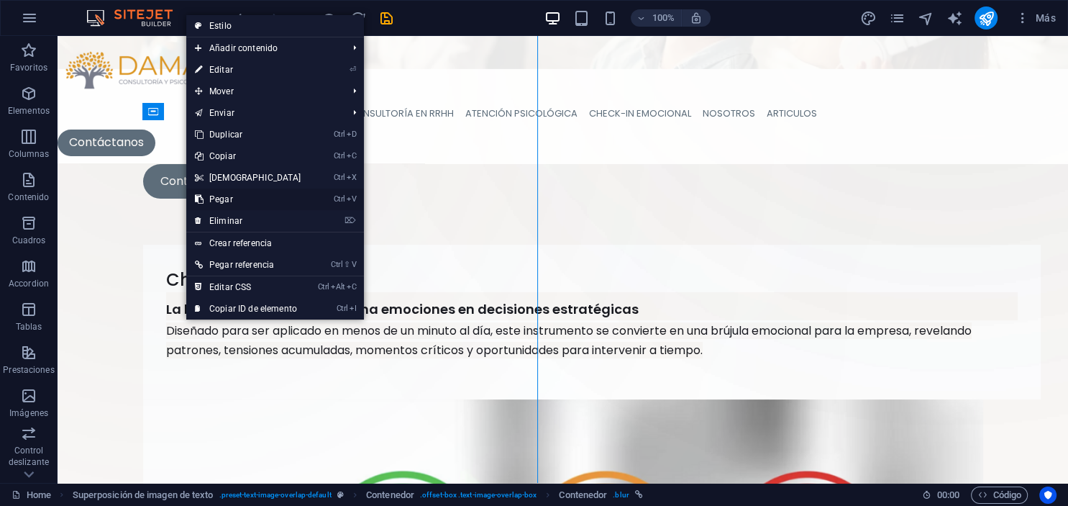
drag, startPoint x: 228, startPoint y: 198, endPoint x: 174, endPoint y: 163, distance: 64.4
click at [228, 198] on link "Ctrl V Pegar" at bounding box center [248, 199] width 124 height 22
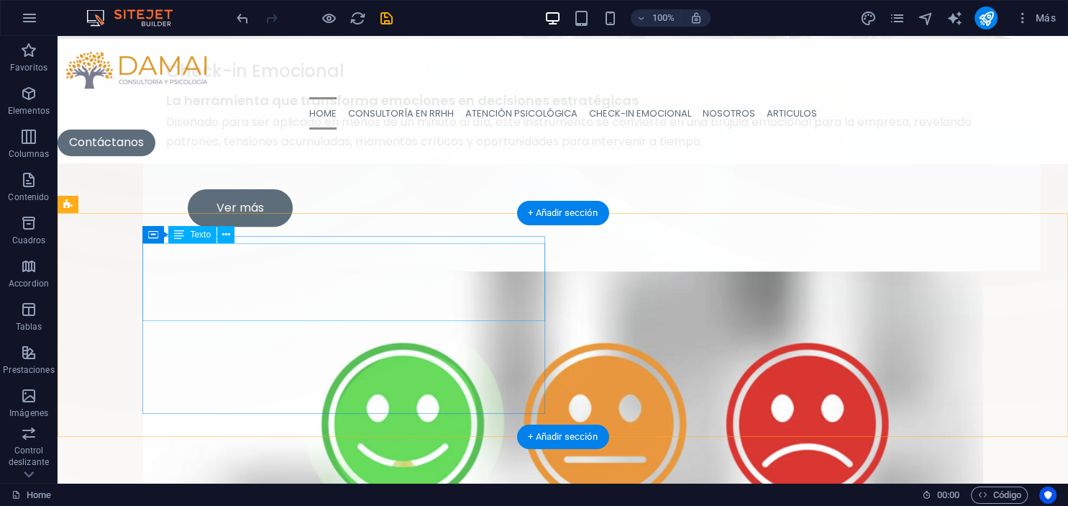
scroll to position [532, 0]
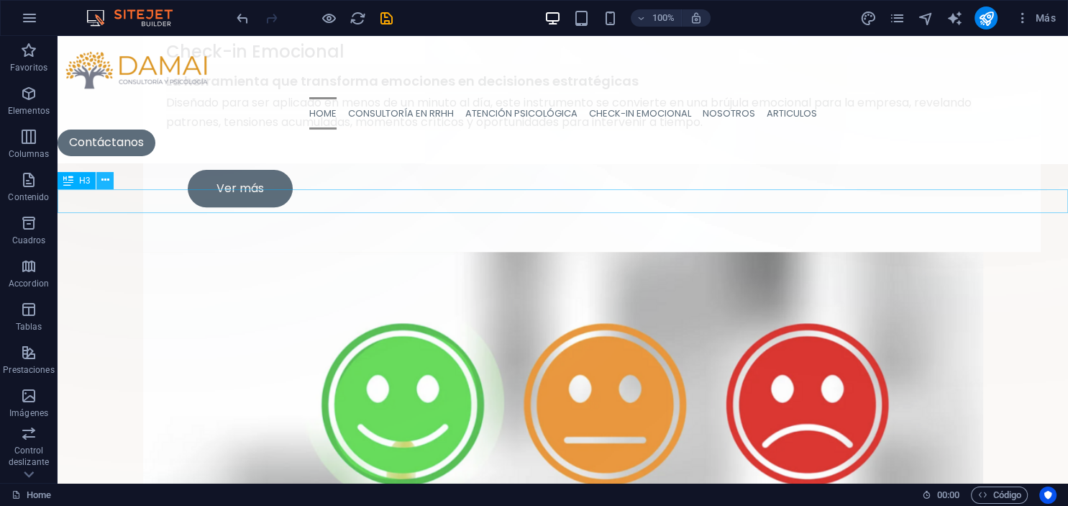
click at [105, 181] on icon at bounding box center [105, 180] width 8 height 15
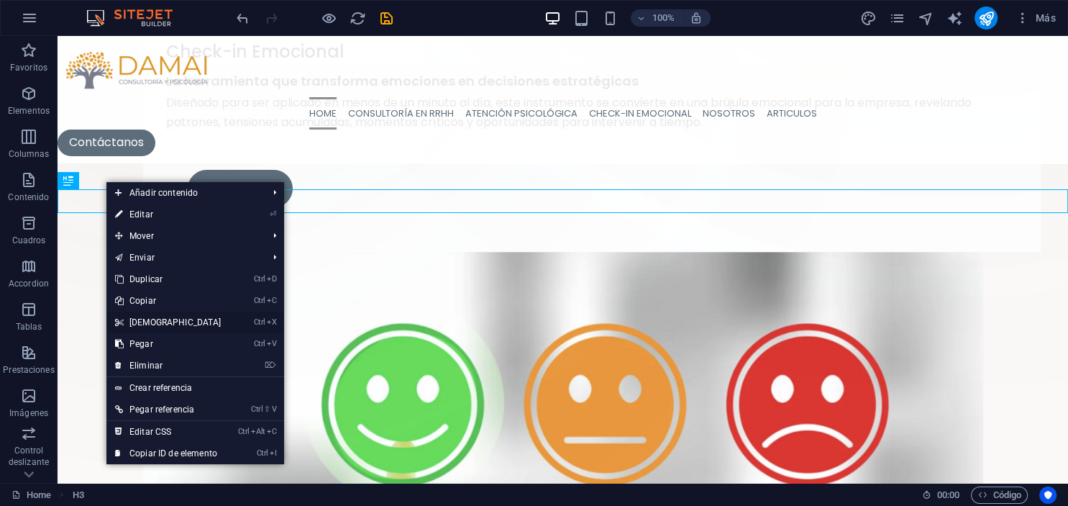
click at [142, 321] on link "Ctrl X Cortar" at bounding box center [168, 322] width 124 height 22
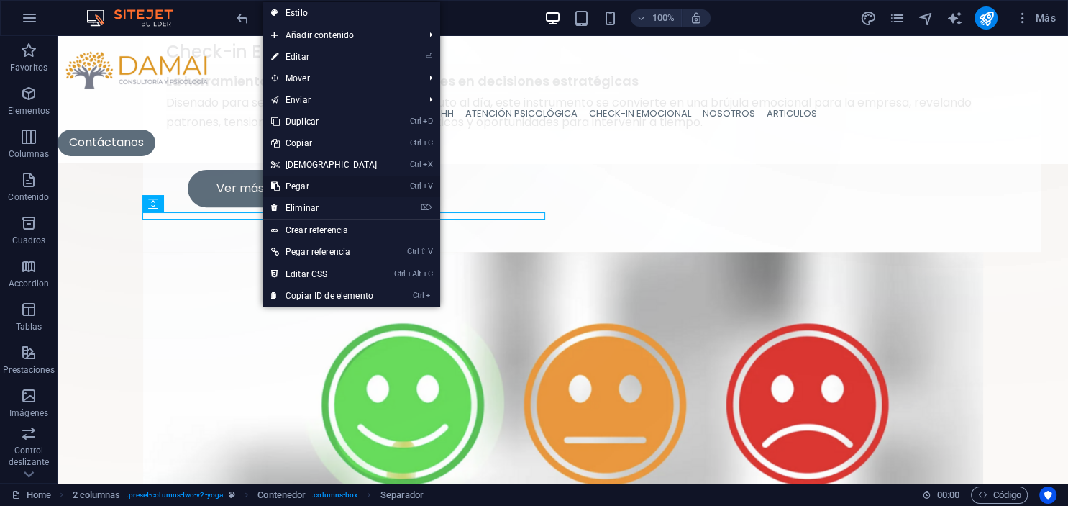
click at [295, 187] on link "Ctrl V Pegar" at bounding box center [325, 187] width 124 height 22
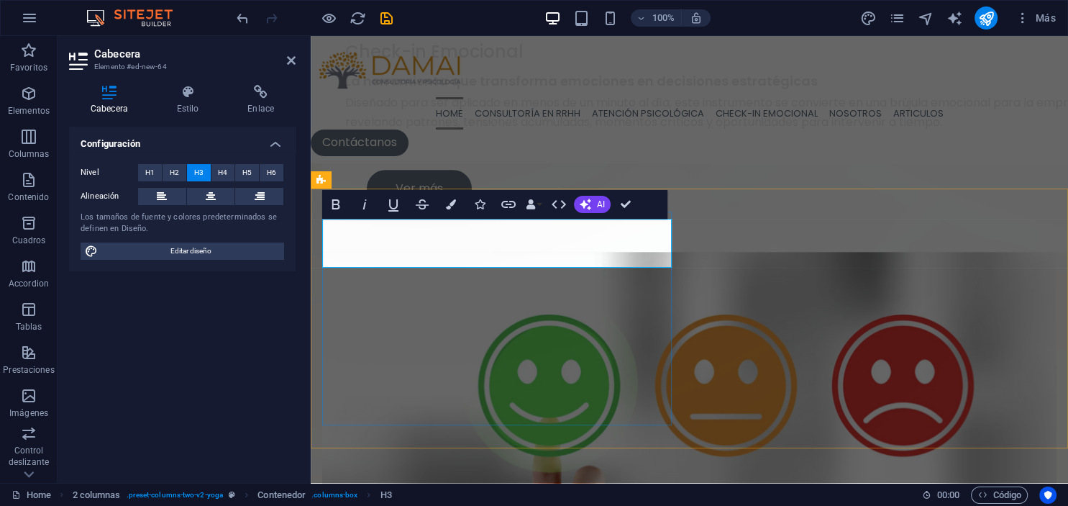
click at [289, 63] on icon at bounding box center [291, 61] width 9 height 12
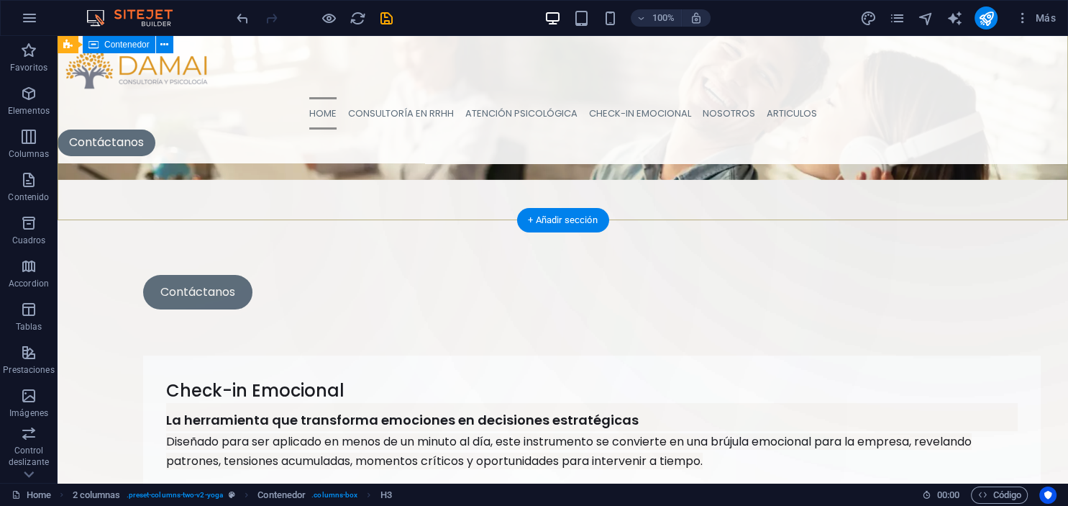
scroll to position [152, 0]
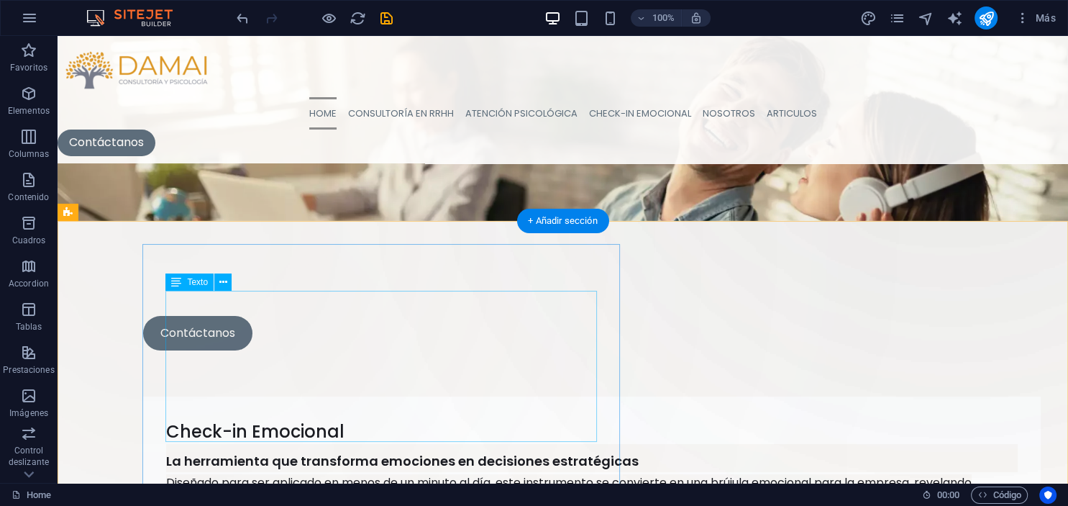
click at [570, 444] on div "La herramienta que transforma emociones en decisiones estratégicas Diseñado par…" at bounding box center [592, 486] width 852 height 84
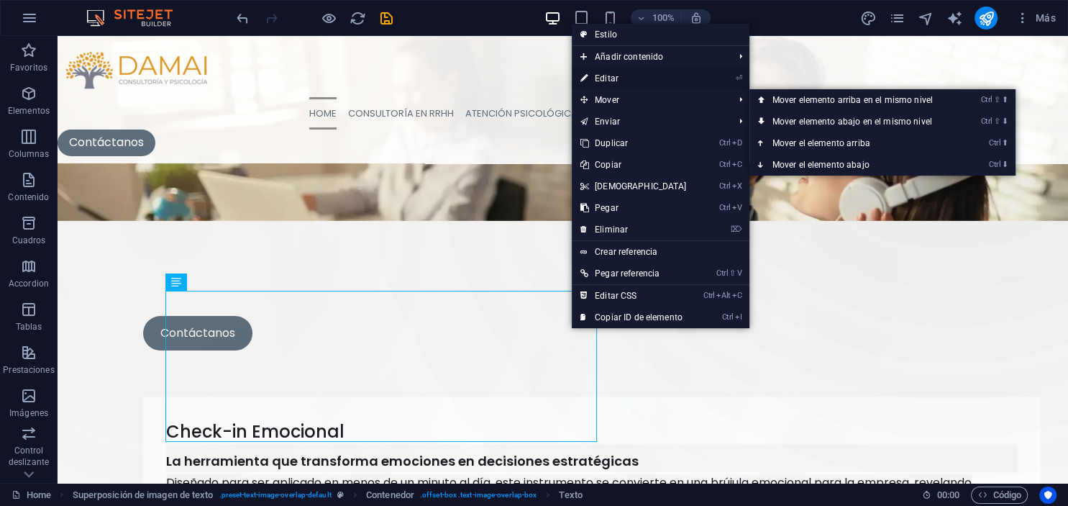
click at [607, 81] on link "⏎ Editar" at bounding box center [634, 79] width 124 height 22
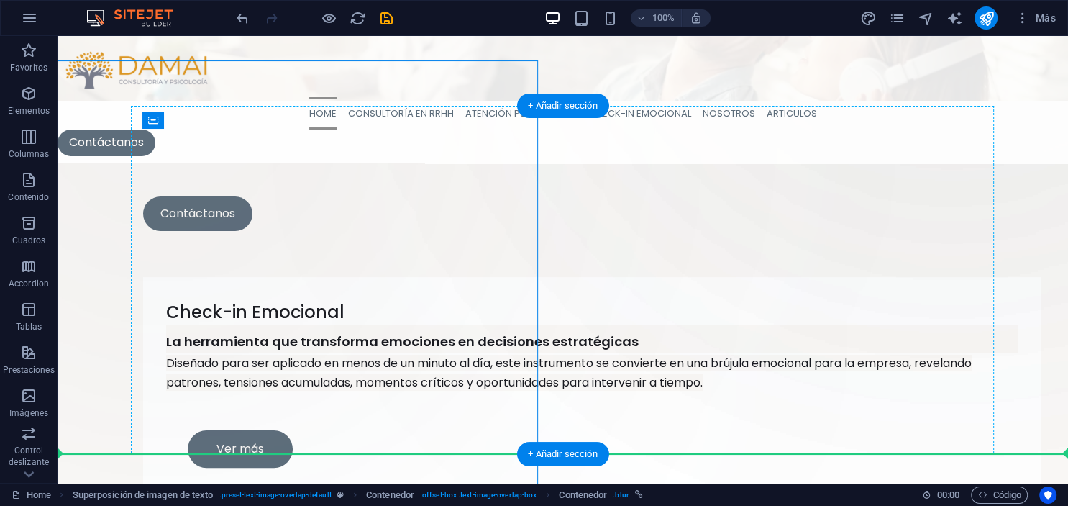
drag, startPoint x: 384, startPoint y: 445, endPoint x: 603, endPoint y: 444, distance: 218.7
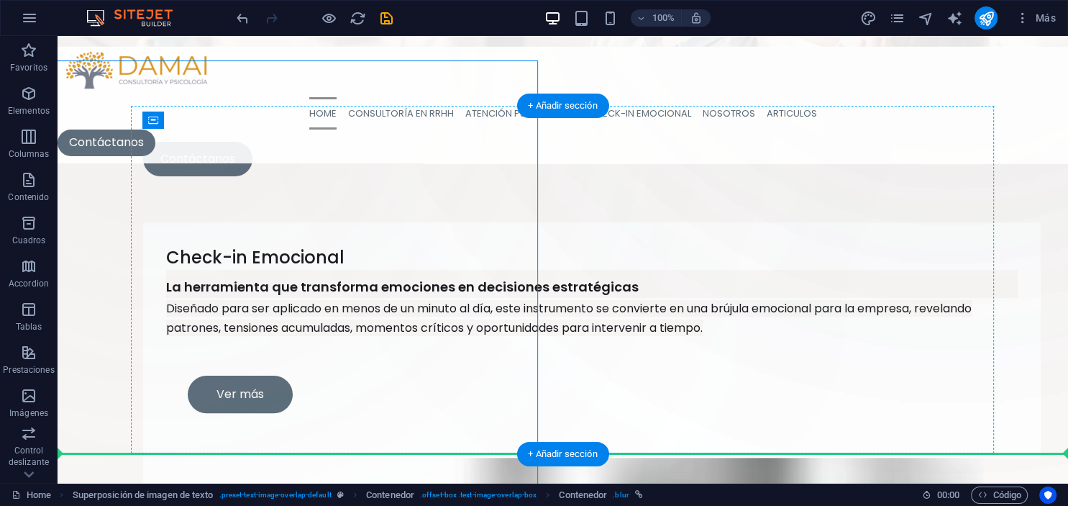
scroll to position [337, 0]
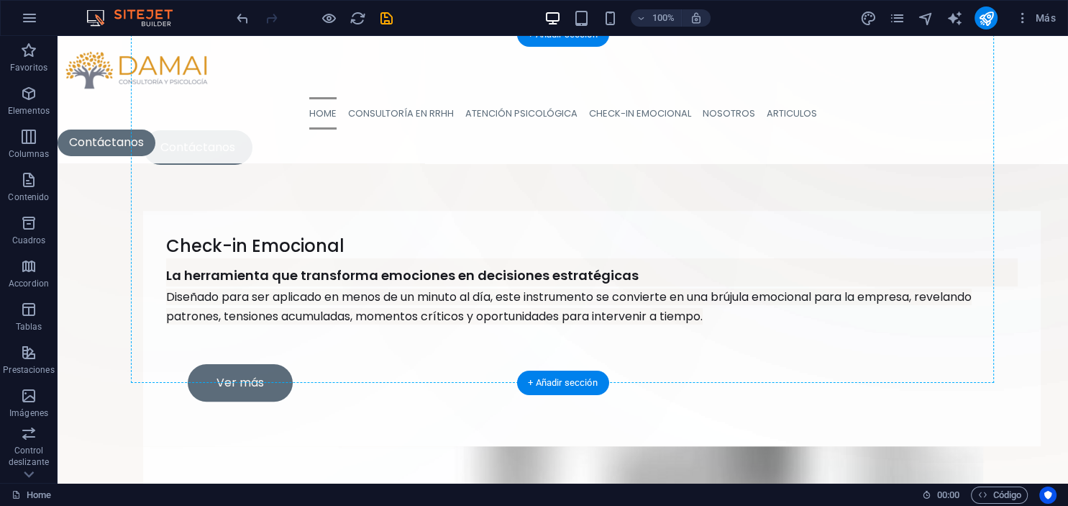
click at [552, 258] on div "La herramienta que transforma emociones en decisiones estratégicas Diseñado par…" at bounding box center [592, 300] width 852 height 84
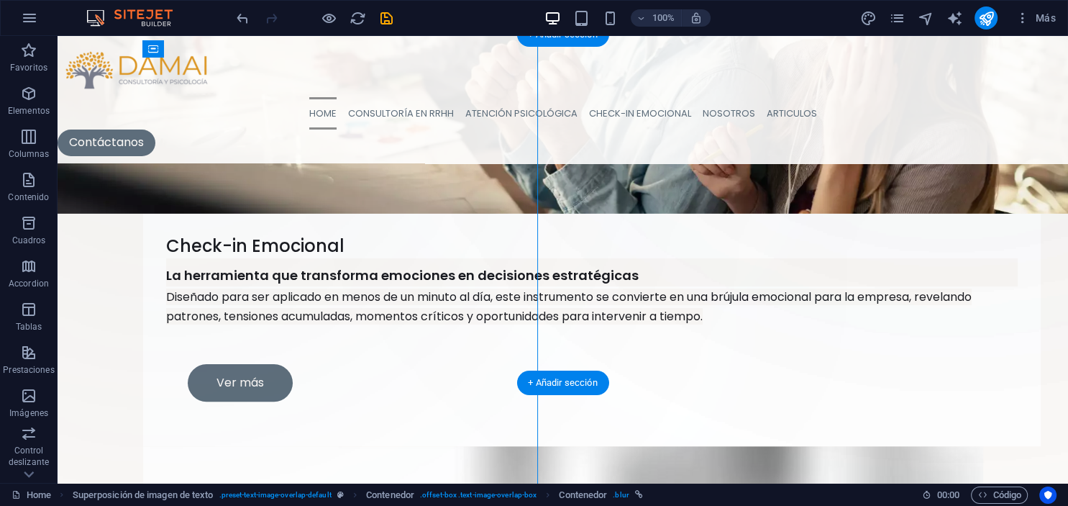
click at [552, 258] on div "La herramienta que transforma emociones en decisiones estratégicas Diseñado par…" at bounding box center [592, 300] width 852 height 84
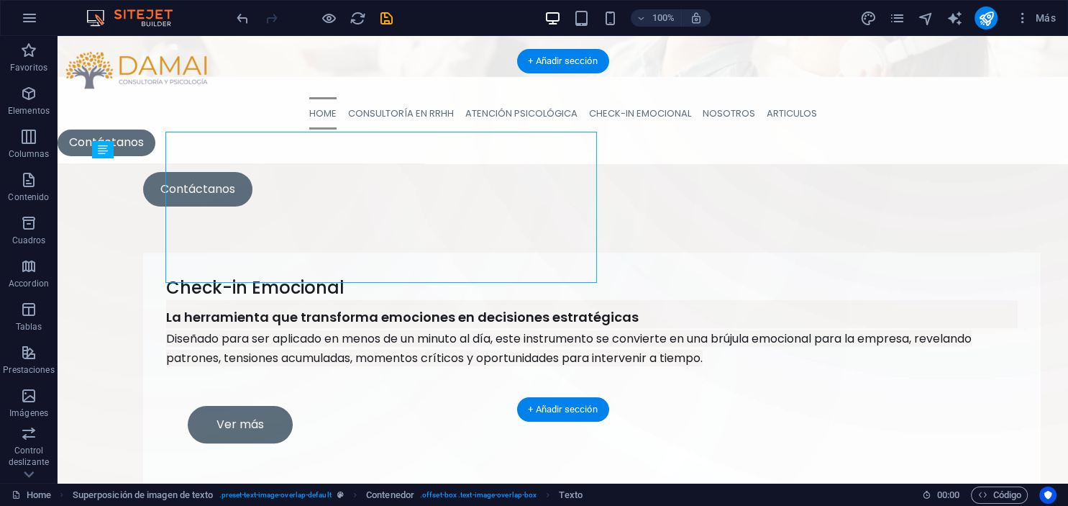
scroll to position [262, 0]
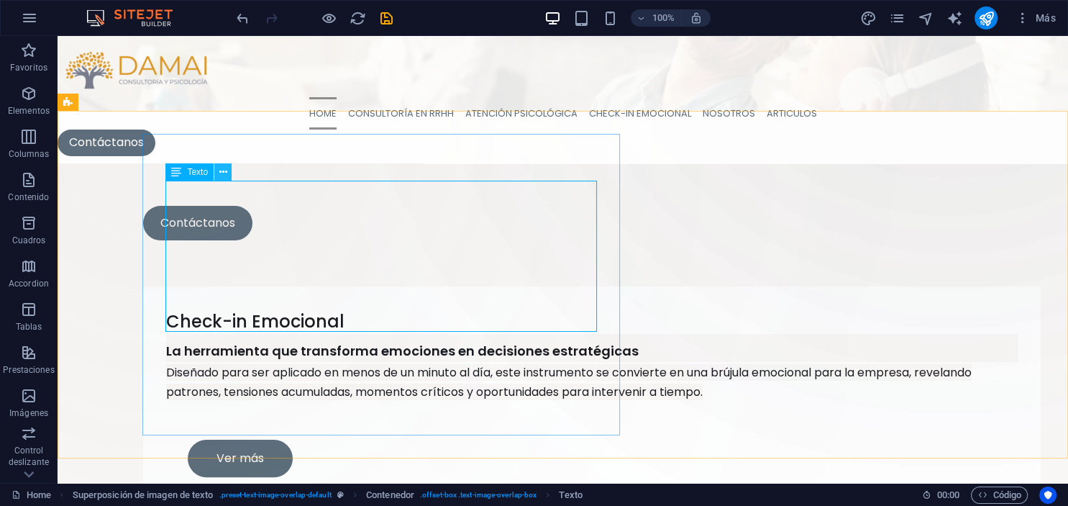
click at [225, 173] on icon at bounding box center [223, 172] width 8 height 15
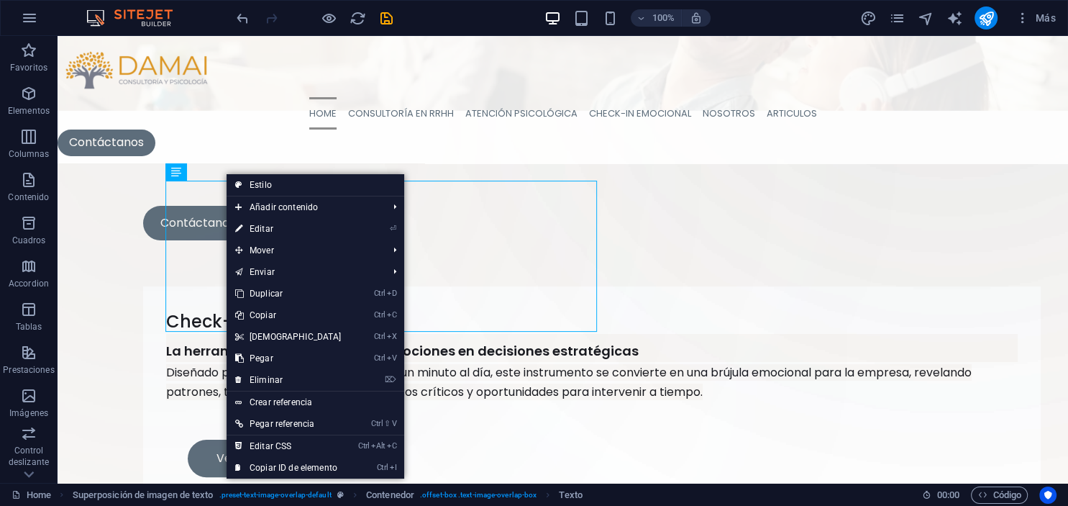
click at [275, 186] on link "Estilo" at bounding box center [316, 185] width 178 height 22
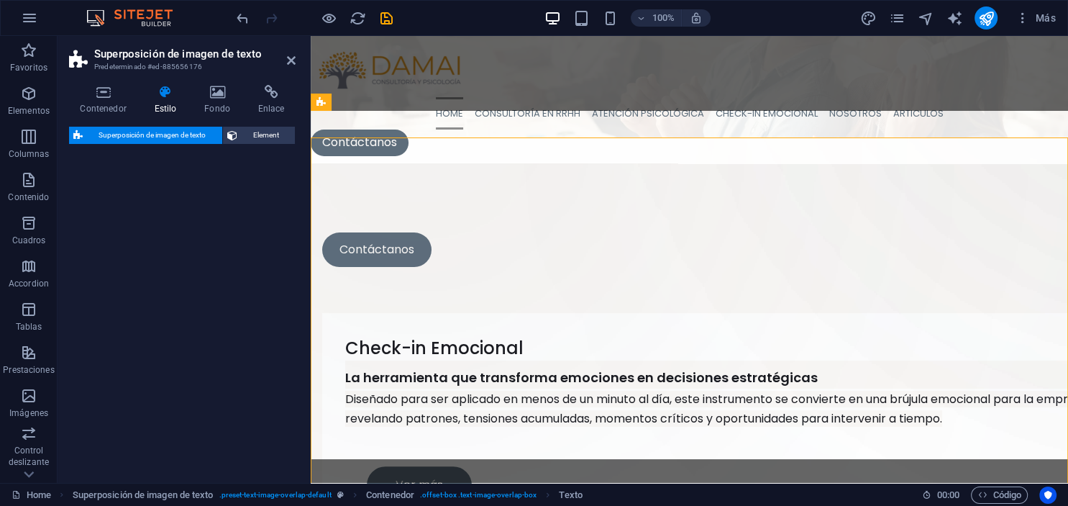
select select "rem"
select select "px"
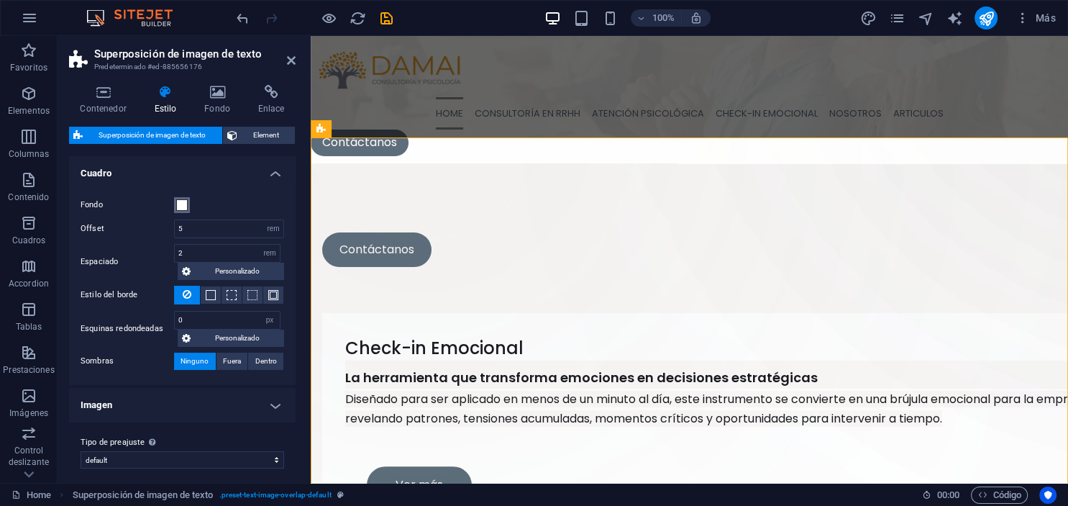
click at [183, 208] on span at bounding box center [182, 205] width 12 height 12
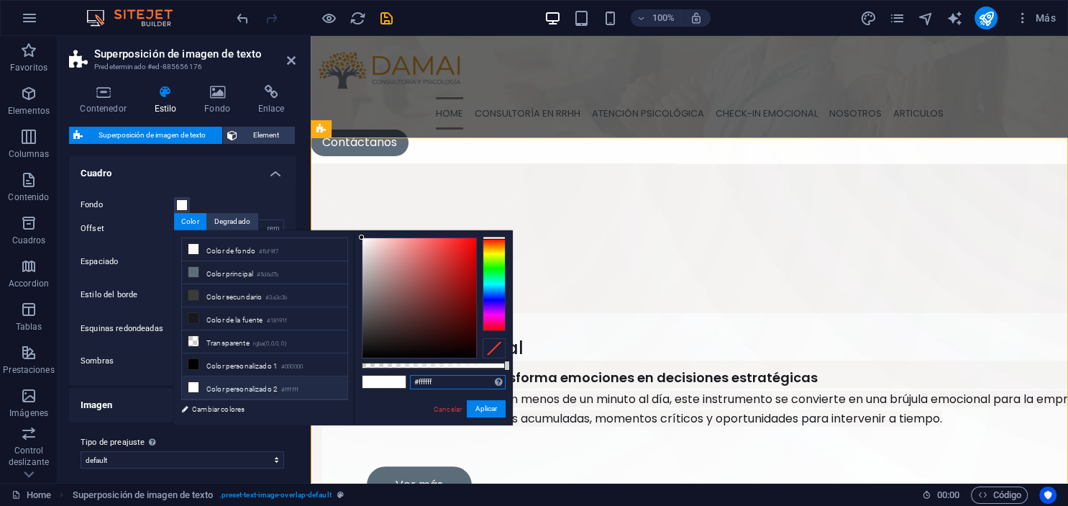
click at [431, 384] on input "#ffffff" at bounding box center [458, 382] width 96 height 14
drag, startPoint x: 433, startPoint y: 385, endPoint x: 456, endPoint y: 384, distance: 23.0
click at [455, 385] on input "#ffffff" at bounding box center [458, 382] width 96 height 14
click at [478, 413] on button "Aplicar" at bounding box center [486, 408] width 39 height 17
click at [480, 408] on button "Aplicar" at bounding box center [486, 408] width 39 height 17
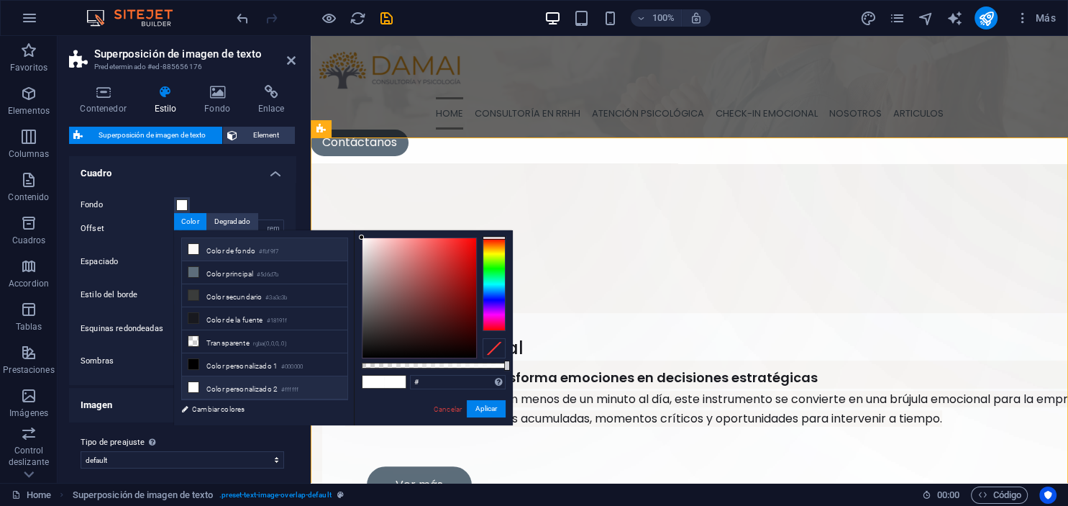
click at [214, 252] on li "Color de fondo #fbf9f7" at bounding box center [264, 249] width 165 height 23
type input "#fbf9f7"
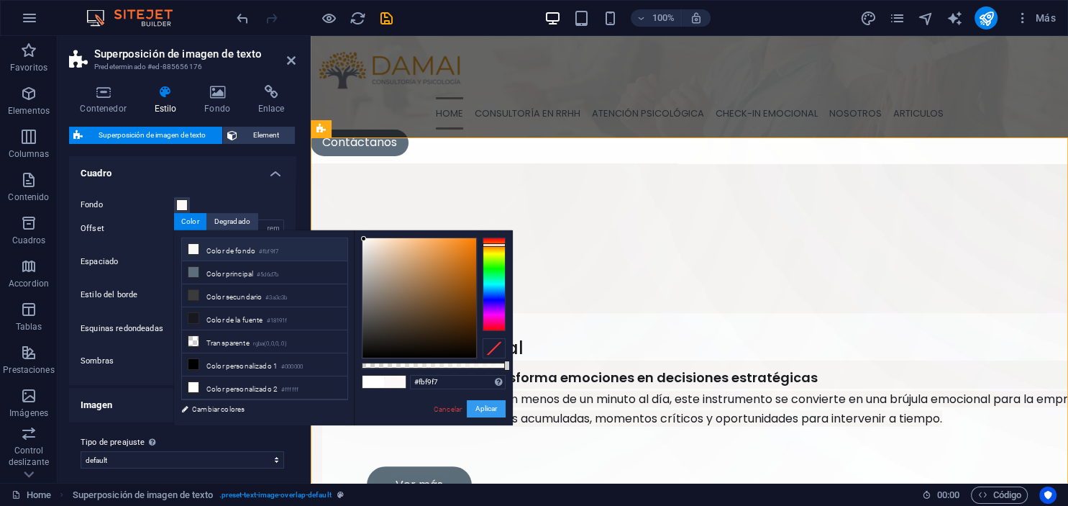
click at [481, 416] on button "Aplicar" at bounding box center [486, 408] width 39 height 17
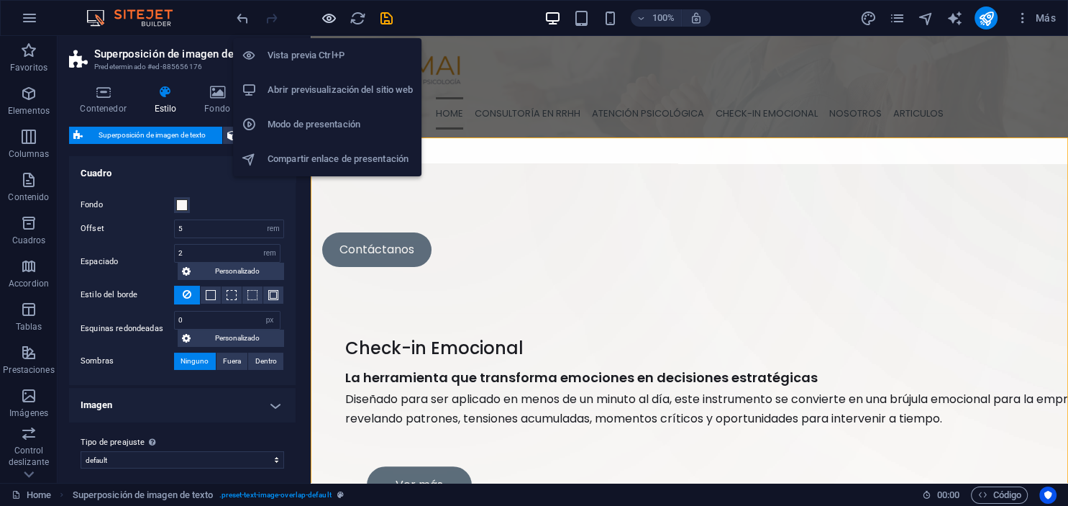
click at [329, 19] on icon "button" at bounding box center [329, 18] width 17 height 17
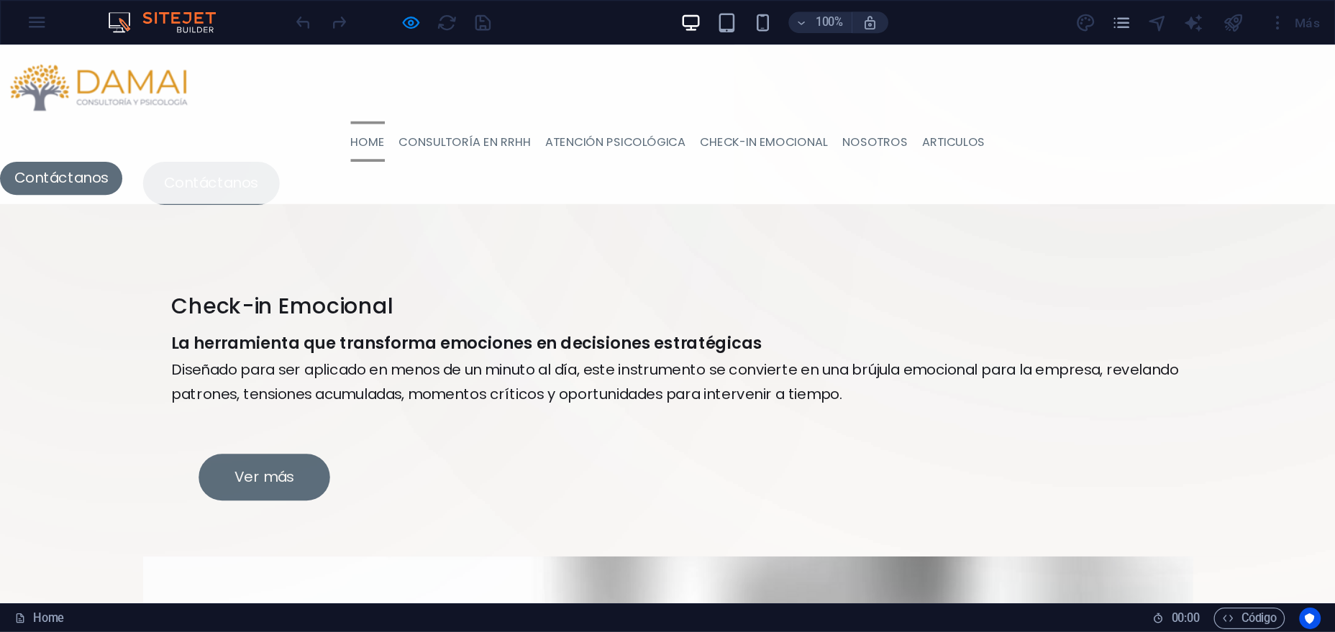
scroll to position [532, 0]
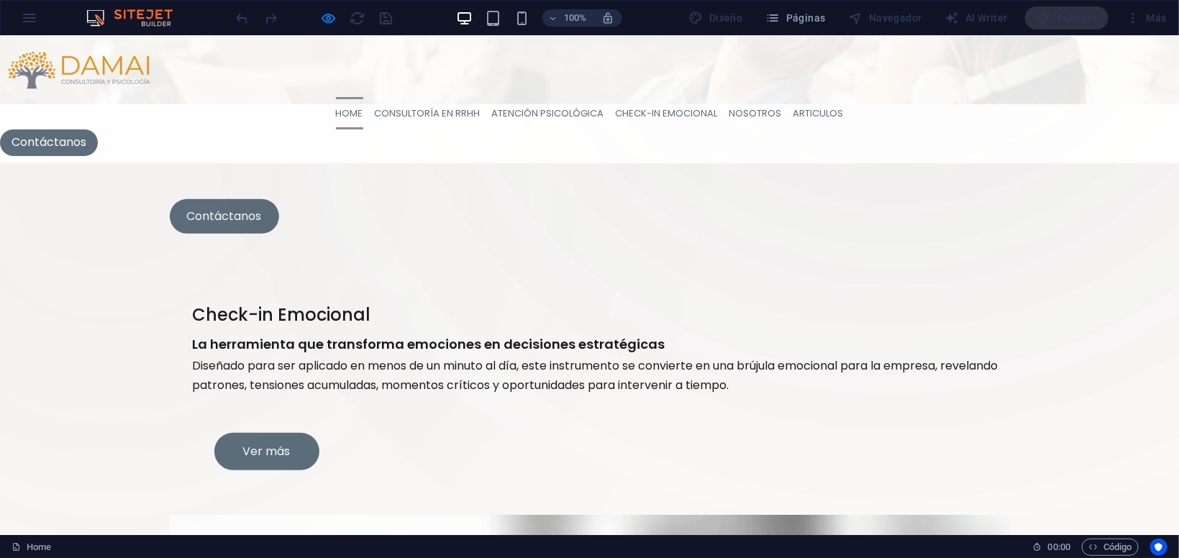
scroll to position [447, 0]
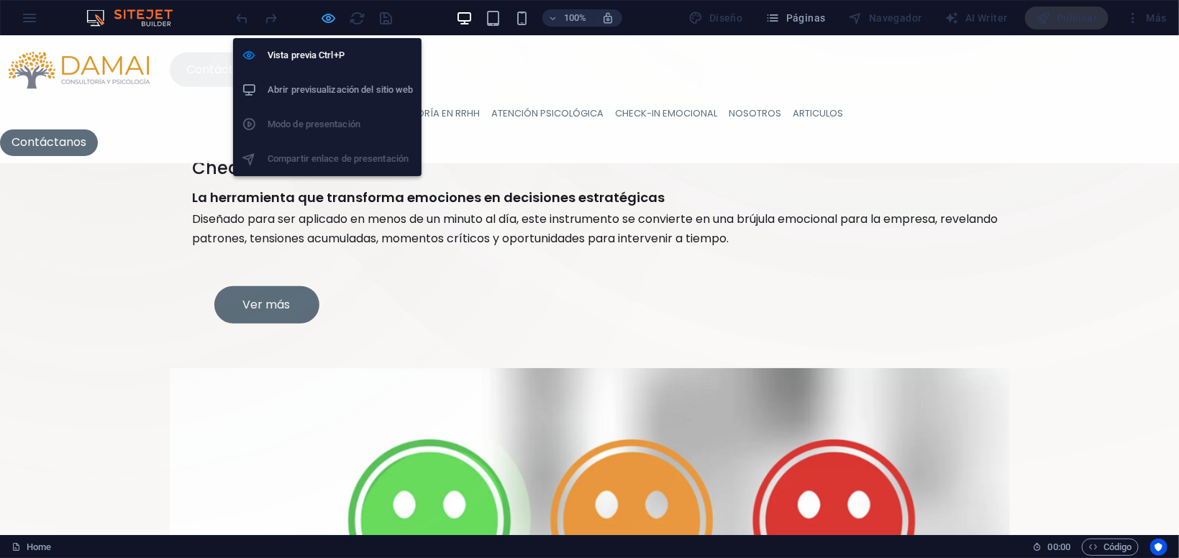
click at [332, 24] on icon "button" at bounding box center [329, 18] width 17 height 17
select select "rem"
select select "px"
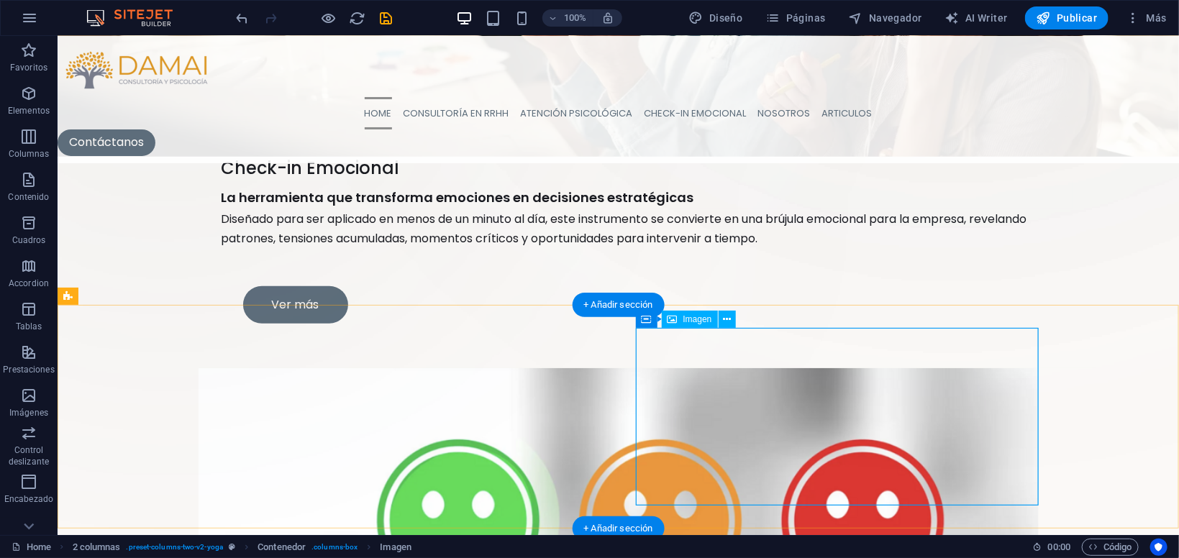
scroll to position [523, 0]
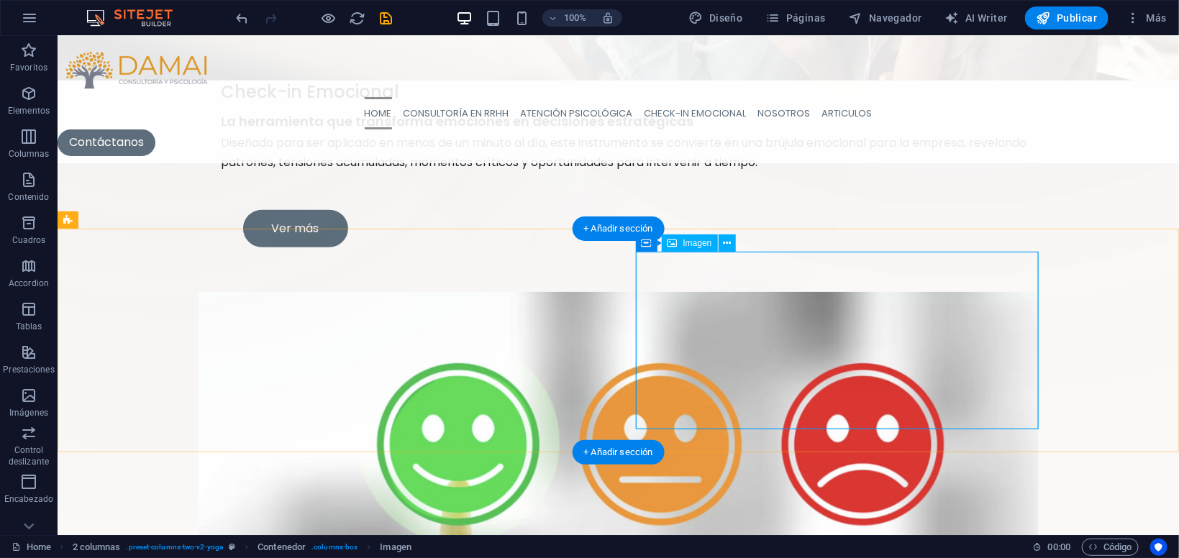
click at [727, 243] on icon at bounding box center [727, 243] width 8 height 15
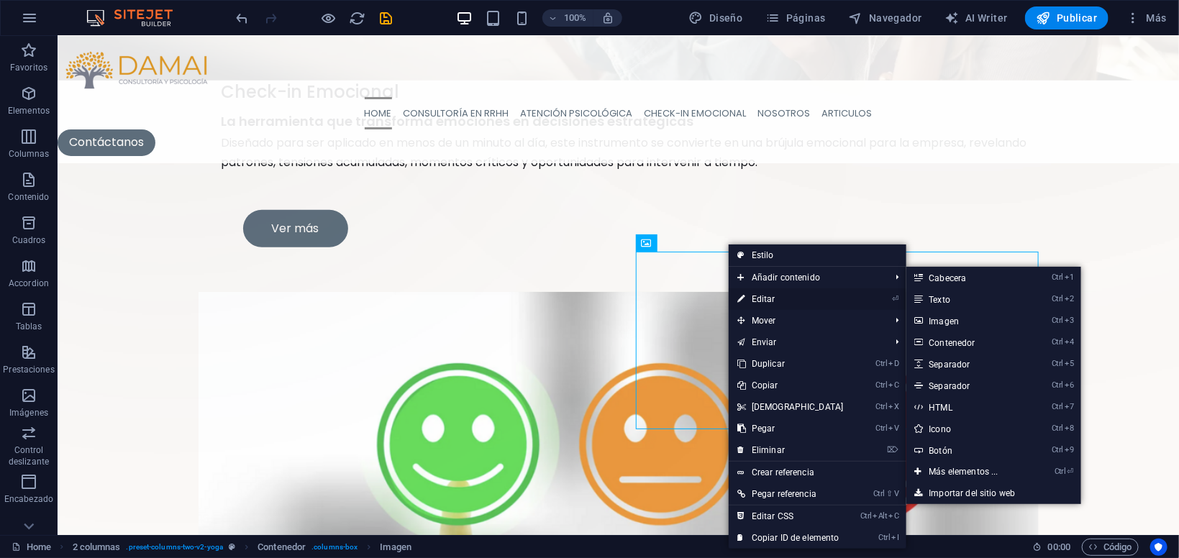
click at [770, 305] on link "⏎ Editar" at bounding box center [791, 299] width 124 height 22
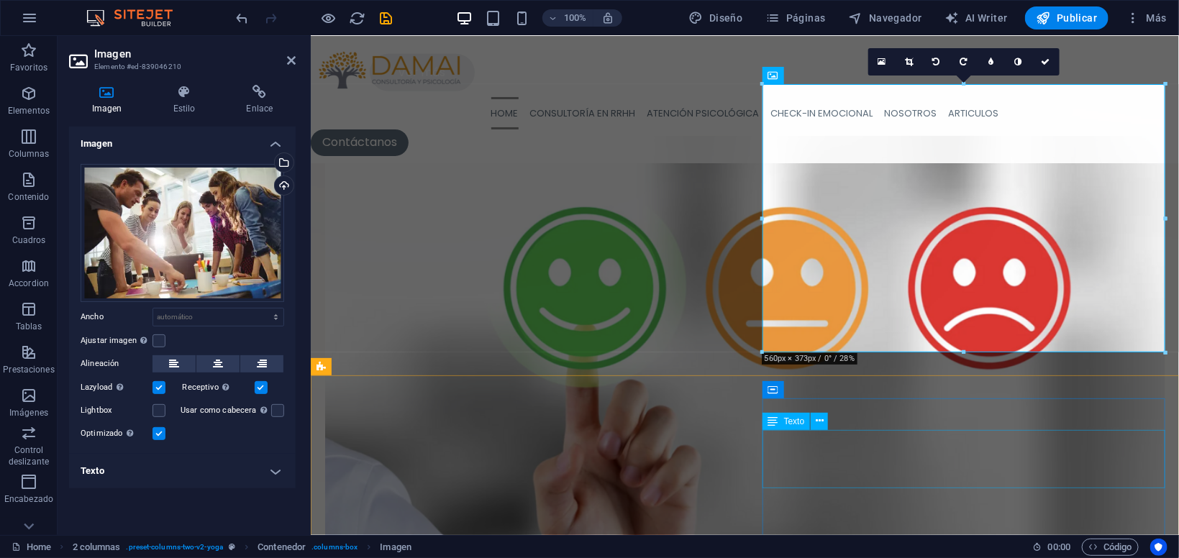
scroll to position [675, 0]
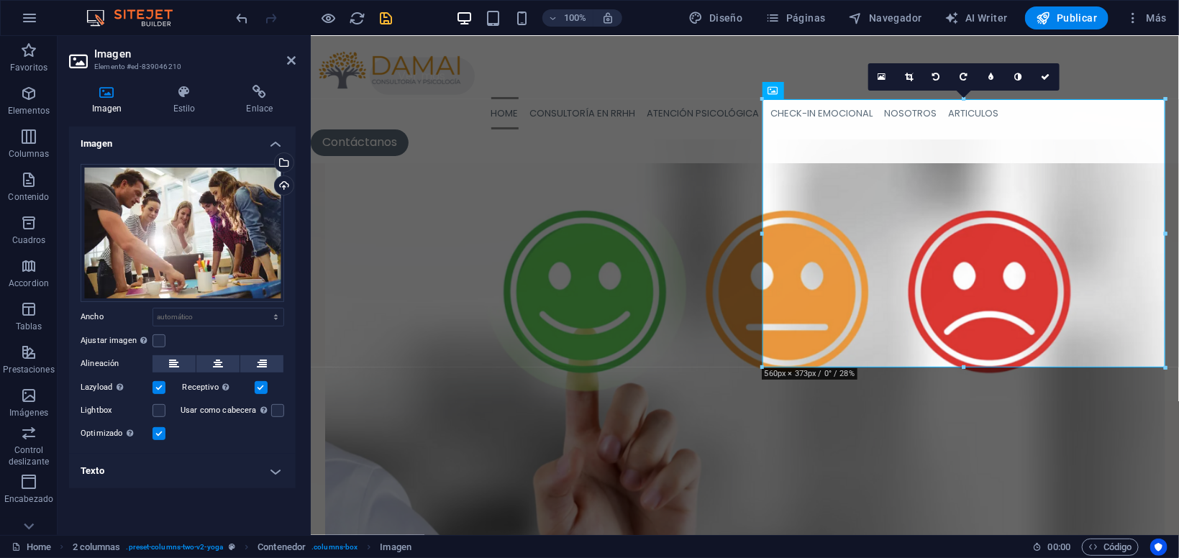
click at [388, 22] on icon "save" at bounding box center [386, 18] width 17 height 17
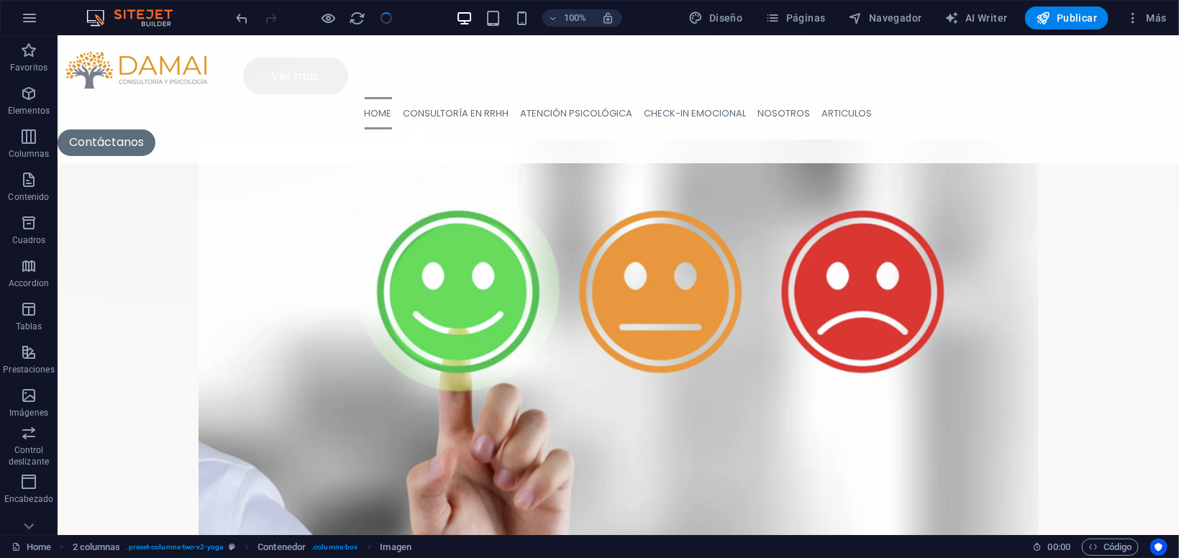
scroll to position [292, 0]
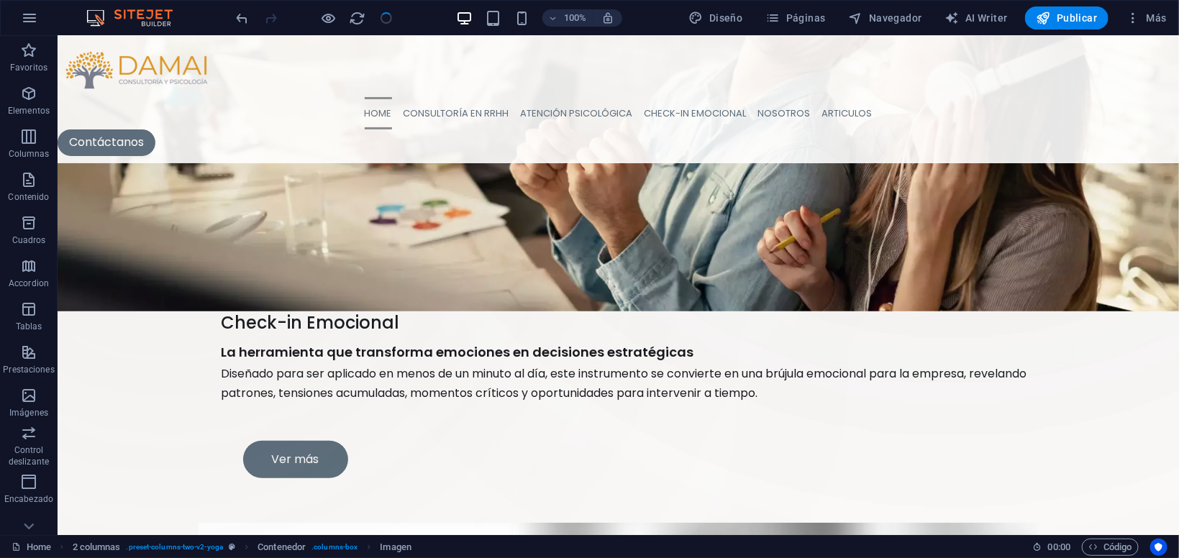
select select "rem"
select select "px"
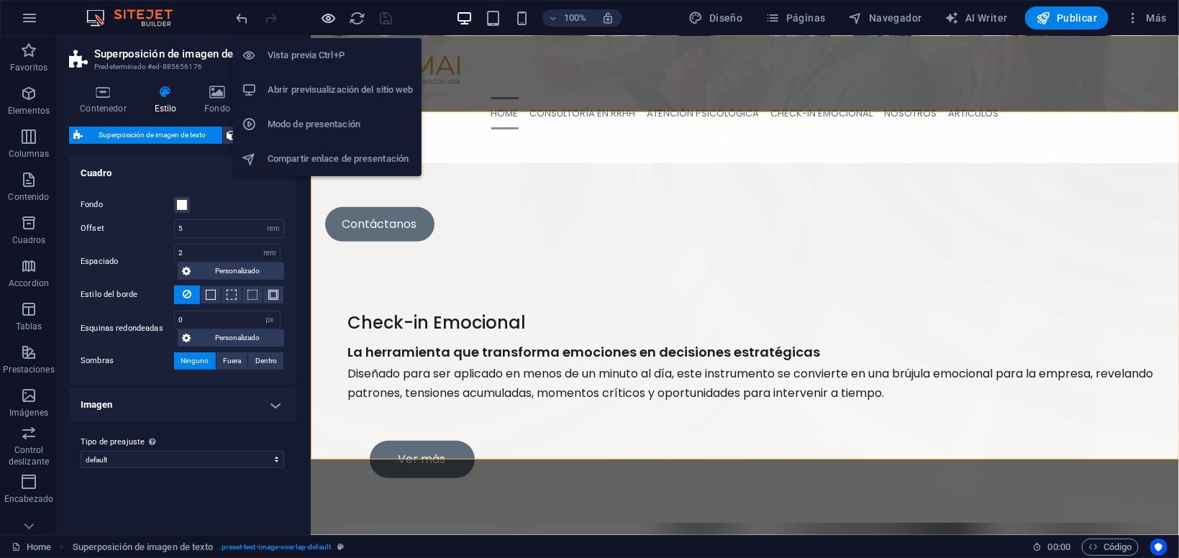
click at [324, 22] on icon "button" at bounding box center [329, 18] width 17 height 17
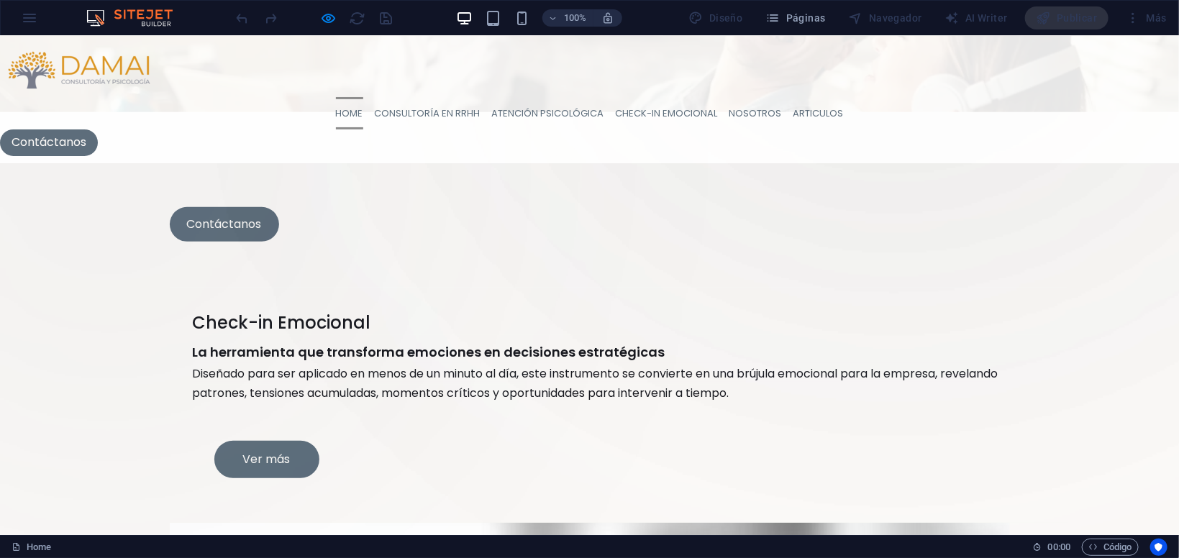
scroll to position [216, 0]
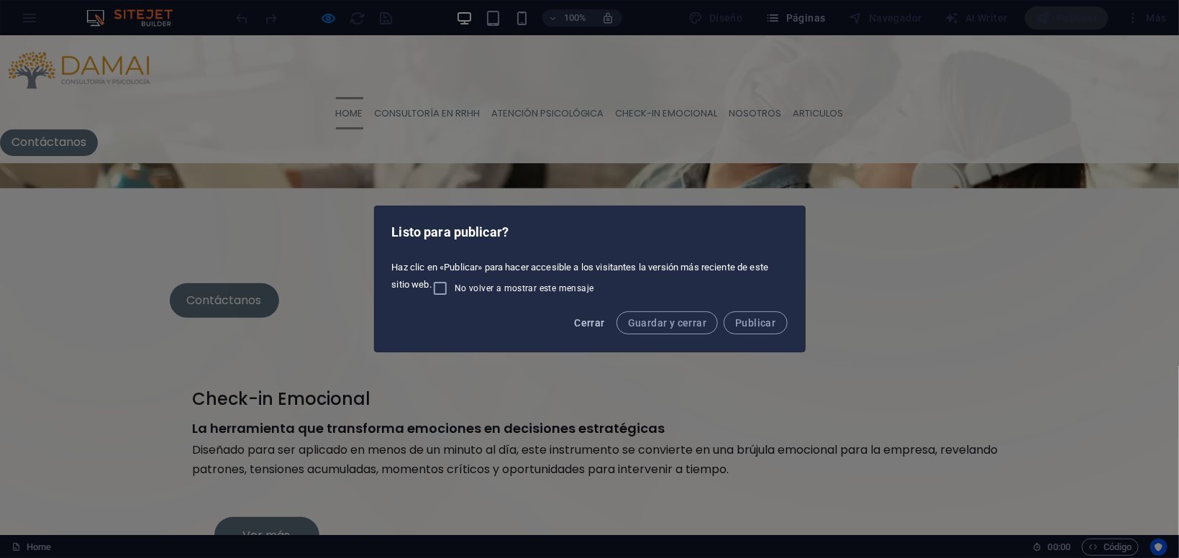
click at [600, 323] on span "Cerrar" at bounding box center [589, 323] width 30 height 12
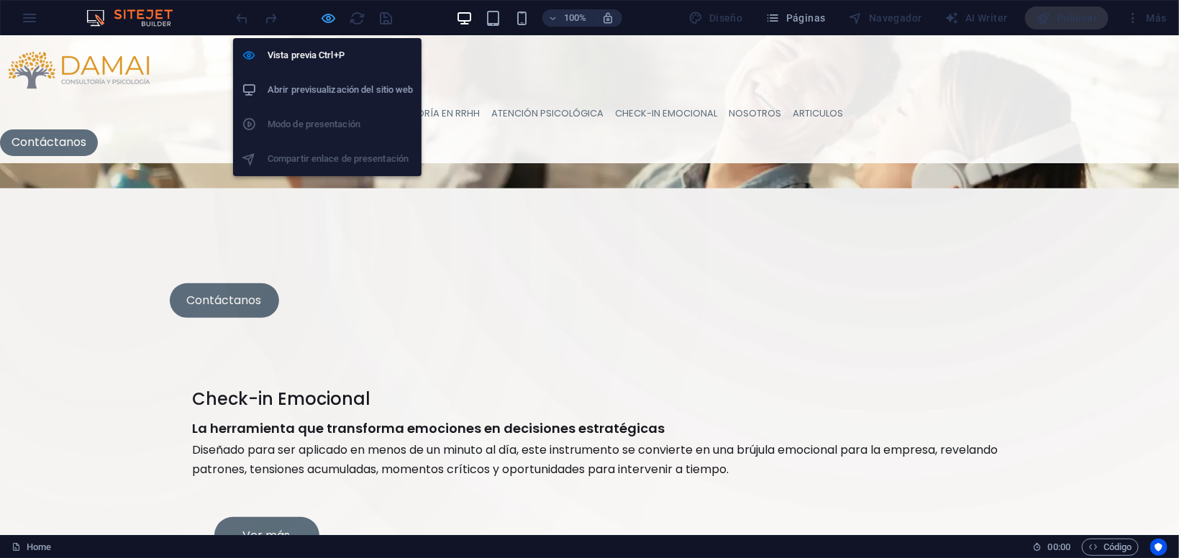
click at [329, 19] on icon "button" at bounding box center [329, 18] width 17 height 17
select select "rem"
select select "px"
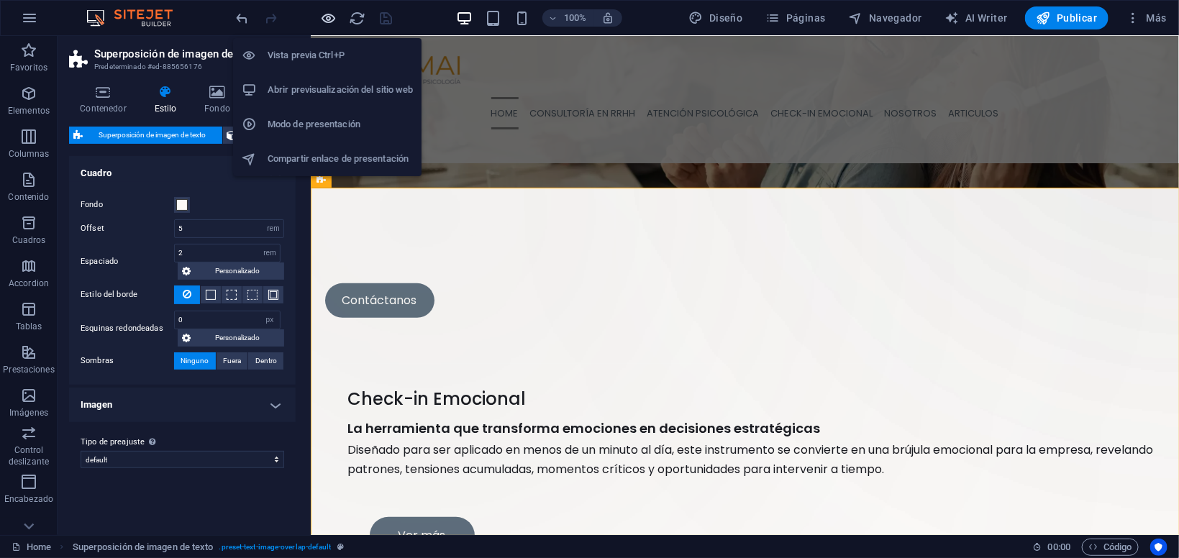
click at [324, 18] on icon "button" at bounding box center [329, 18] width 17 height 17
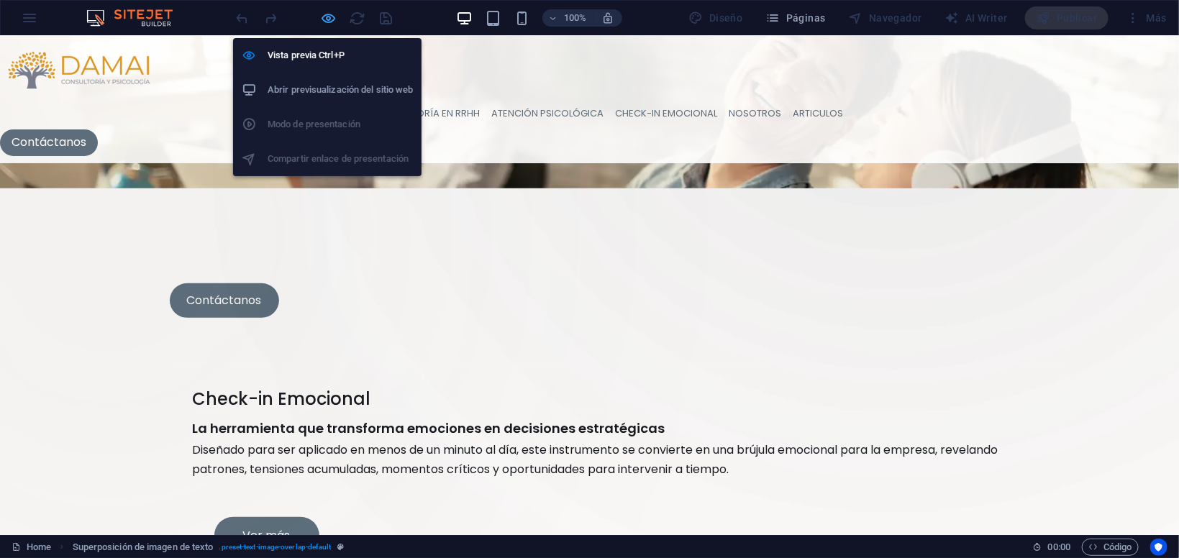
click at [325, 18] on icon "button" at bounding box center [329, 18] width 17 height 17
select select "rem"
select select "px"
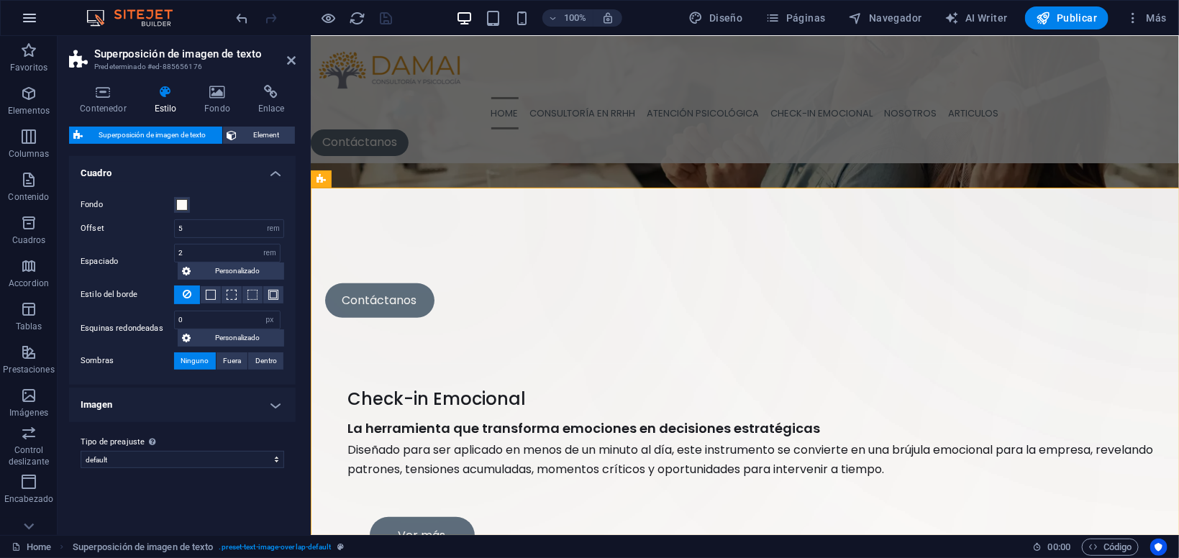
click at [25, 16] on icon "button" at bounding box center [29, 17] width 17 height 17
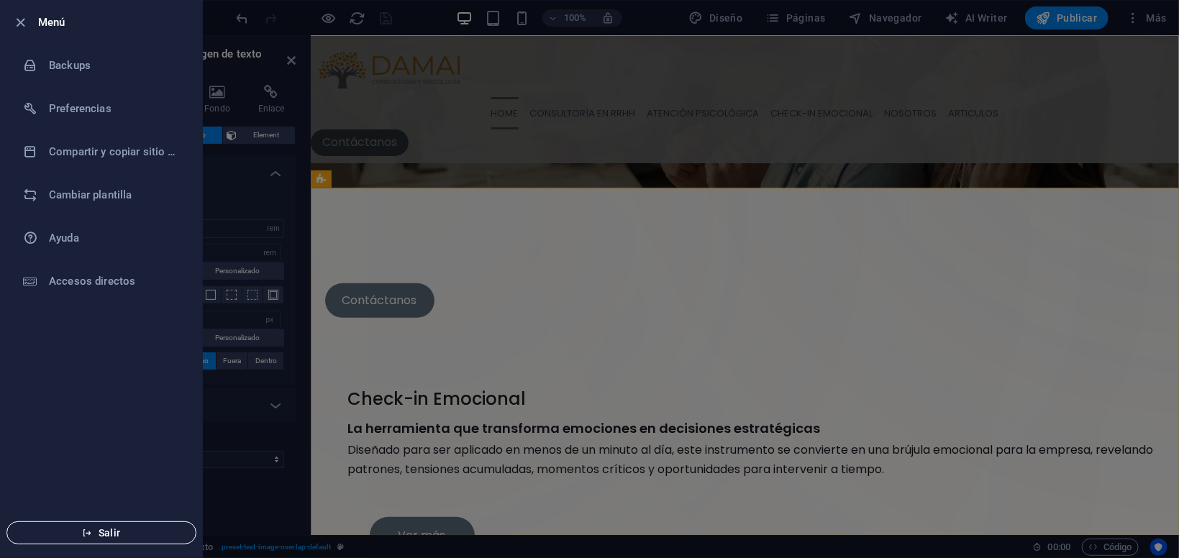
click at [114, 505] on span "Salir" at bounding box center [101, 533] width 165 height 12
